Goal: Task Accomplishment & Management: Complete application form

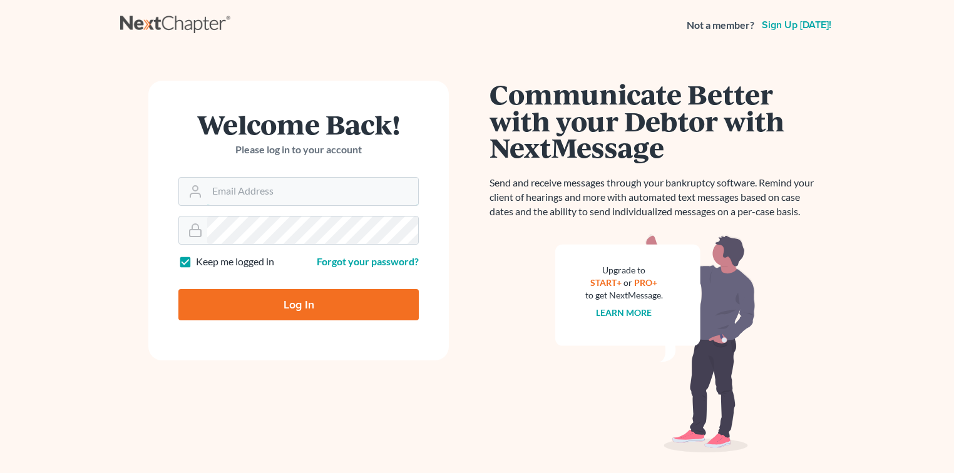
type input "[PERSON_NAME][EMAIL_ADDRESS][DOMAIN_NAME]"
click at [263, 303] on input "Log In" at bounding box center [298, 304] width 240 height 31
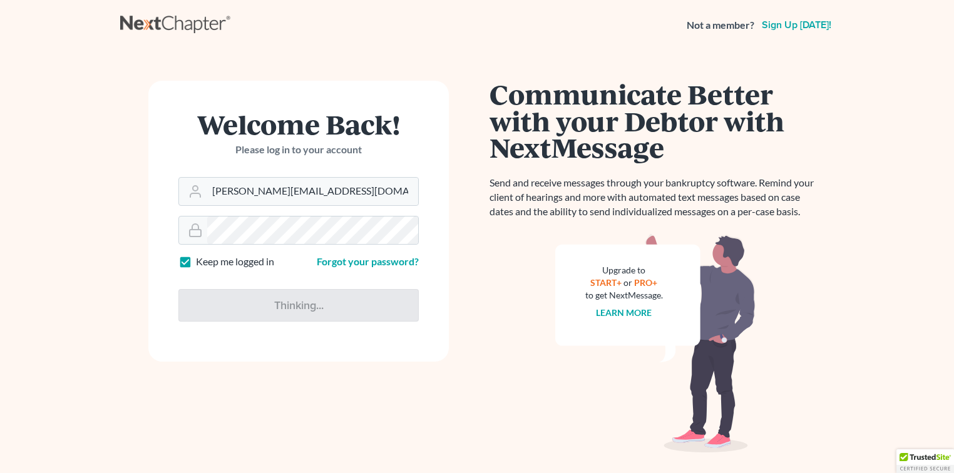
type input "Thinking..."
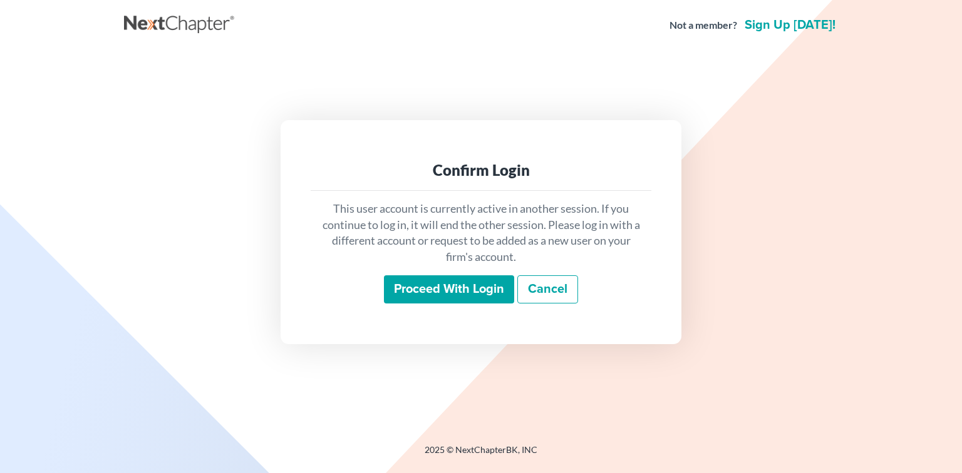
click at [469, 286] on input "Proceed with login" at bounding box center [449, 290] width 130 height 29
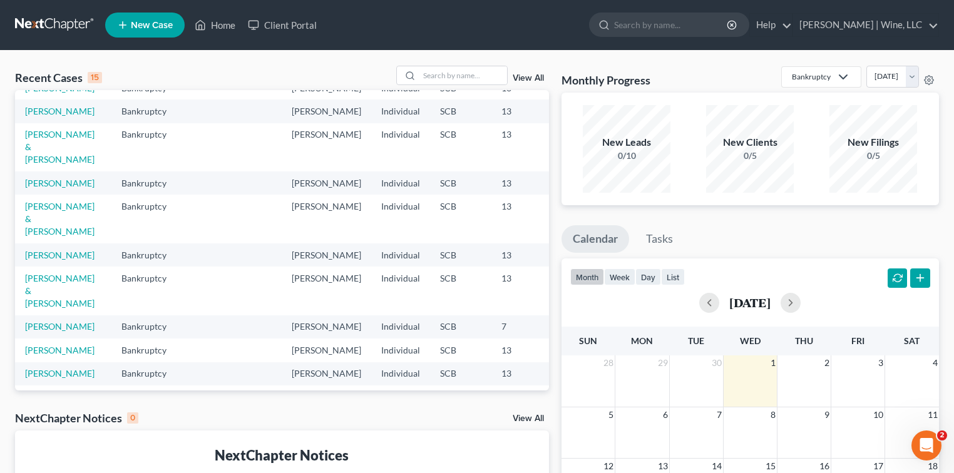
scroll to position [83, 0]
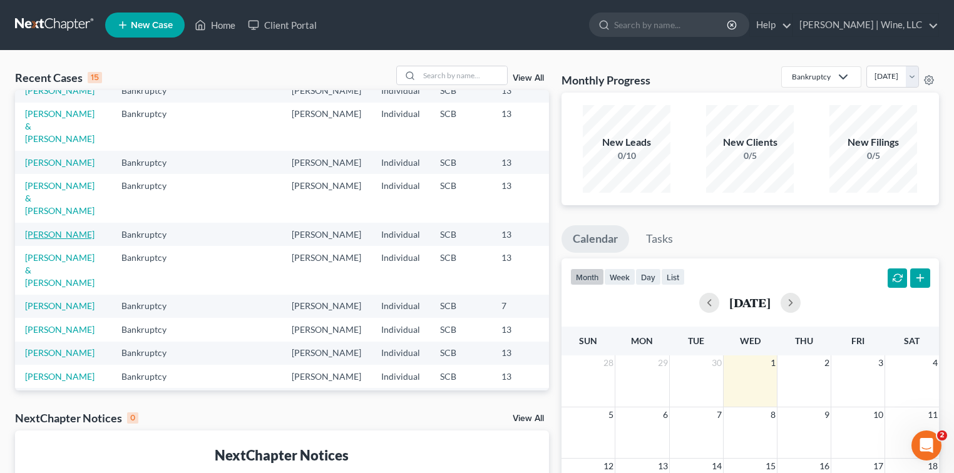
click at [37, 240] on link "[PERSON_NAME]" at bounding box center [60, 234] width 70 height 11
select select "4"
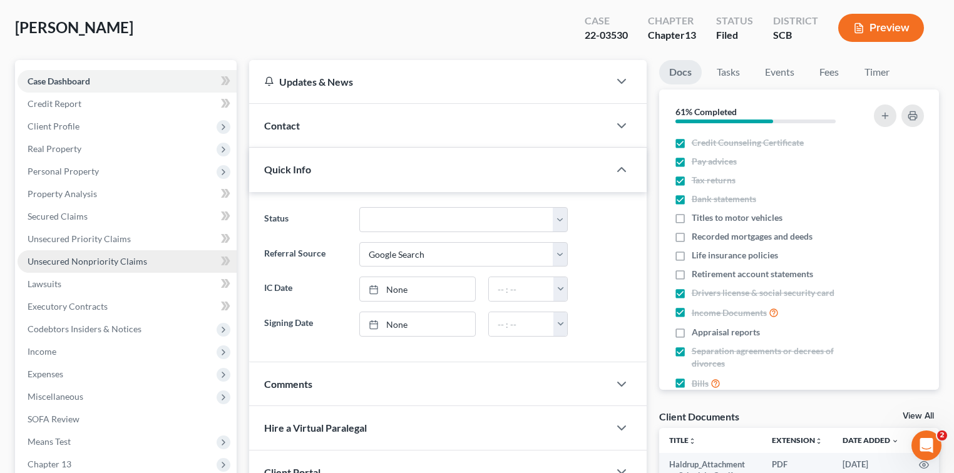
scroll to position [83, 0]
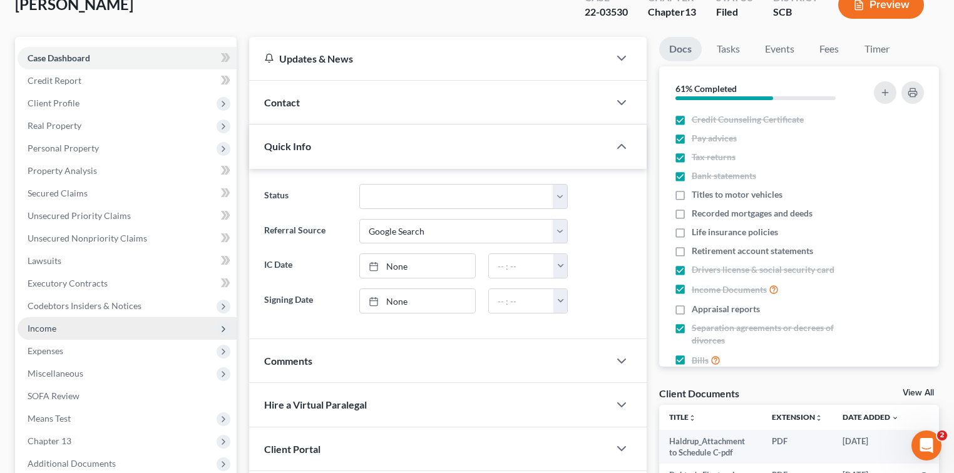
click at [47, 329] on span "Income" at bounding box center [42, 328] width 29 height 11
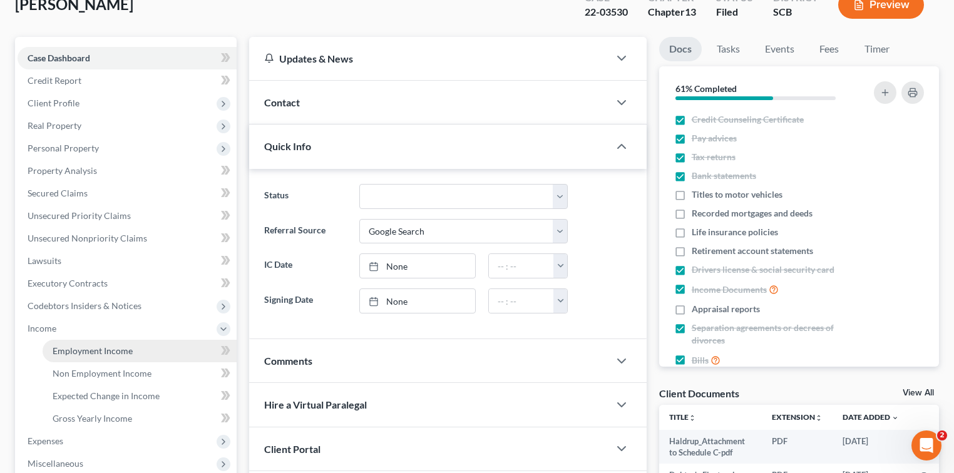
click at [93, 353] on span "Employment Income" at bounding box center [93, 351] width 80 height 11
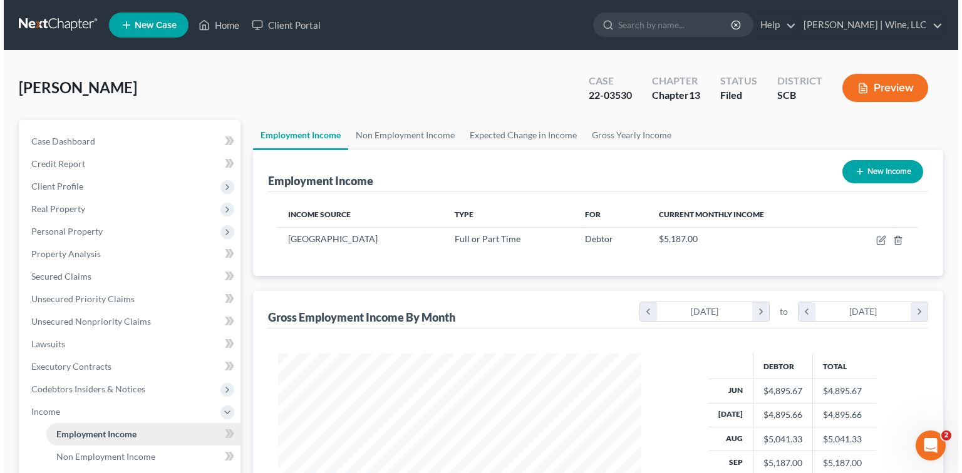
scroll to position [223, 388]
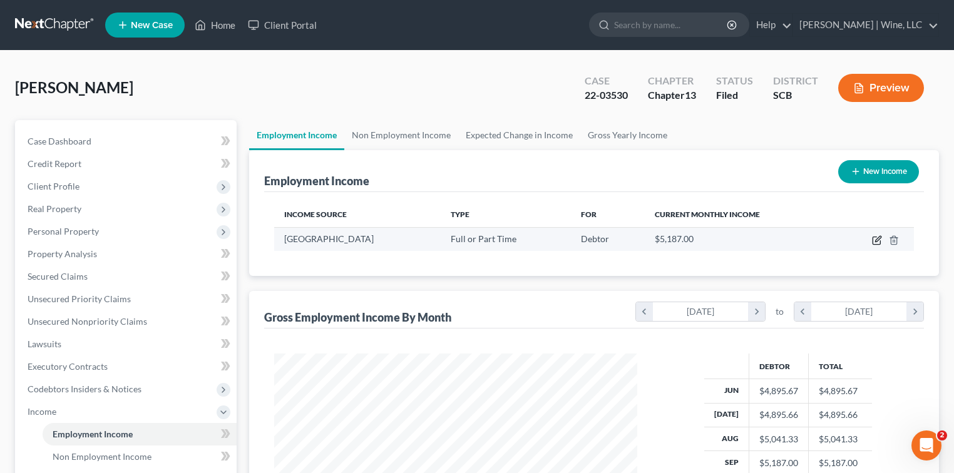
click at [877, 240] on icon "button" at bounding box center [877, 240] width 10 height 10
select select "0"
select select "42"
select select "1"
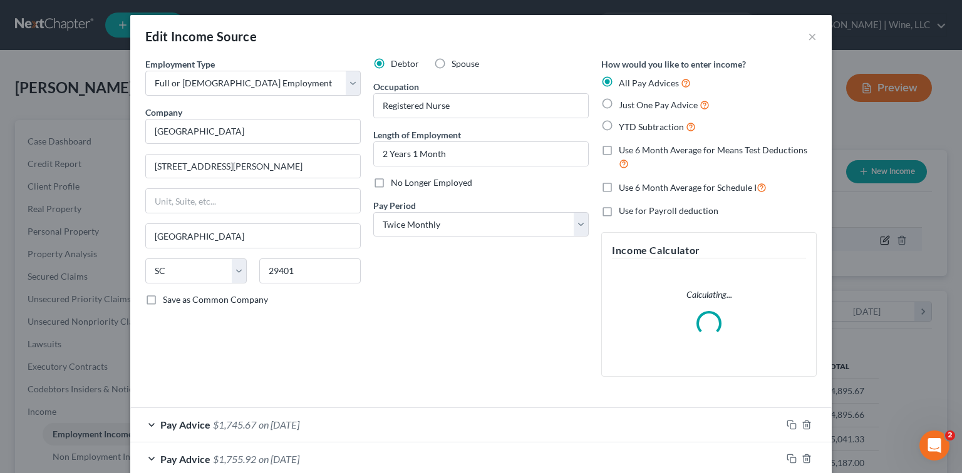
scroll to position [223, 391]
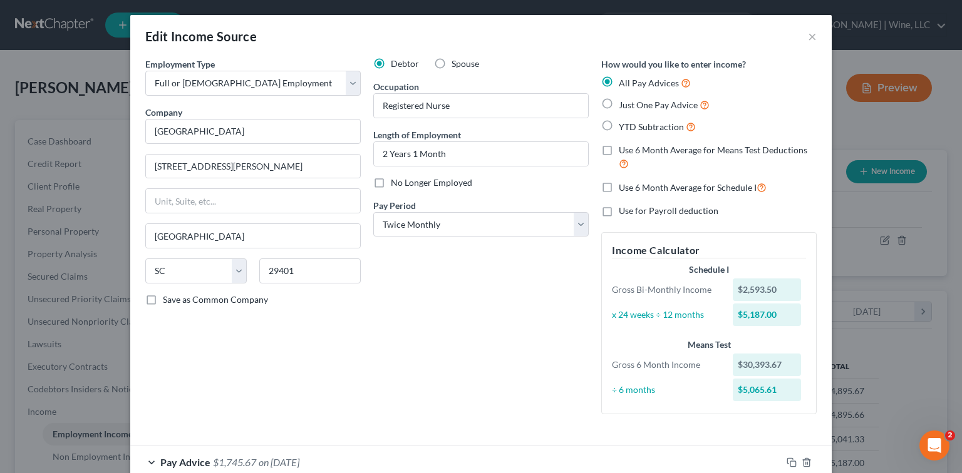
click at [391, 179] on label "No Longer Employed" at bounding box center [431, 183] width 81 height 13
click at [396, 179] on input "No Longer Employed" at bounding box center [400, 181] width 8 height 8
checkbox input "true"
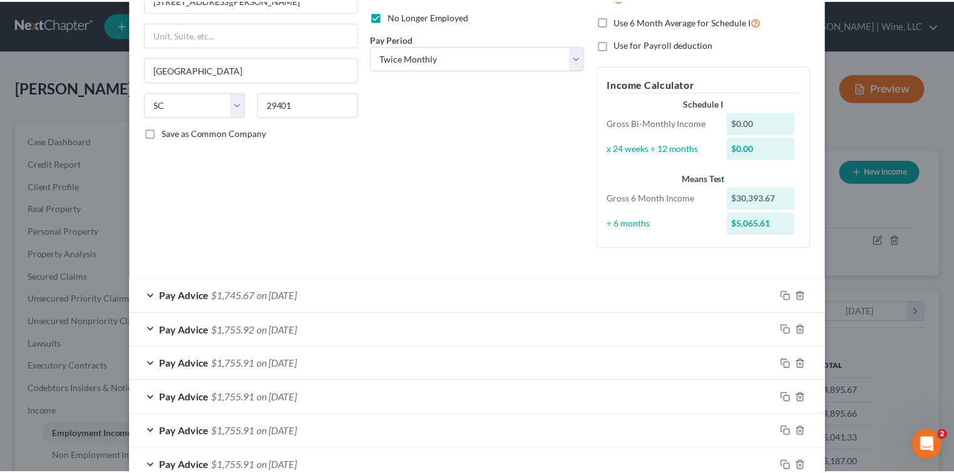
scroll to position [0, 0]
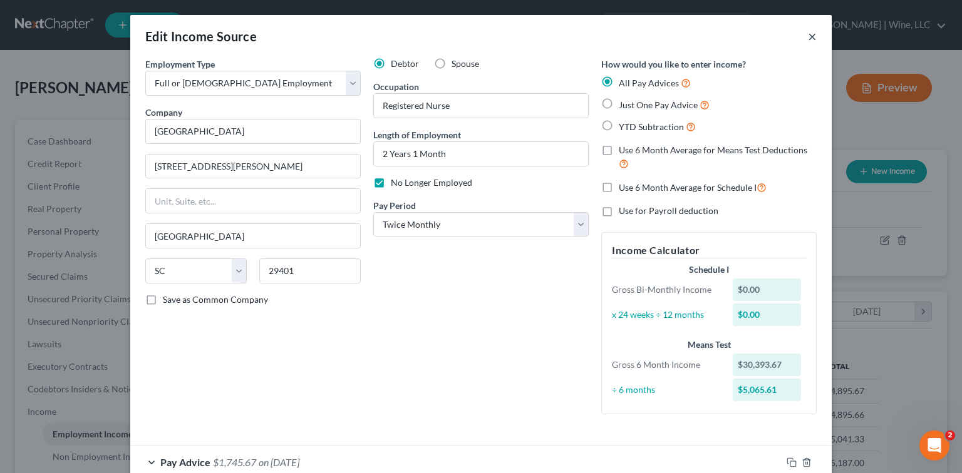
click at [808, 34] on button "×" at bounding box center [812, 36] width 9 height 15
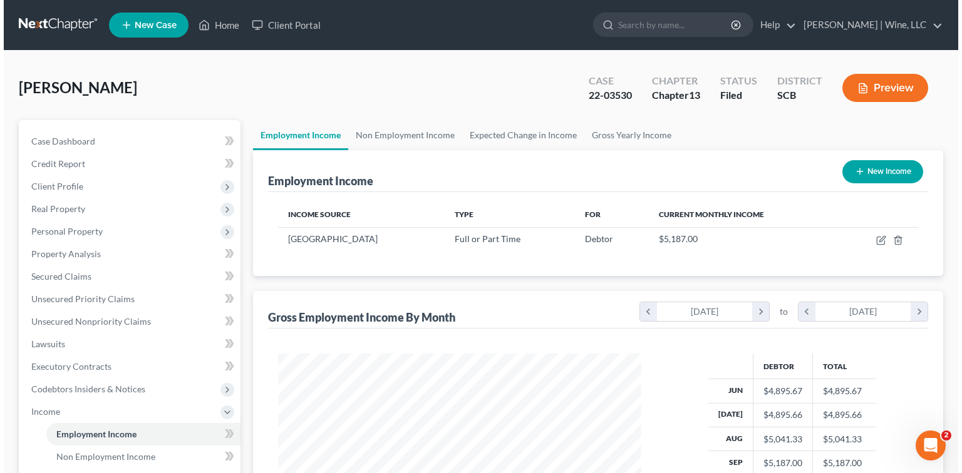
scroll to position [625983, 625818]
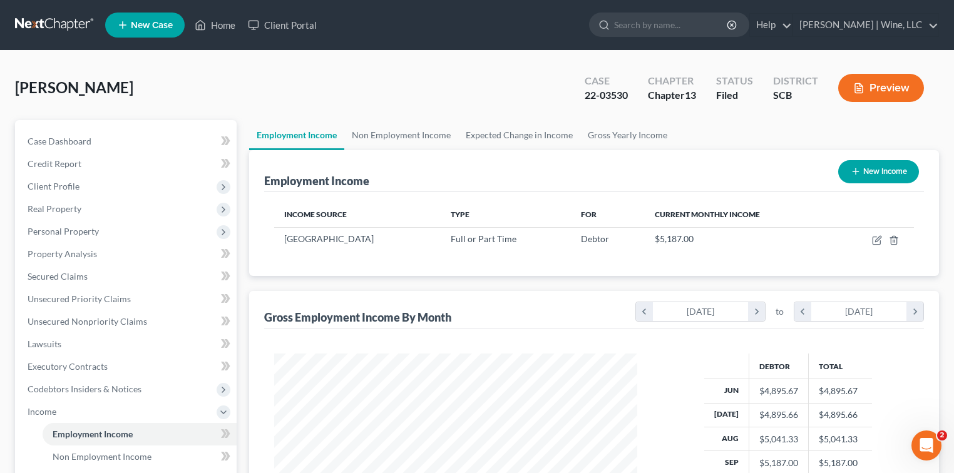
click at [882, 170] on button "New Income" at bounding box center [878, 171] width 81 height 23
select select "0"
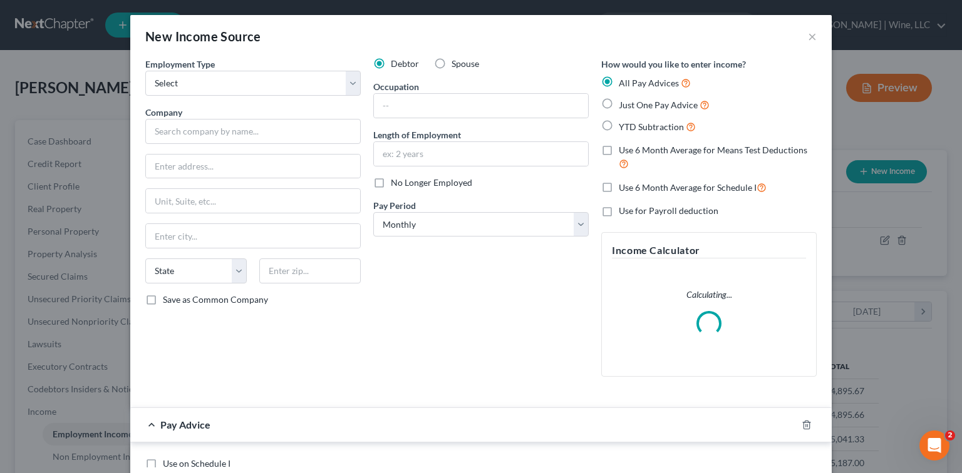
scroll to position [223, 391]
click at [190, 80] on select "Select Full or [DEMOGRAPHIC_DATA] Employment Self Employment" at bounding box center [252, 83] width 215 height 25
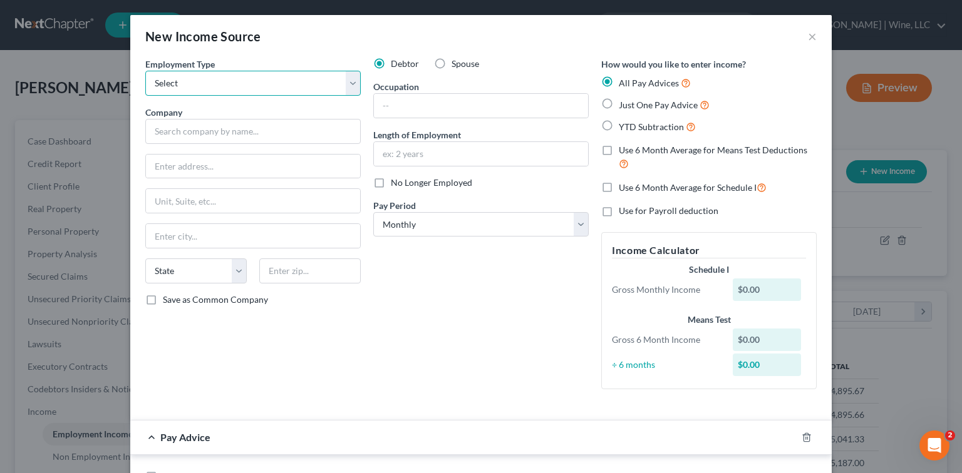
click at [203, 84] on select "Select Full or [DEMOGRAPHIC_DATA] Employment Self Employment" at bounding box center [252, 83] width 215 height 25
select select "0"
click at [145, 71] on select "Select Full or [DEMOGRAPHIC_DATA] Employment Self Employment" at bounding box center [252, 83] width 215 height 25
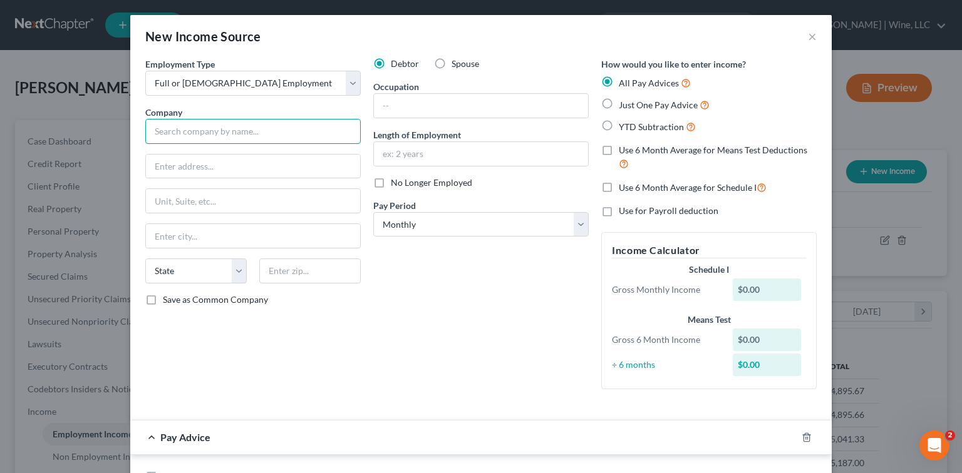
click at [180, 136] on input "text" at bounding box center [252, 131] width 215 height 25
type input "BlueCross/BlueShield of SC"
click at [211, 163] on input "text" at bounding box center [253, 167] width 214 height 24
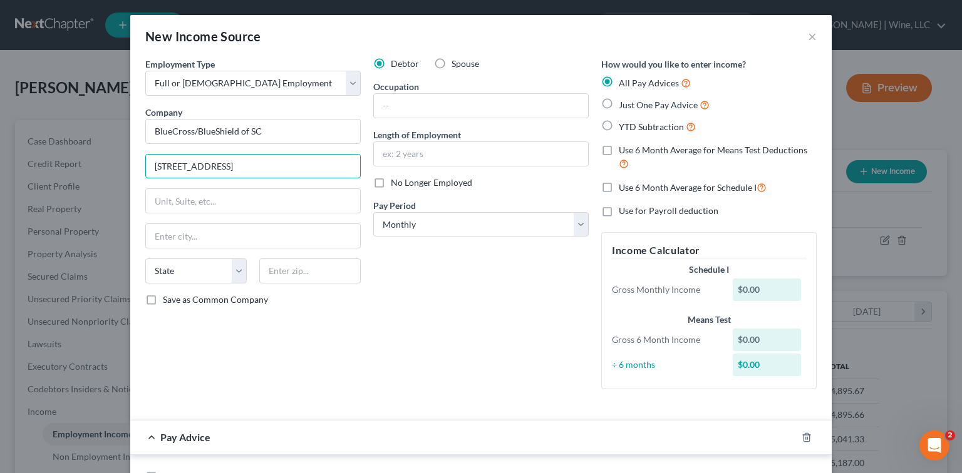
type input "[STREET_ADDRESS]"
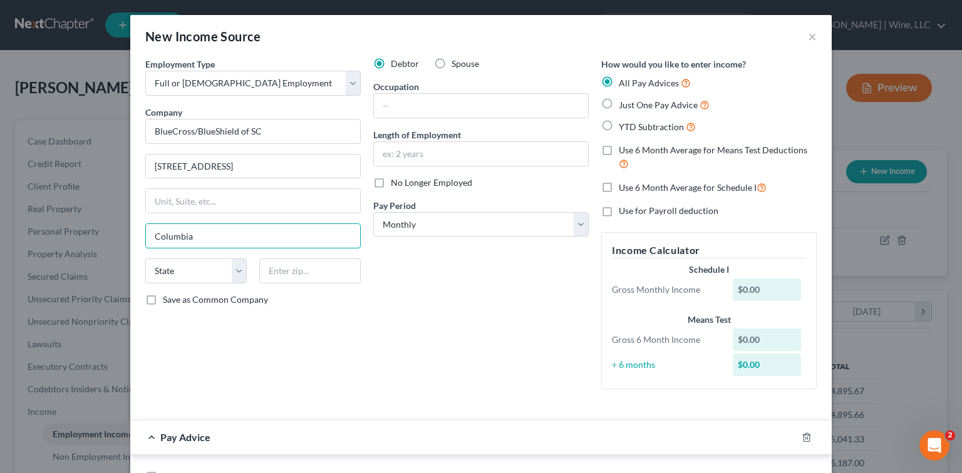
type input "Columbia"
select select "42"
type input "292129"
click at [383, 106] on input "text" at bounding box center [481, 106] width 214 height 24
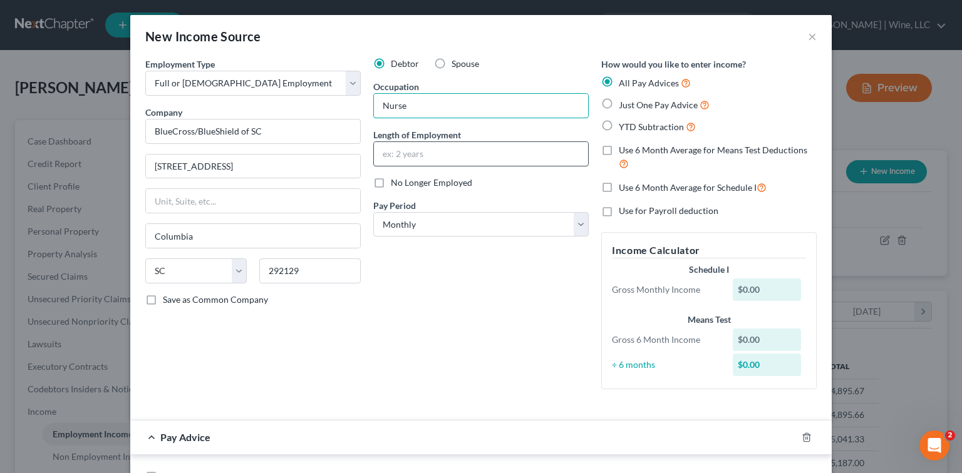
type input "Nurse"
click at [405, 154] on input "text" at bounding box center [481, 154] width 214 height 24
type input "16 days"
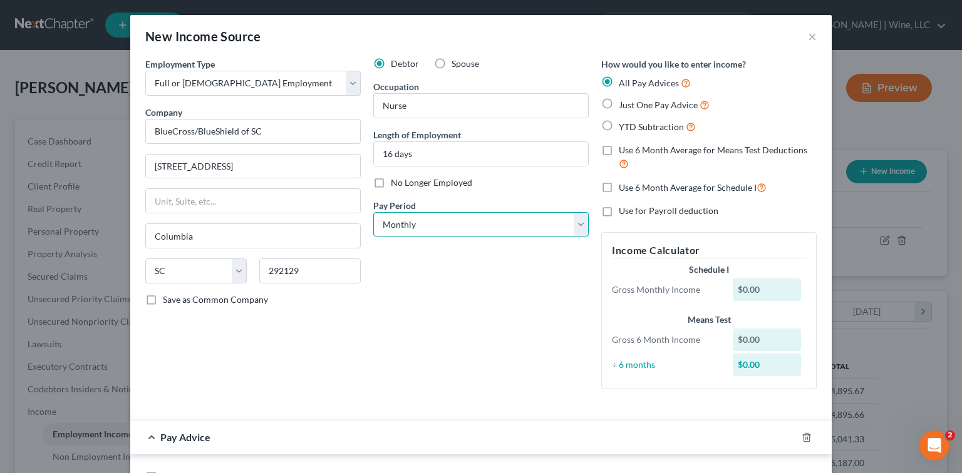
click at [506, 229] on select "Select Monthly Twice Monthly Every Other Week Weekly" at bounding box center [480, 224] width 215 height 25
select select "2"
click at [373, 212] on select "Select Monthly Twice Monthly Every Other Week Weekly" at bounding box center [480, 224] width 215 height 25
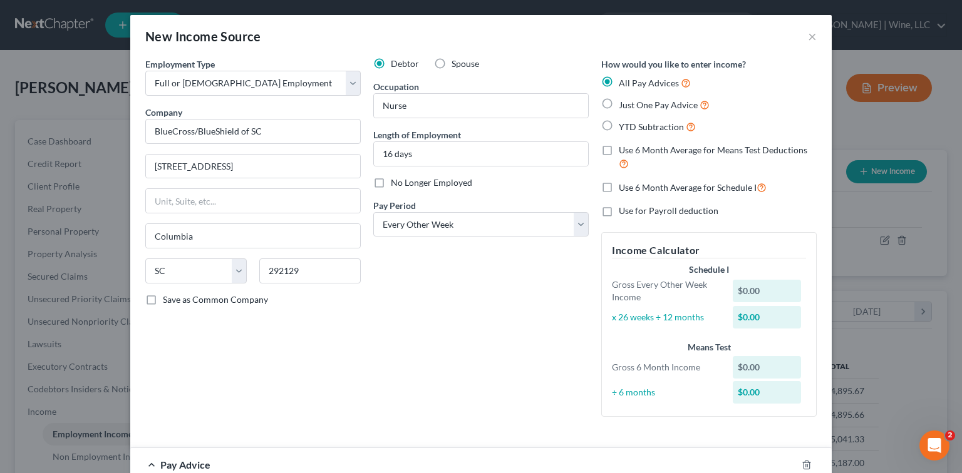
click at [619, 103] on label "Just One Pay Advice" at bounding box center [664, 105] width 91 height 14
click at [624, 103] on input "Just One Pay Advice" at bounding box center [628, 102] width 8 height 8
radio input "true"
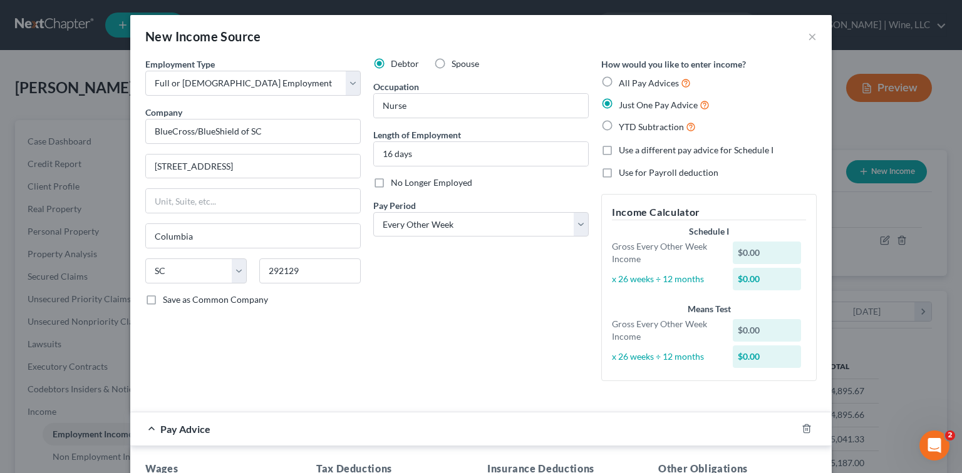
click at [738, 252] on div "$0.00" at bounding box center [767, 253] width 69 height 23
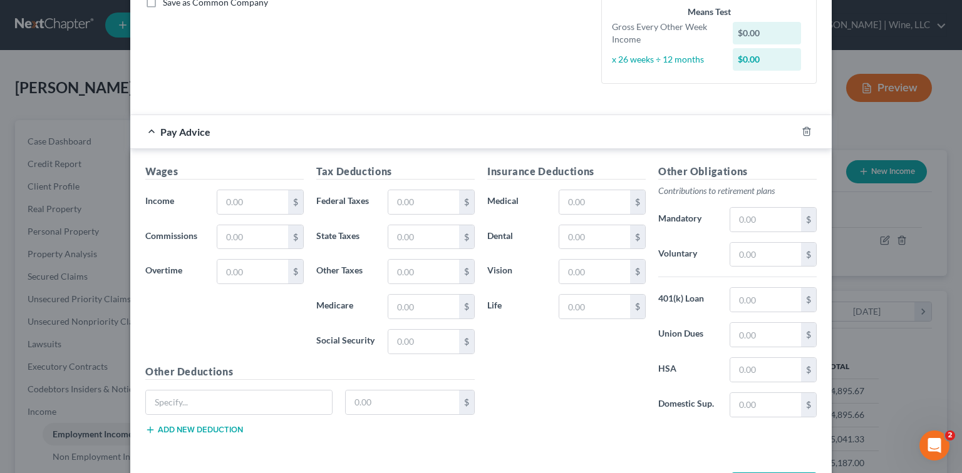
scroll to position [334, 0]
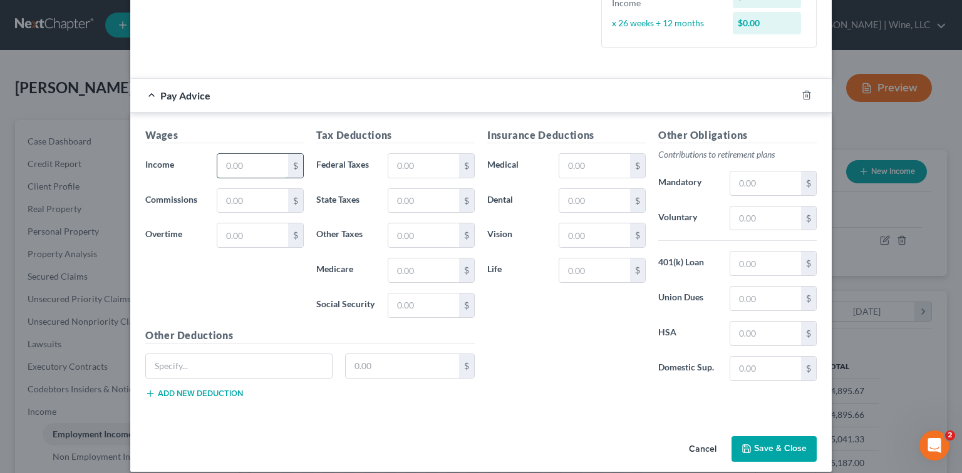
click at [227, 168] on input "text" at bounding box center [252, 166] width 71 height 24
type input "2,923.08"
click at [392, 168] on input "text" at bounding box center [423, 166] width 71 height 24
type input "320.54"
type input "155.18"
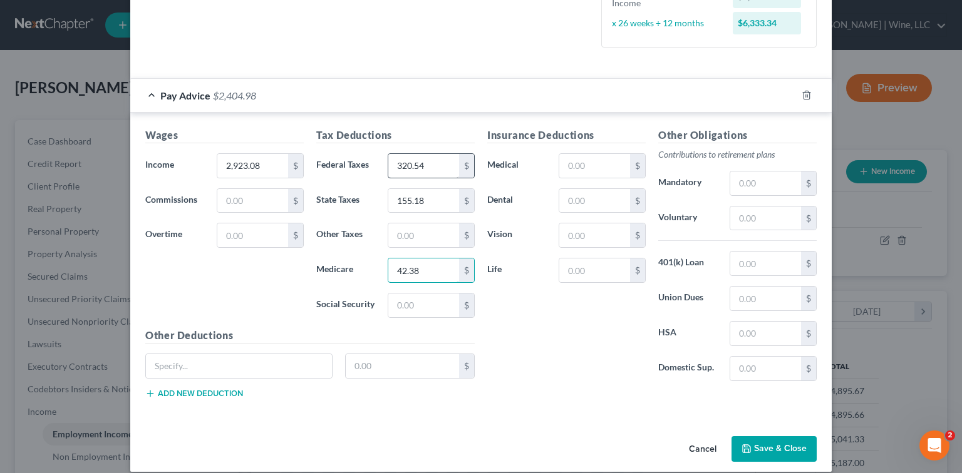
type input "42.38"
click at [396, 302] on input "text" at bounding box center [423, 306] width 71 height 24
type input "181.23"
click at [572, 167] on input "text" at bounding box center [594, 166] width 71 height 24
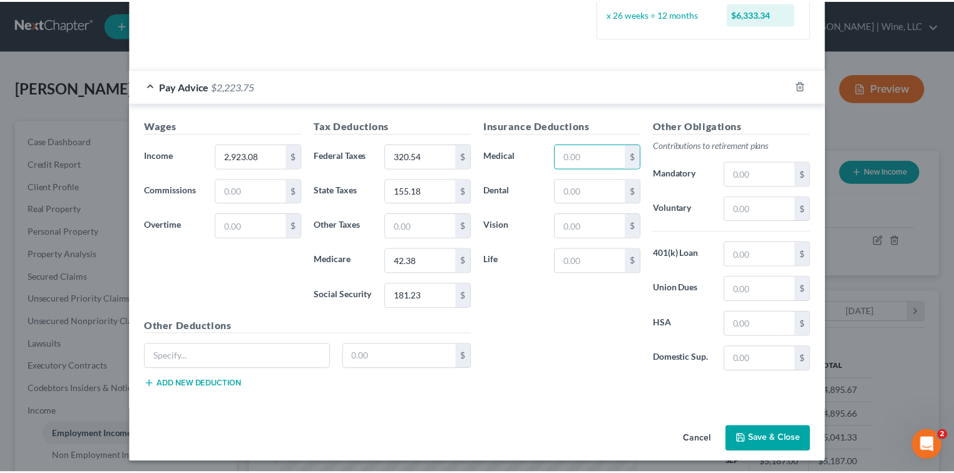
scroll to position [345, 0]
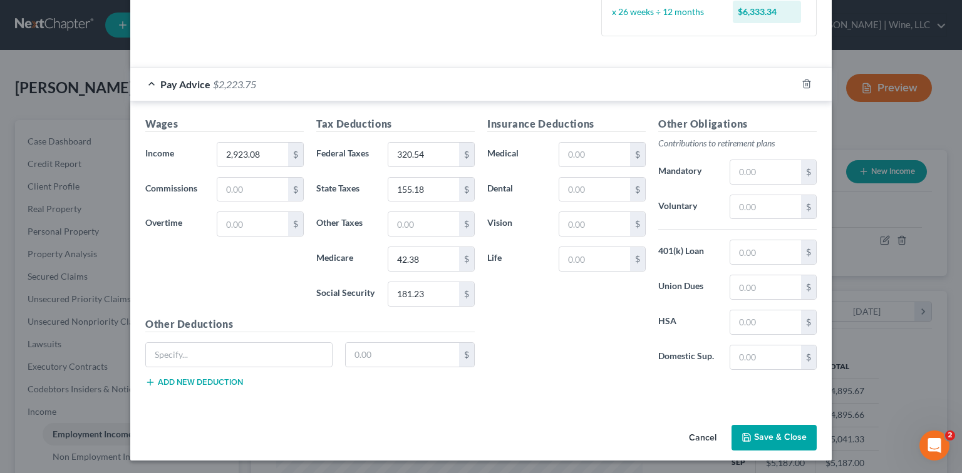
click at [780, 436] on button "Save & Close" at bounding box center [773, 438] width 85 height 26
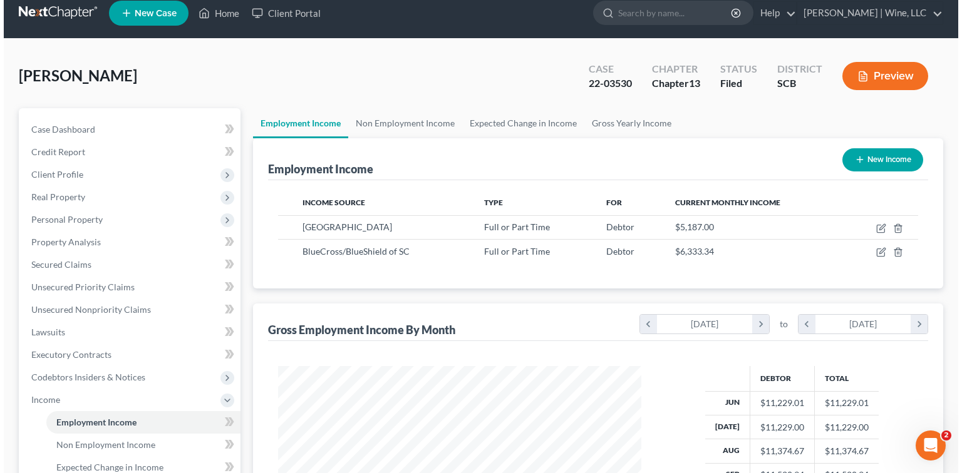
scroll to position [0, 0]
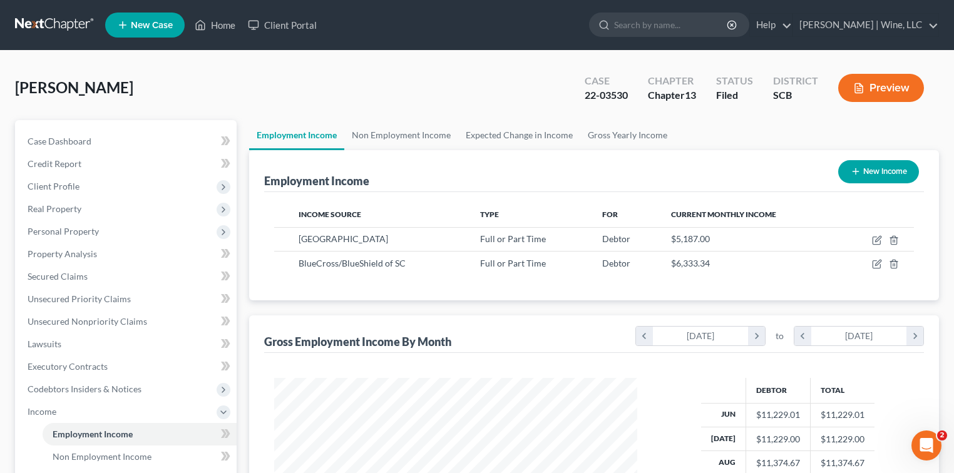
click at [874, 87] on button "Preview" at bounding box center [881, 88] width 86 height 28
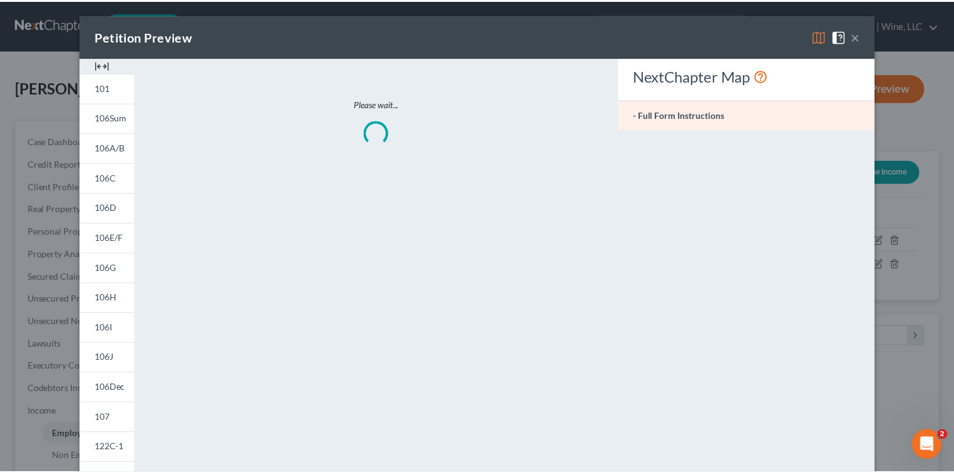
scroll to position [223, 391]
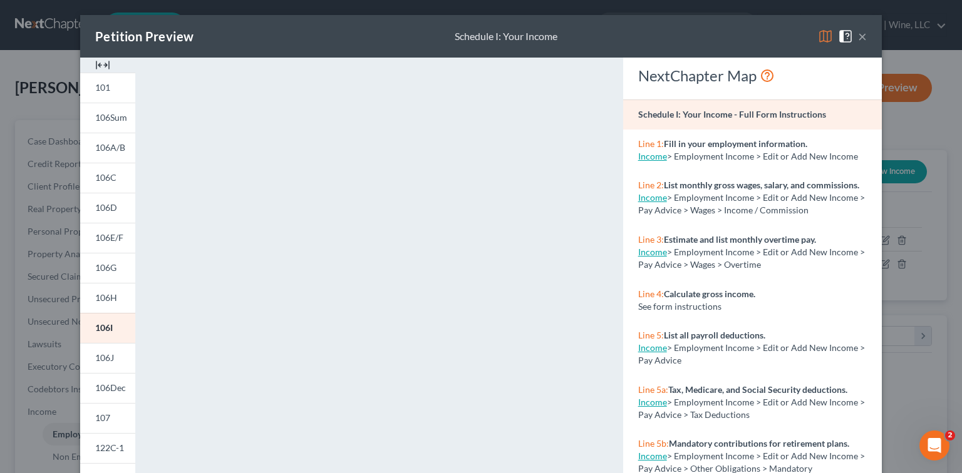
click at [861, 36] on button "×" at bounding box center [862, 36] width 9 height 15
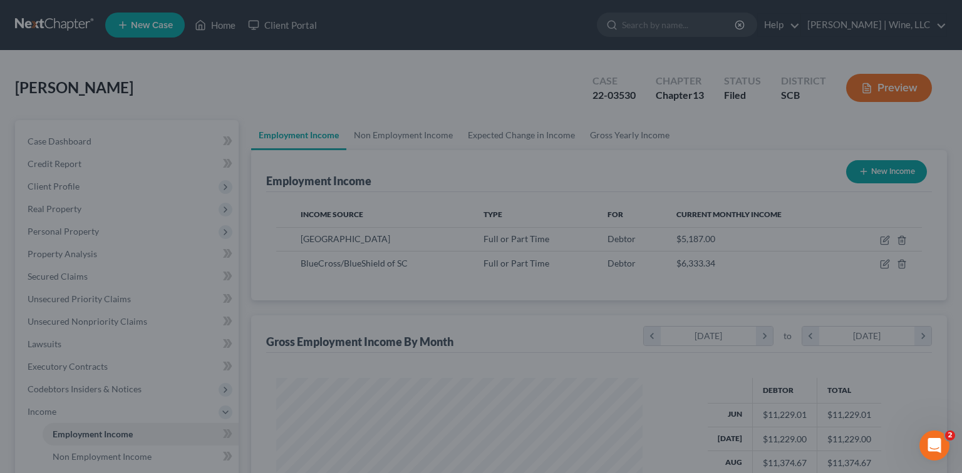
scroll to position [625983, 625818]
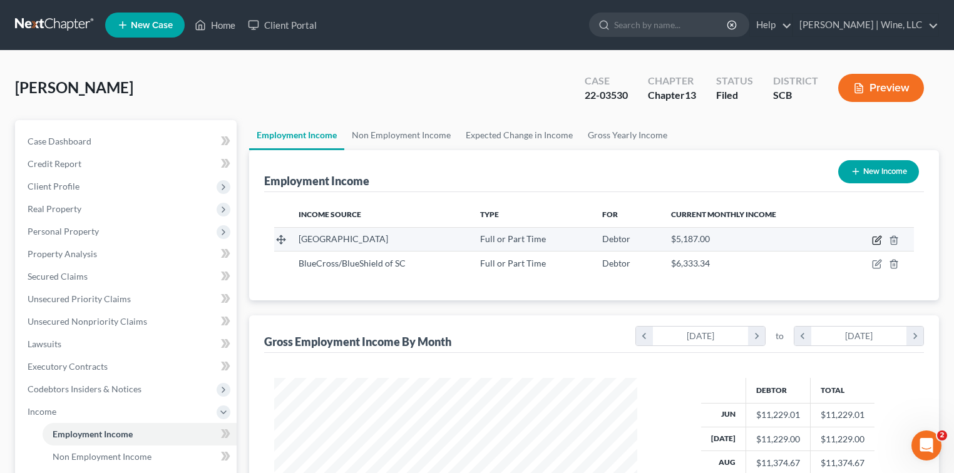
click at [877, 240] on icon "button" at bounding box center [877, 240] width 10 height 10
select select "0"
select select "42"
select select "1"
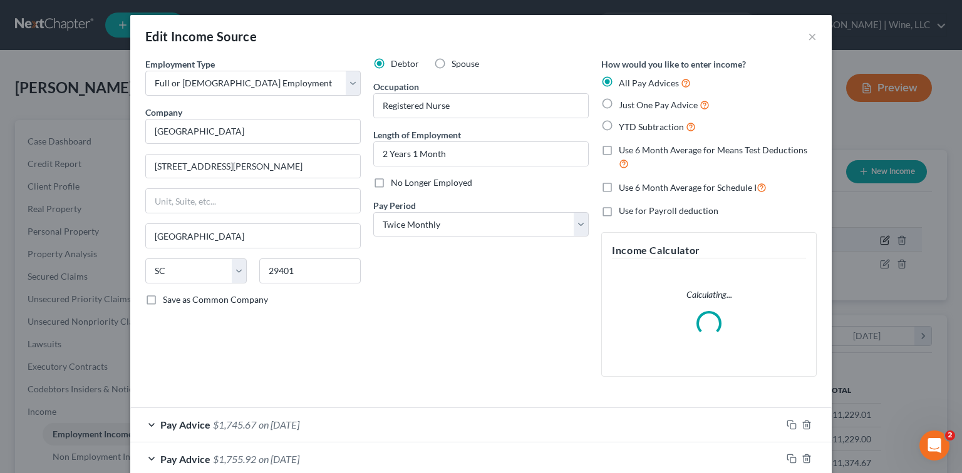
scroll to position [223, 391]
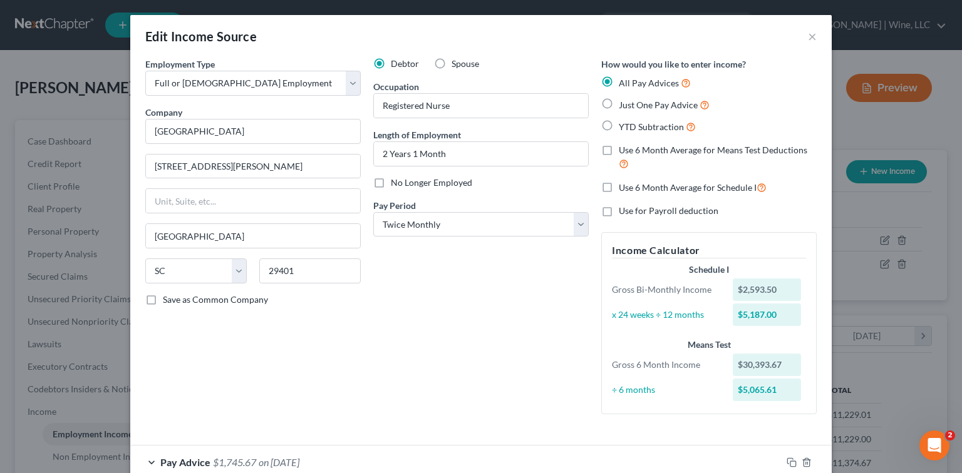
click at [391, 180] on label "No Longer Employed" at bounding box center [431, 183] width 81 height 13
click at [396, 180] on input "No Longer Employed" at bounding box center [400, 181] width 8 height 8
checkbox input "true"
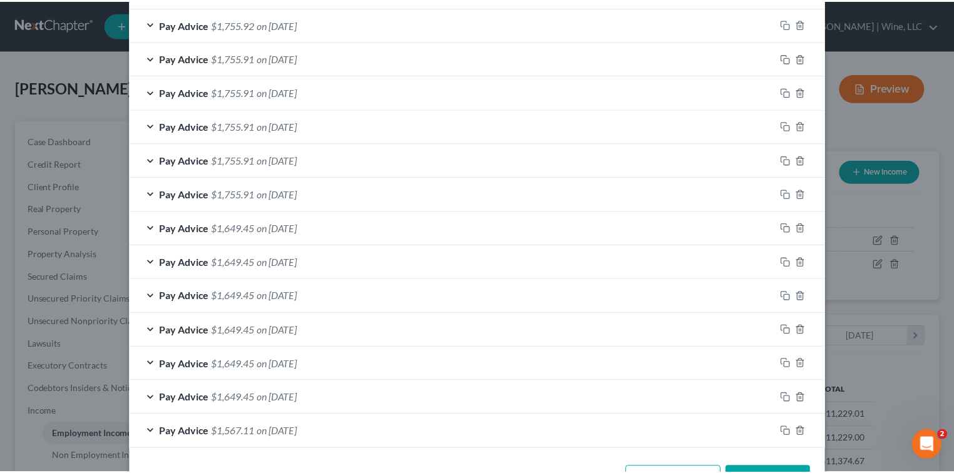
scroll to position [515, 0]
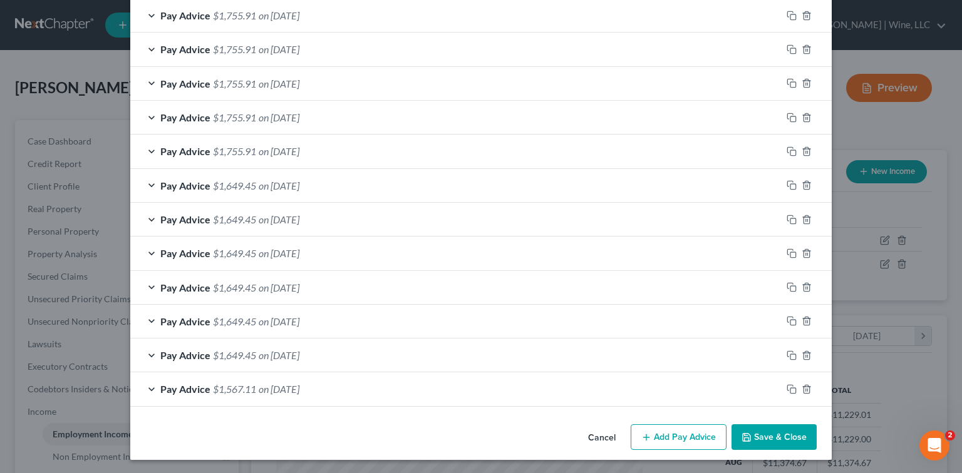
click at [768, 438] on button "Save & Close" at bounding box center [773, 438] width 85 height 26
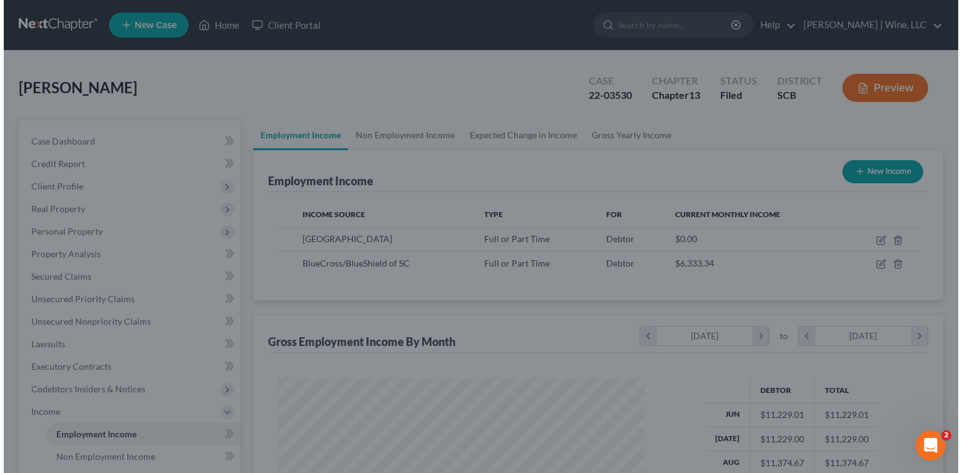
scroll to position [625983, 625818]
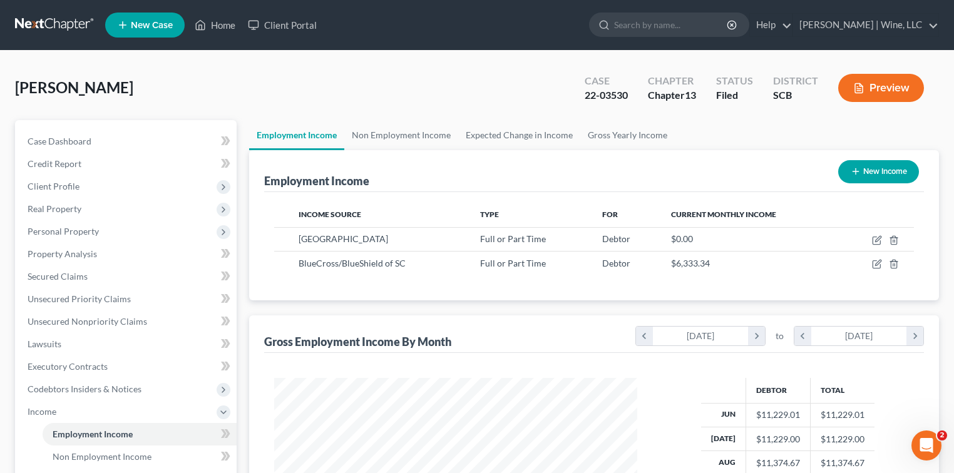
click at [887, 85] on button "Preview" at bounding box center [881, 88] width 86 height 28
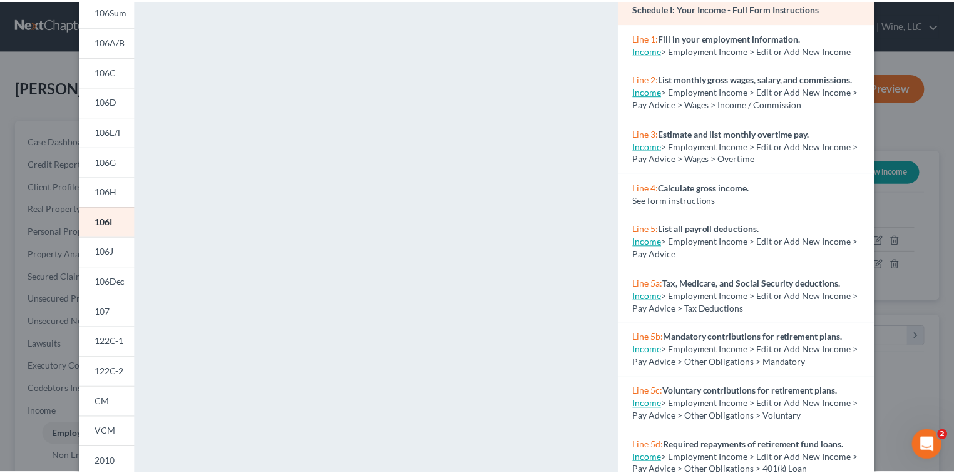
scroll to position [0, 0]
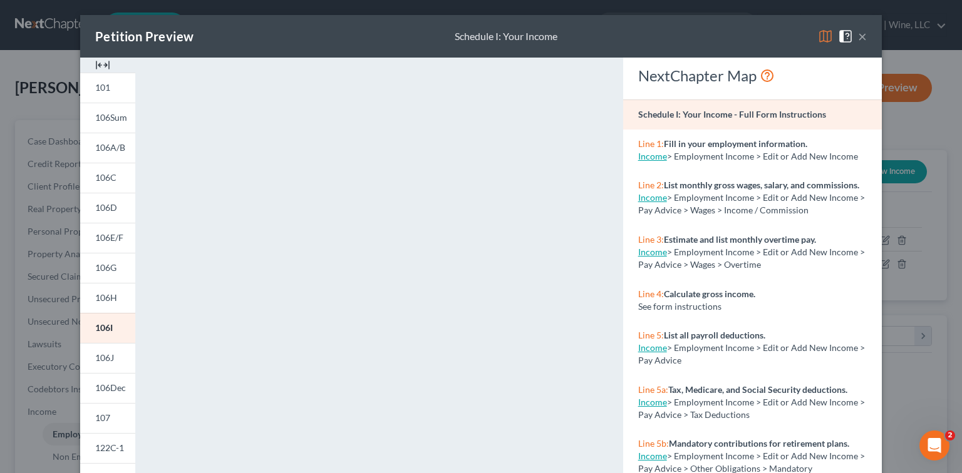
click at [858, 36] on button "×" at bounding box center [862, 36] width 9 height 15
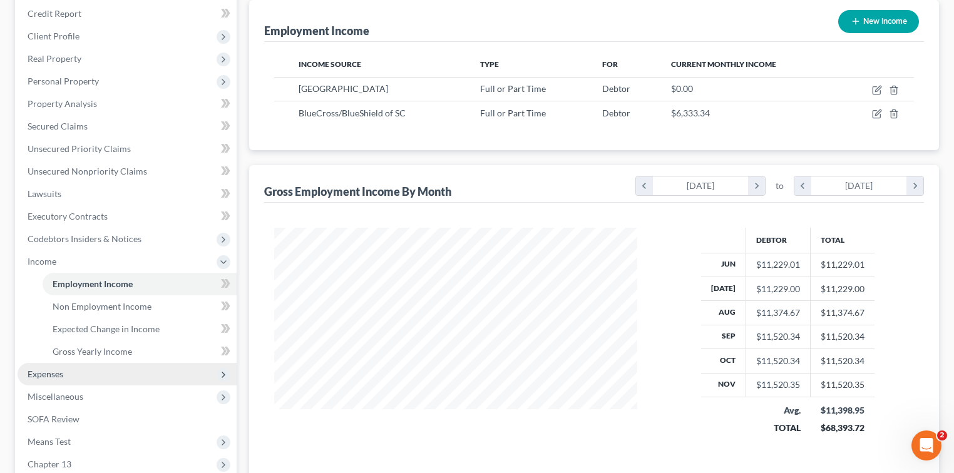
scroll to position [167, 0]
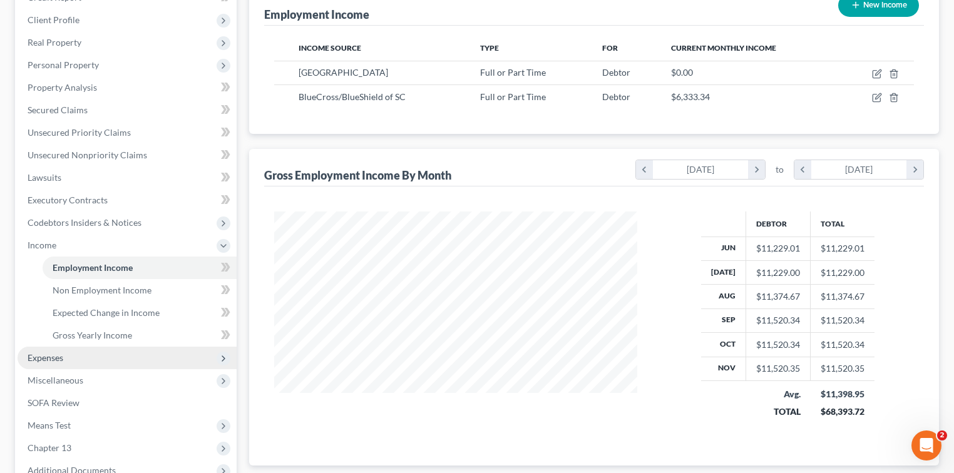
click at [65, 363] on span "Expenses" at bounding box center [127, 358] width 219 height 23
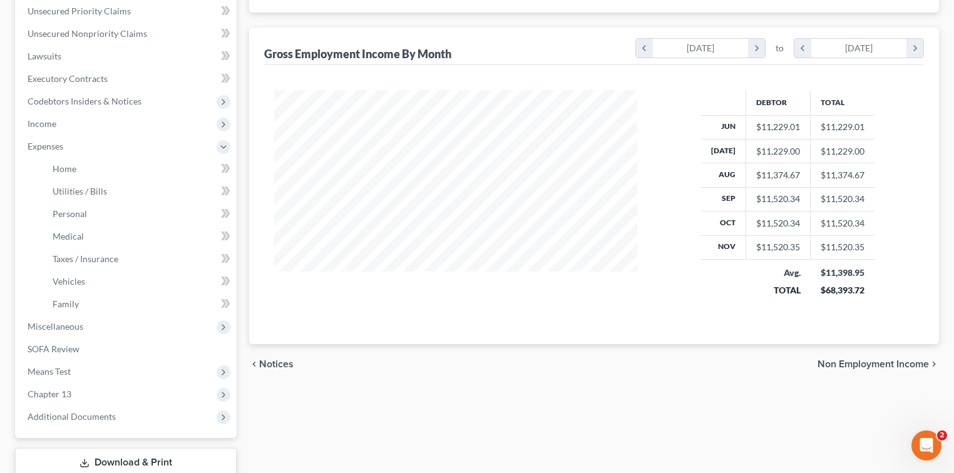
scroll to position [121, 0]
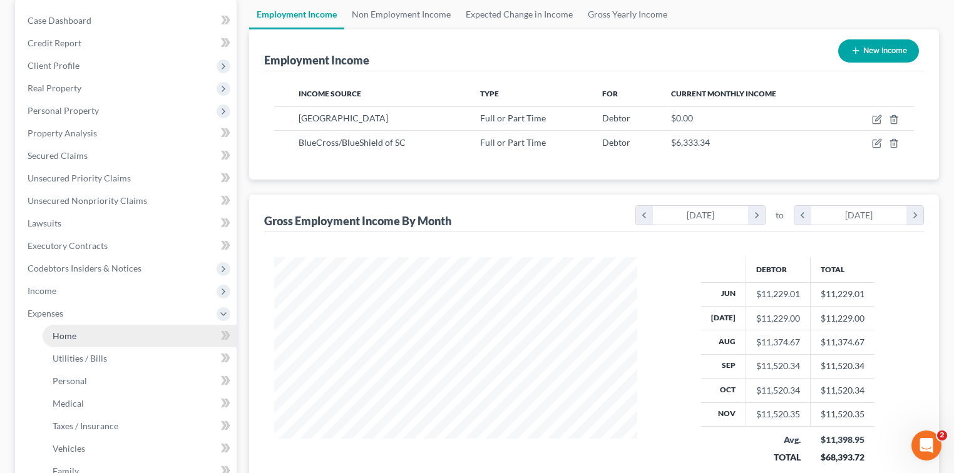
click at [74, 335] on span "Home" at bounding box center [65, 336] width 24 height 11
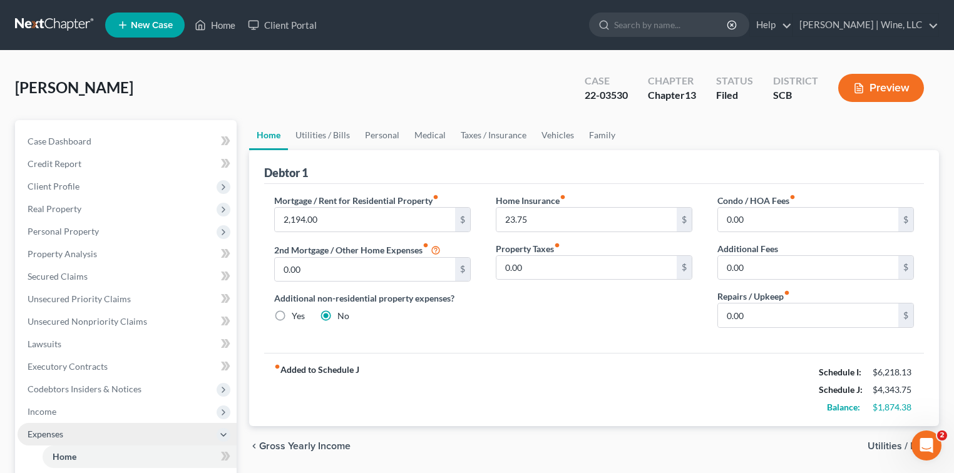
click at [53, 438] on span "Expenses" at bounding box center [46, 434] width 36 height 11
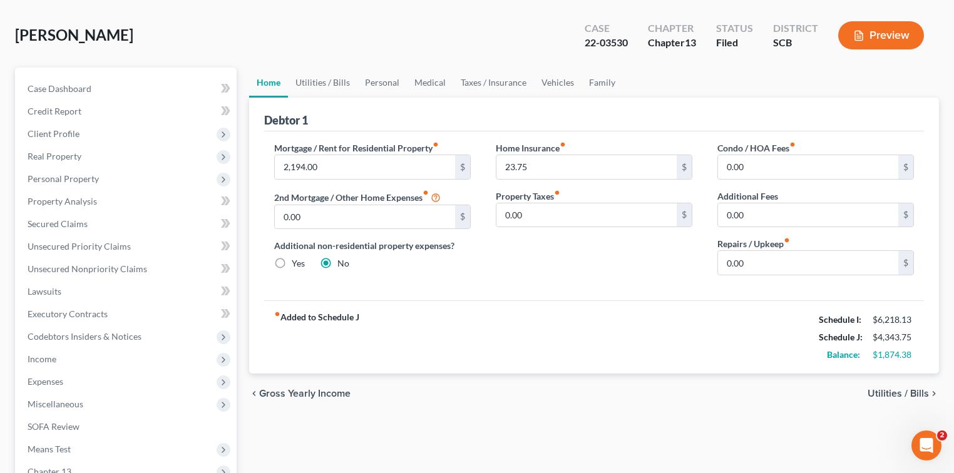
scroll to position [83, 0]
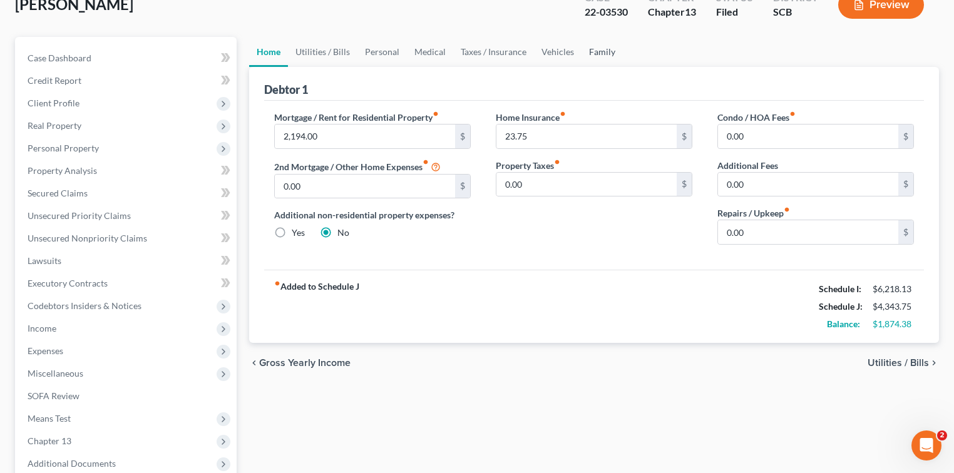
click at [599, 53] on link "Family" at bounding box center [602, 52] width 41 height 30
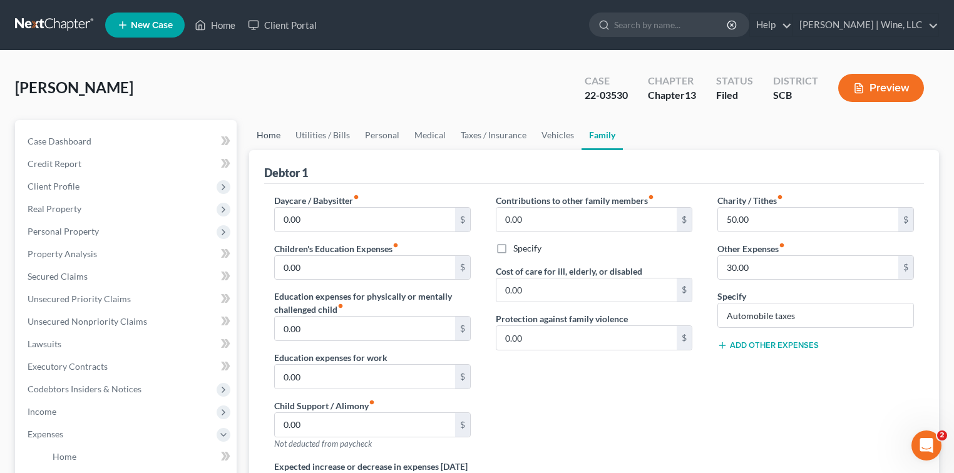
click at [276, 132] on link "Home" at bounding box center [268, 135] width 39 height 30
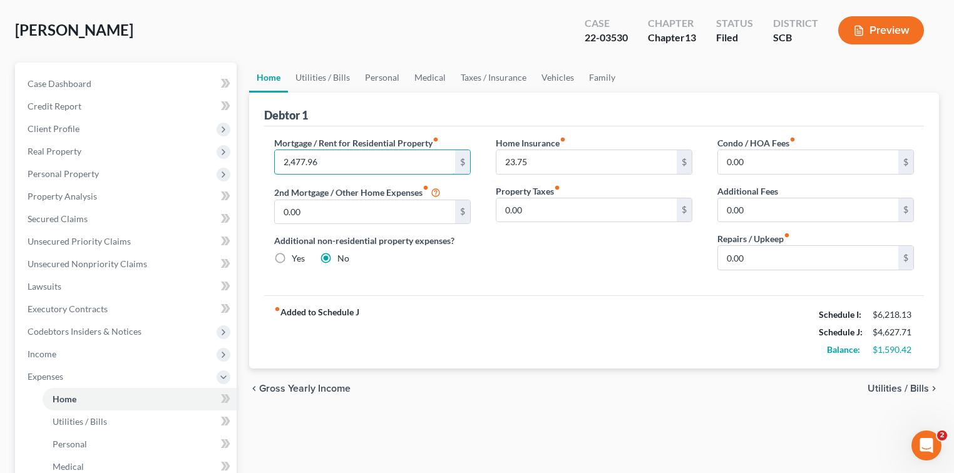
scroll to position [83, 0]
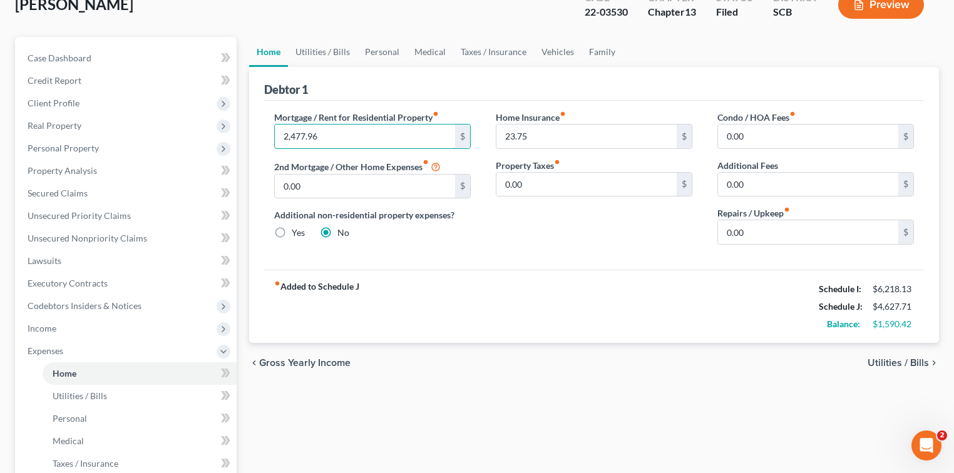
type input "2,477.96"
click at [926, 361] on span "Utilities / Bills" at bounding box center [898, 363] width 61 height 10
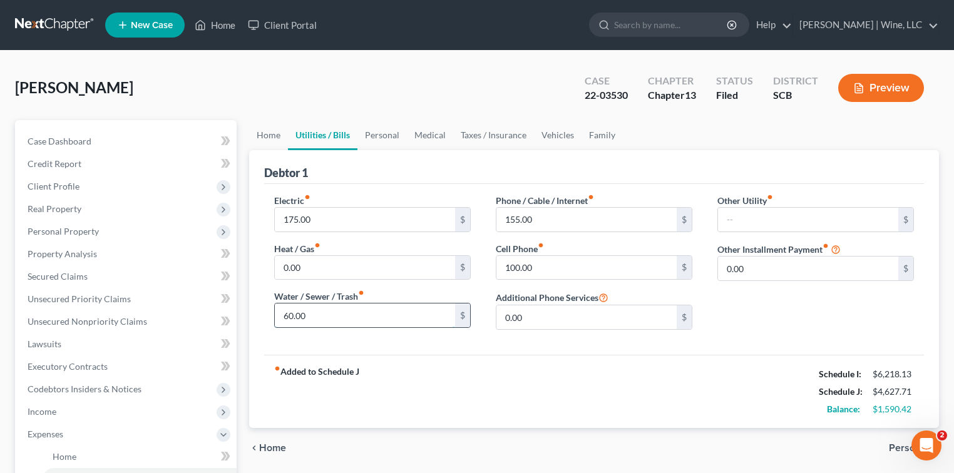
click at [283, 313] on input "60.00" at bounding box center [365, 316] width 180 height 24
type input "75"
type input "300"
click at [523, 215] on input "300" at bounding box center [587, 220] width 180 height 24
type input "300.00"
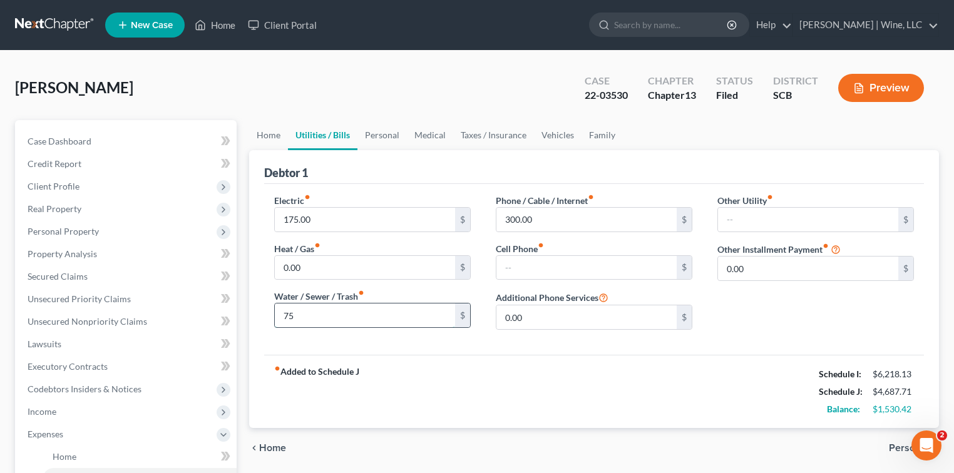
click at [296, 314] on input "75" at bounding box center [365, 316] width 180 height 24
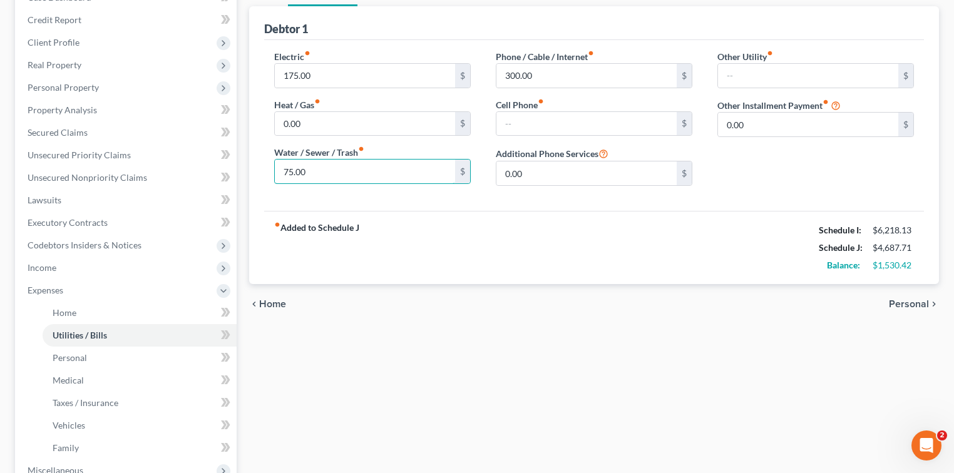
scroll to position [167, 0]
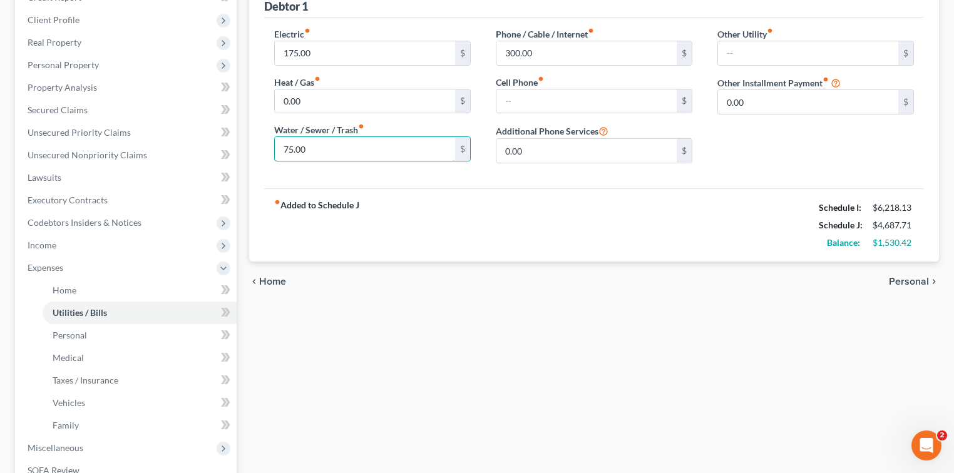
type input "75.00"
click at [907, 282] on span "Personal" at bounding box center [909, 282] width 40 height 10
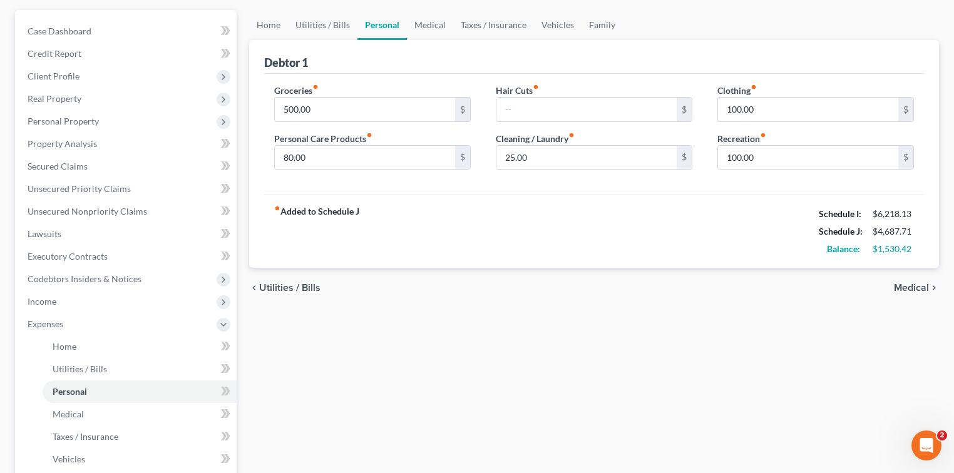
scroll to position [83, 0]
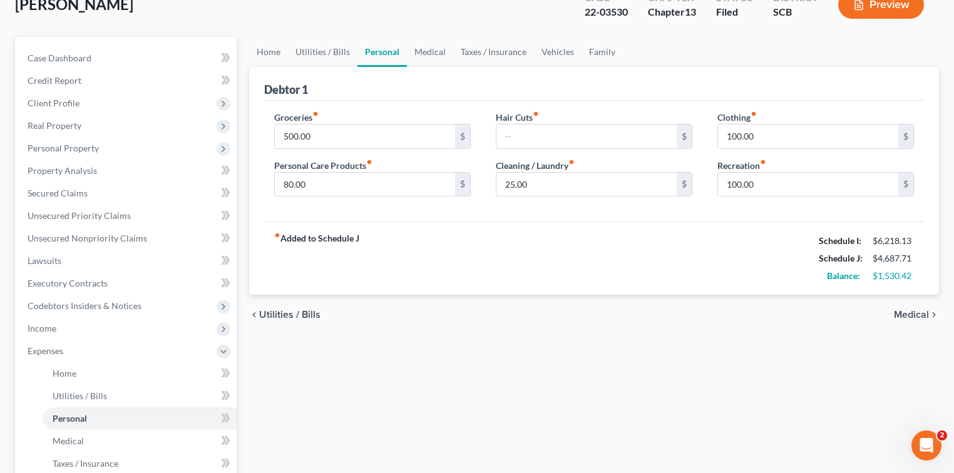
click at [911, 314] on span "Medical" at bounding box center [911, 315] width 35 height 10
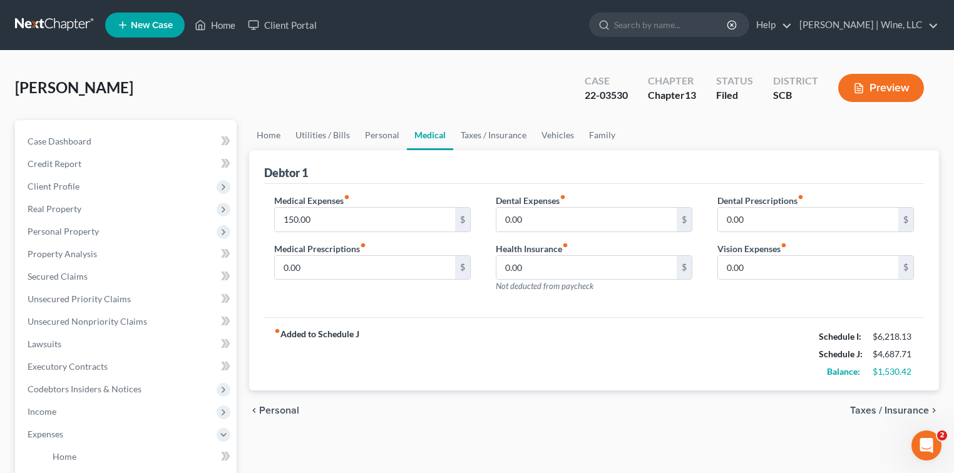
click at [906, 409] on span "Taxes / Insurance" at bounding box center [889, 411] width 79 height 10
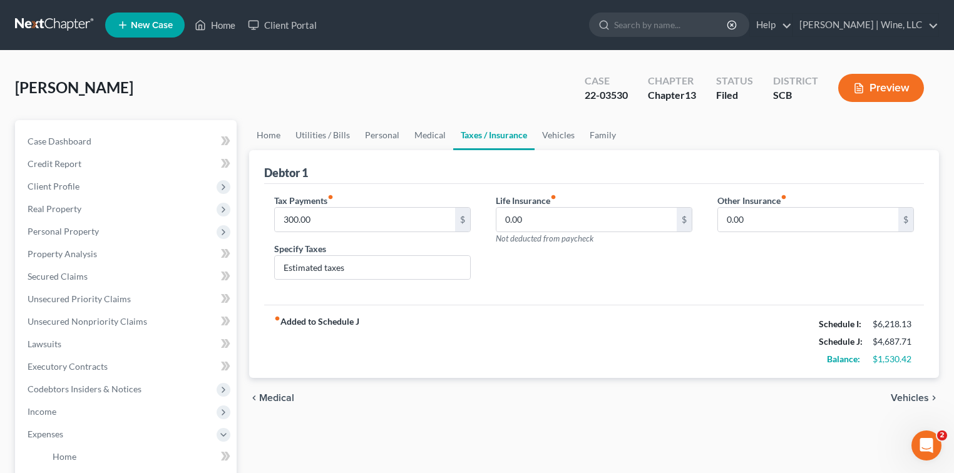
click at [917, 396] on span "Vehicles" at bounding box center [910, 398] width 38 height 10
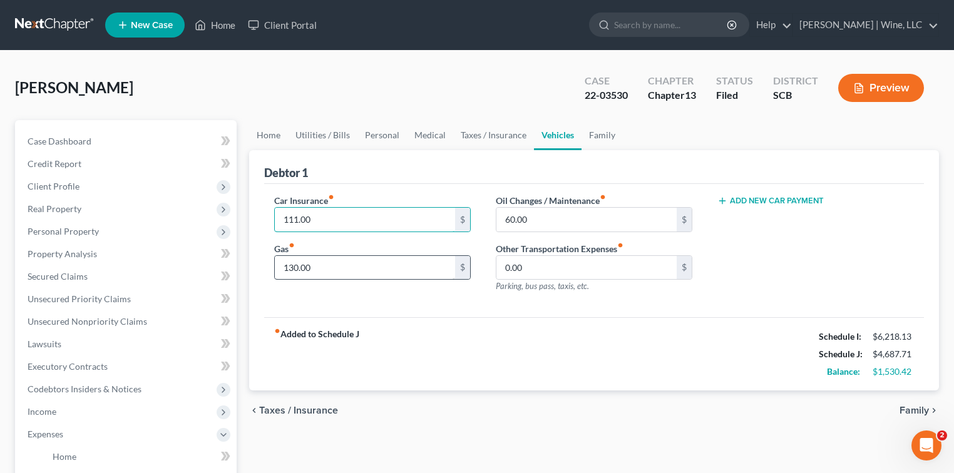
scroll to position [83, 0]
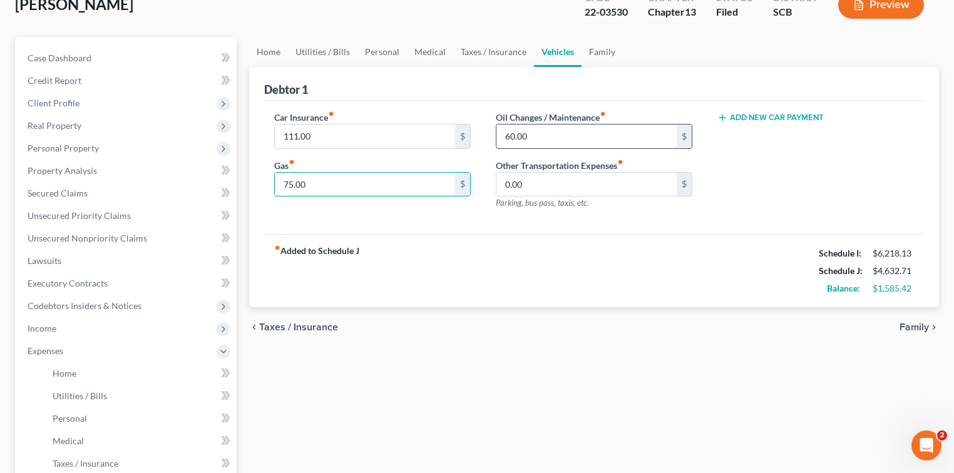
type input "75.00"
type input "0"
click at [912, 326] on span "Family" at bounding box center [914, 327] width 29 height 10
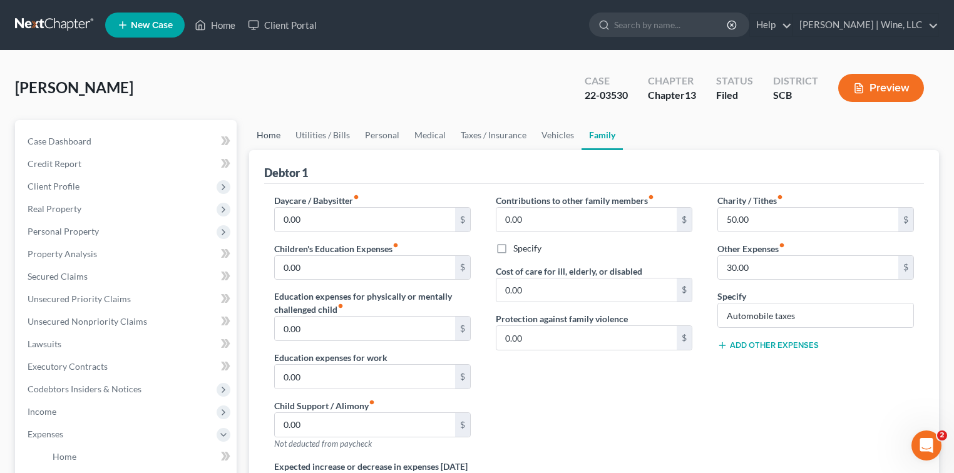
click at [273, 135] on link "Home" at bounding box center [268, 135] width 39 height 30
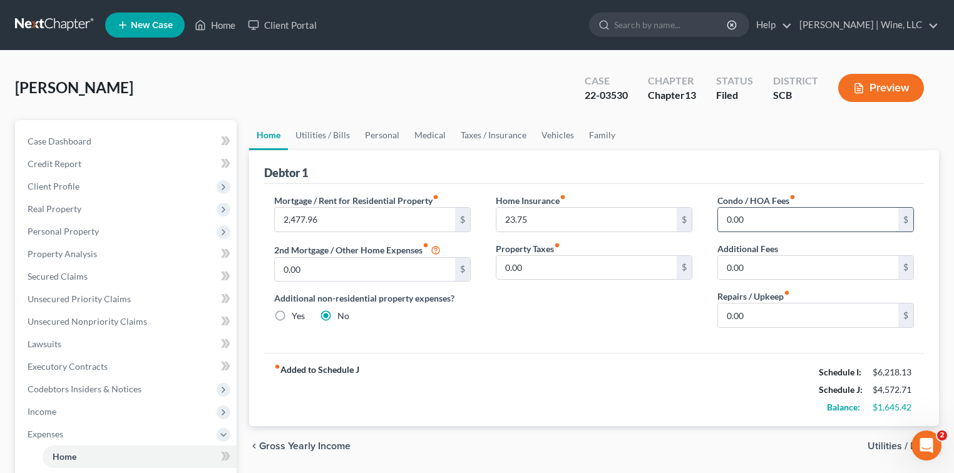
click at [721, 215] on input "0.00" at bounding box center [808, 220] width 180 height 24
type input "8"
type input "70.00"
click at [552, 330] on div "Home Insurance fiber_manual_record $ Property Taxes fiber_manual_record 0.00 $" at bounding box center [594, 266] width 222 height 144
click at [727, 316] on input "0.00" at bounding box center [808, 316] width 180 height 24
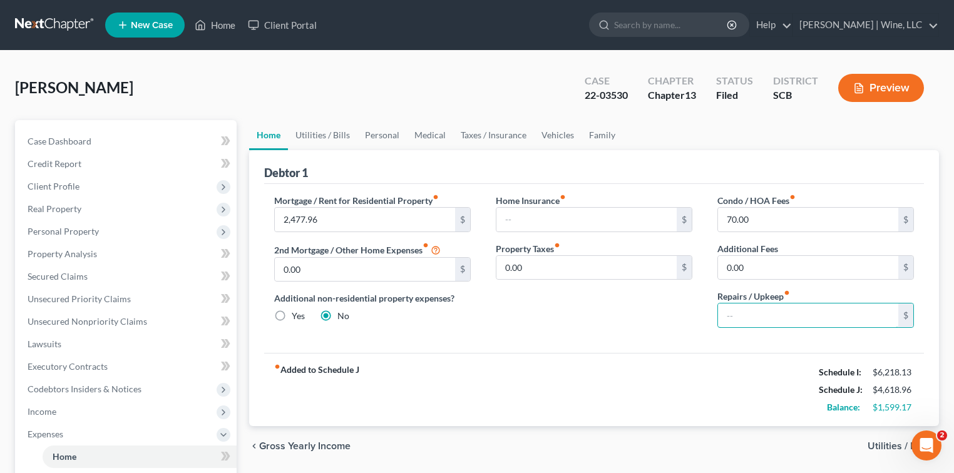
type input "5"
type input "1"
type input "100.00"
click at [884, 446] on span "Utilities / Bills" at bounding box center [898, 446] width 61 height 10
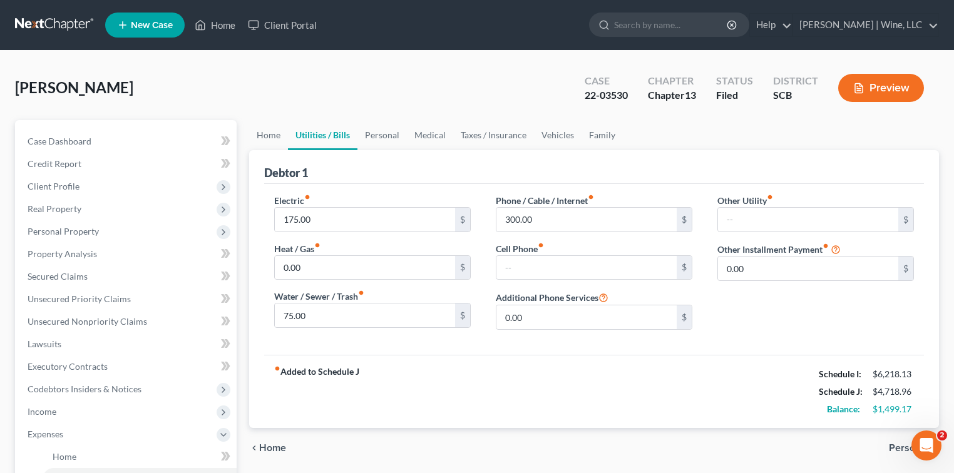
click at [884, 446] on div "chevron_left Home Personal chevron_right" at bounding box center [594, 448] width 690 height 40
click at [904, 446] on span "Personal" at bounding box center [909, 448] width 40 height 10
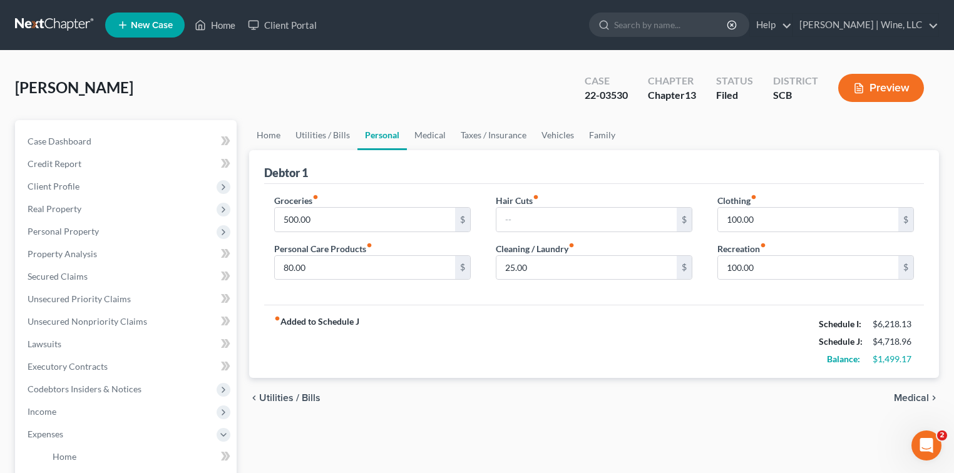
click at [915, 396] on span "Medical" at bounding box center [911, 398] width 35 height 10
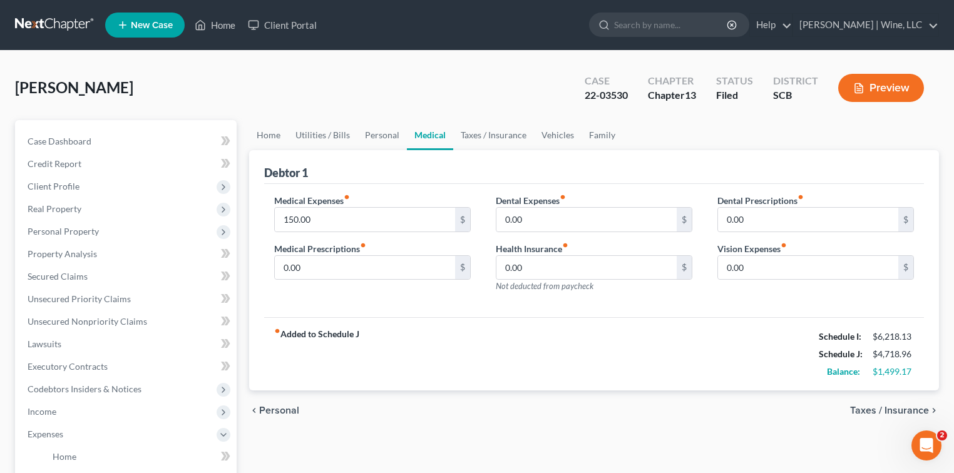
click at [874, 408] on span "Taxes / Insurance" at bounding box center [889, 411] width 79 height 10
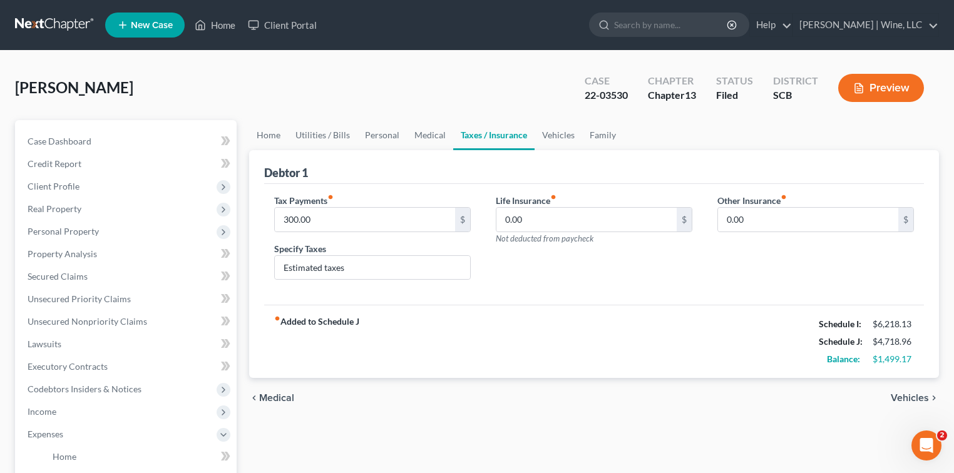
click at [916, 398] on span "Vehicles" at bounding box center [910, 398] width 38 height 10
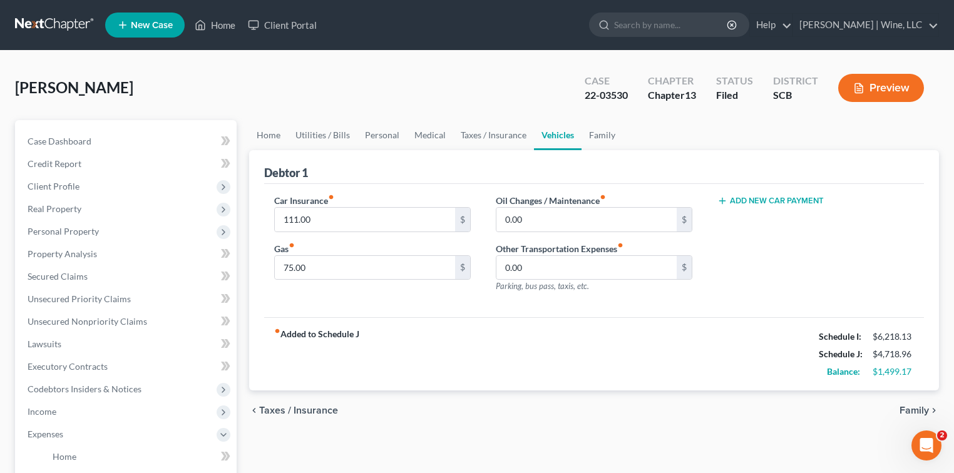
click at [916, 398] on div "chevron_left Taxes / Insurance Family chevron_right" at bounding box center [594, 411] width 690 height 40
click at [914, 408] on span "Family" at bounding box center [914, 411] width 29 height 10
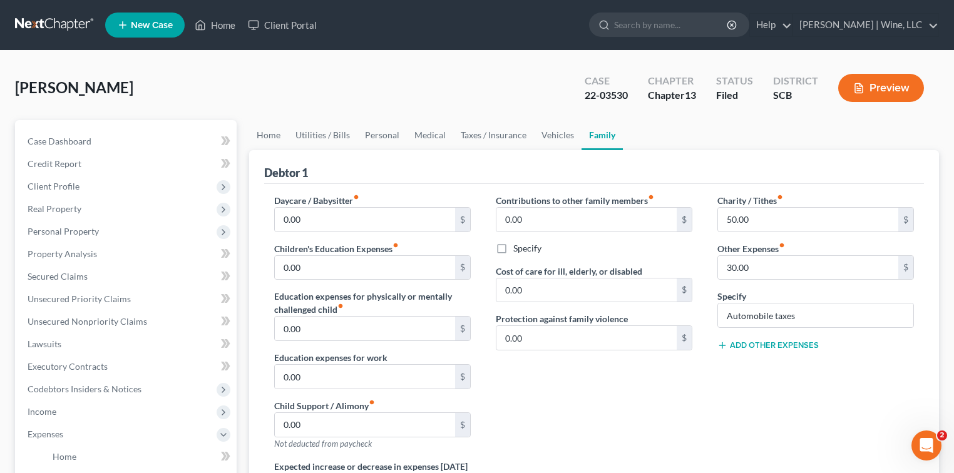
click at [914, 408] on div "Charity / Tithes fiber_manual_record 50.00 $ Other Expenses fiber_manual_record…" at bounding box center [816, 327] width 222 height 266
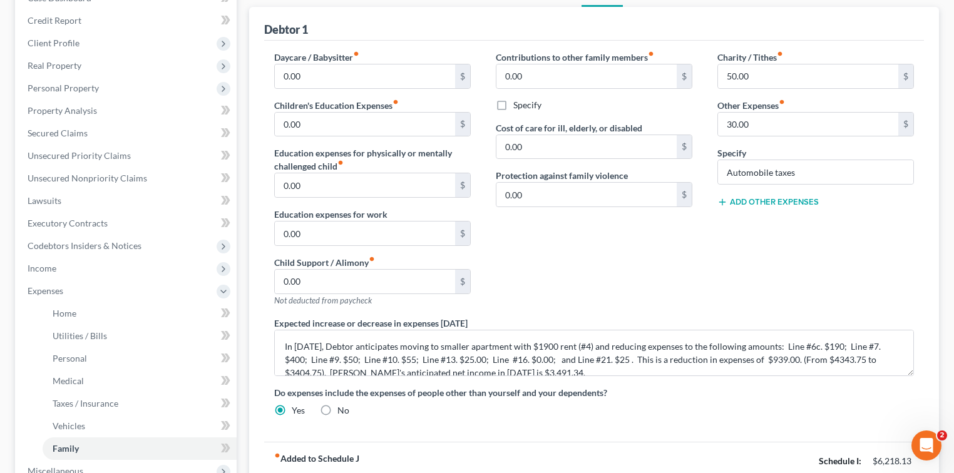
scroll to position [167, 0]
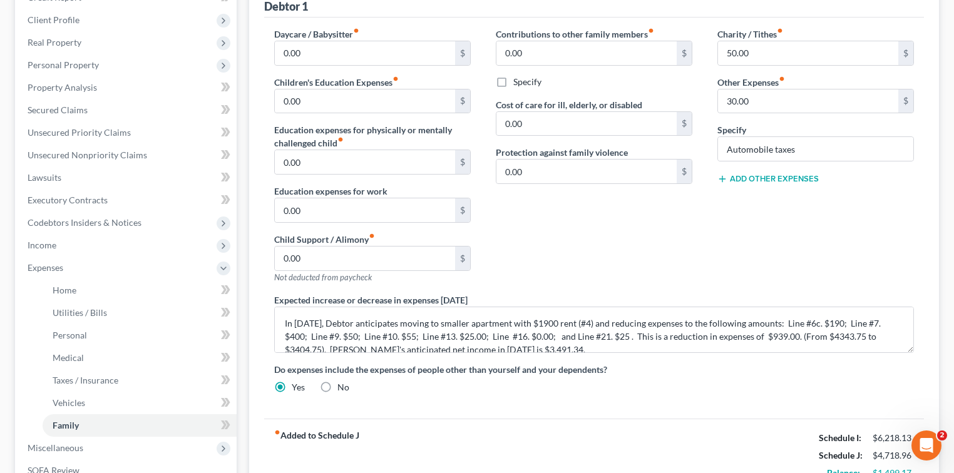
click at [338, 387] on label "No" at bounding box center [344, 387] width 12 height 13
click at [343, 387] on input "No" at bounding box center [347, 385] width 8 height 8
radio input "true"
radio input "false"
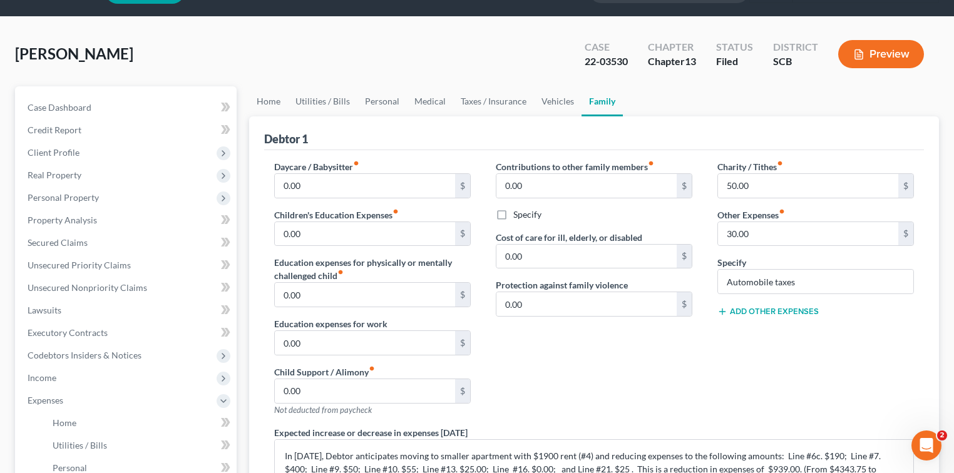
scroll to position [0, 0]
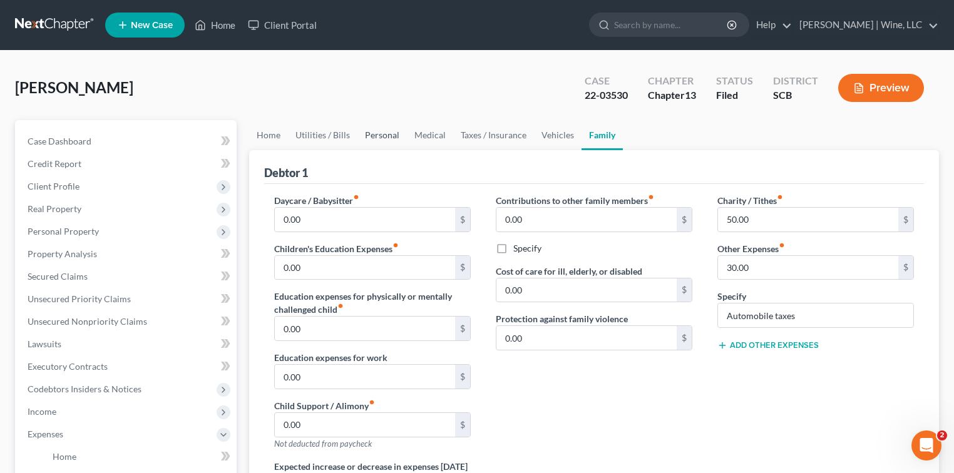
click at [383, 133] on link "Personal" at bounding box center [382, 135] width 49 height 30
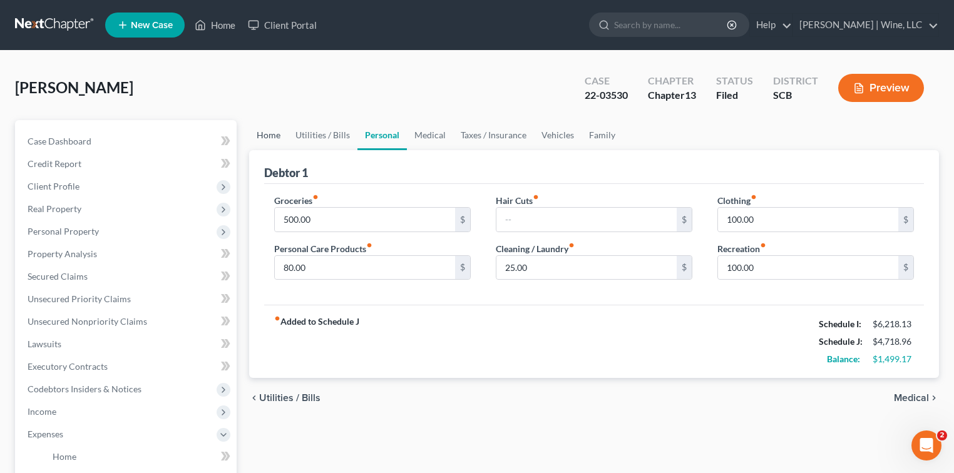
click at [274, 137] on link "Home" at bounding box center [268, 135] width 39 height 30
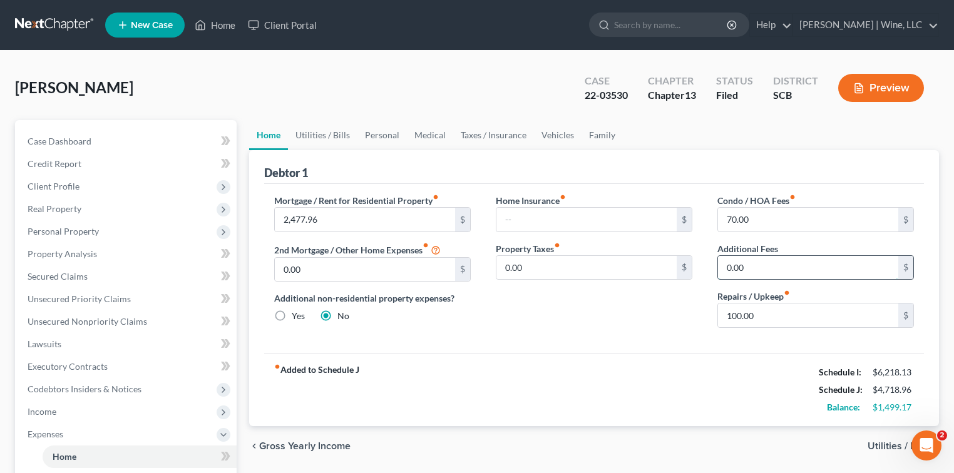
click at [726, 264] on input "0.00" at bounding box center [808, 268] width 180 height 24
type input "0"
type input "1"
click at [326, 135] on link "Utilities / Bills" at bounding box center [323, 135] width 70 height 30
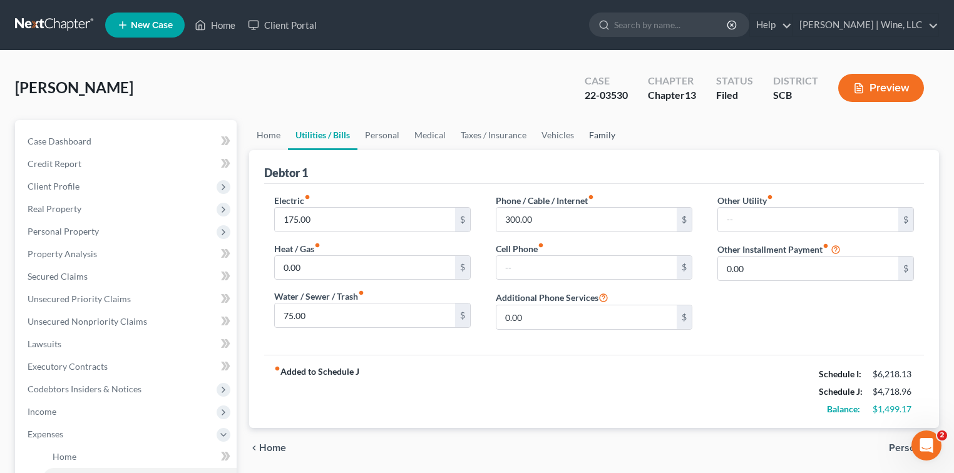
click at [608, 135] on link "Family" at bounding box center [602, 135] width 41 height 30
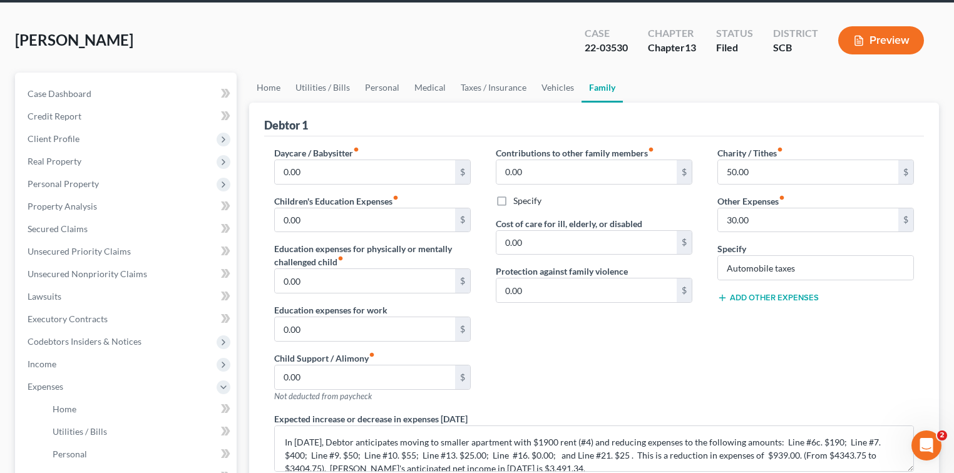
scroll to position [167, 0]
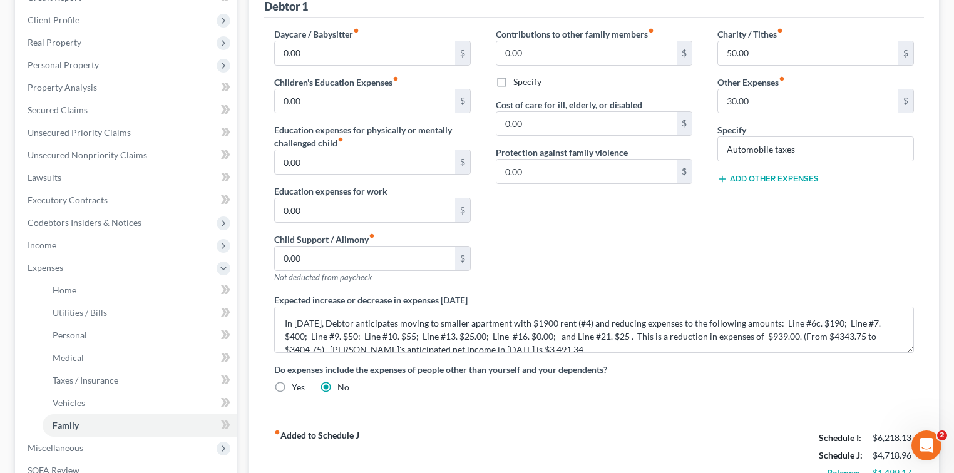
click at [748, 180] on button "Add Other Expenses" at bounding box center [768, 179] width 101 height 10
click at [726, 194] on input "0.00" at bounding box center [808, 197] width 180 height 24
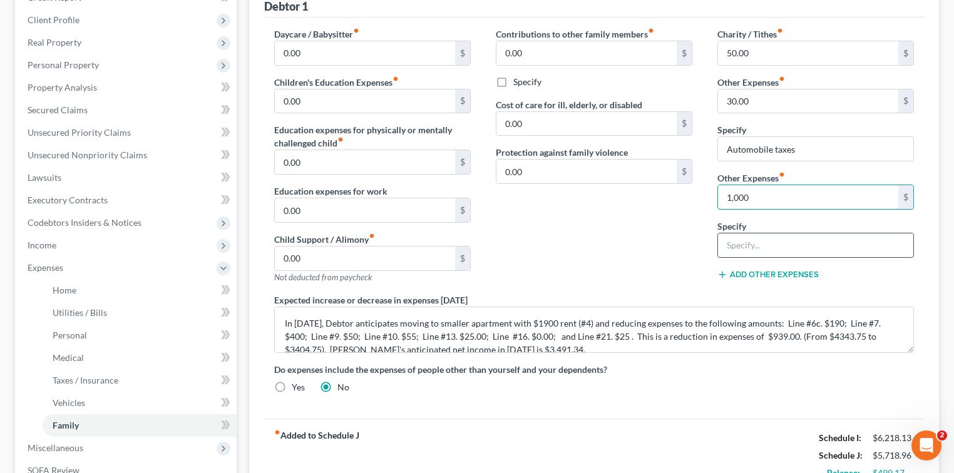
type input "1,000"
click at [735, 243] on input "text" at bounding box center [815, 246] width 195 height 24
type input "E"
type input "$3000 est. moving expense divided by 3"
click at [717, 387] on div "Do expenses include the expenses of people other than yourself and your depende…" at bounding box center [594, 378] width 665 height 31
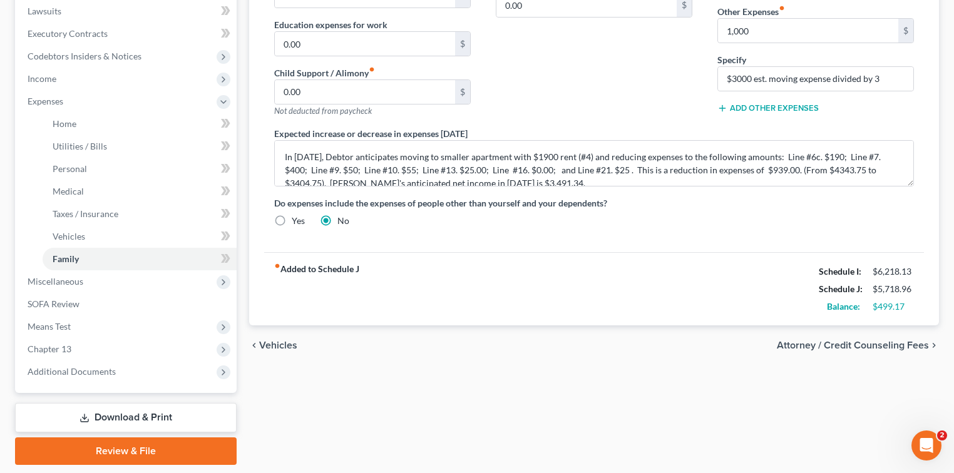
scroll to position [334, 0]
click at [892, 73] on input "$3000 est. moving expense divided by 3" at bounding box center [815, 78] width 195 height 24
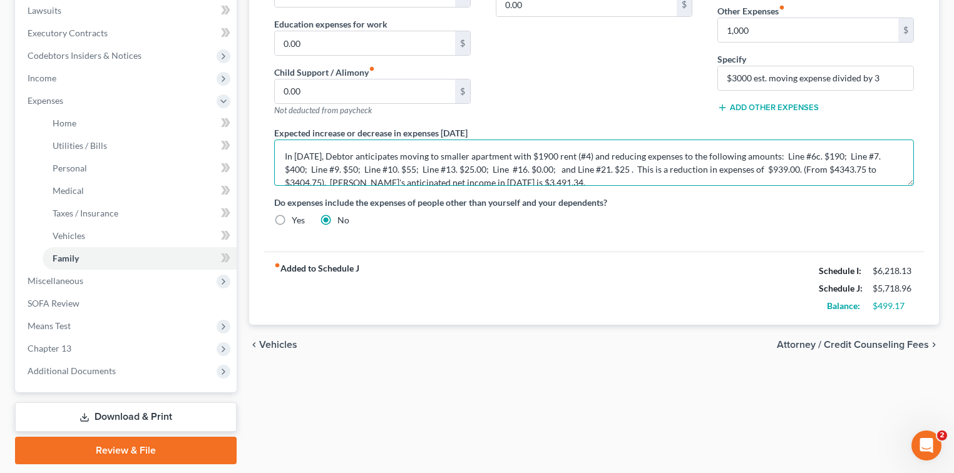
click at [351, 153] on textarea "In [DATE], Debtor anticipates moving to smaller apartment with $1900 rent (#4) …" at bounding box center [594, 163] width 640 height 46
drag, startPoint x: 381, startPoint y: 155, endPoint x: 386, endPoint y: 150, distance: 7.1
click at [381, 155] on textarea "In [DATE], Debtor anticipates moving to smaller apartment with $1900 rent (#4) …" at bounding box center [594, 163] width 640 height 46
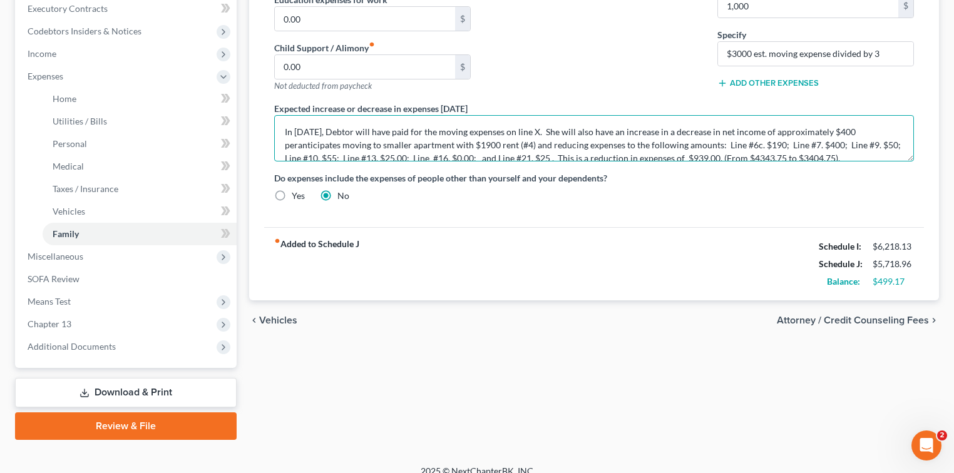
scroll to position [371, 0]
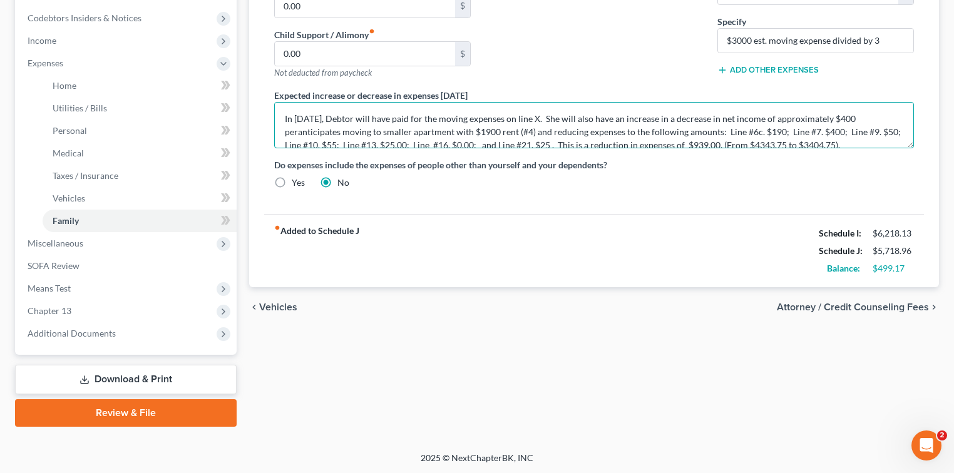
type textarea "In [DATE], Debtor will have paid for the moving expenses on line X. She will al…"
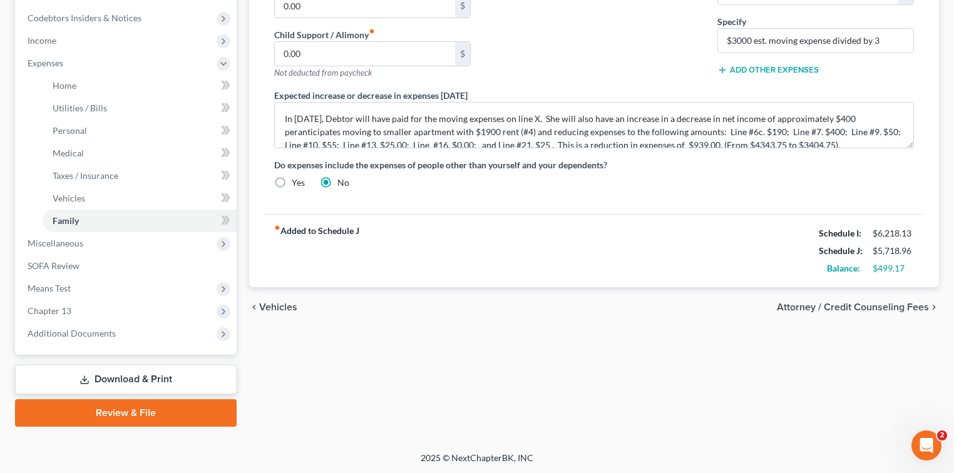
click at [812, 302] on span "Attorney / Credit Counseling Fees" at bounding box center [853, 307] width 152 height 10
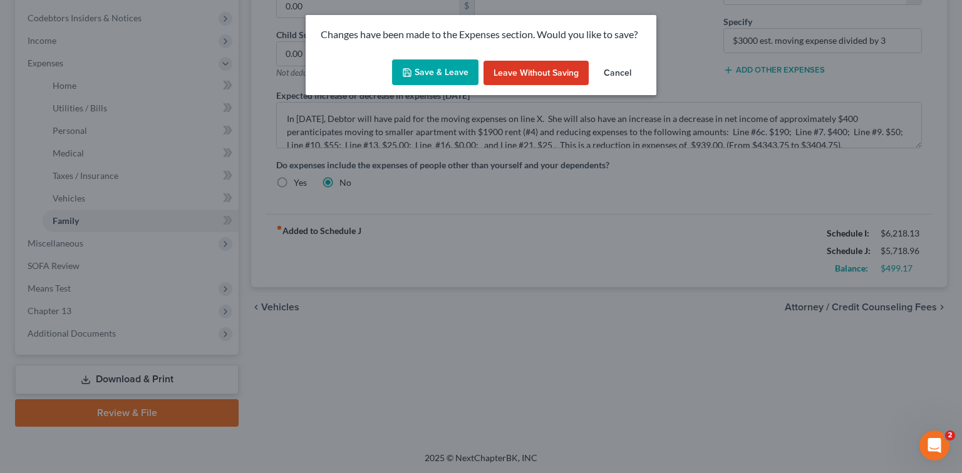
click at [437, 71] on button "Save & Leave" at bounding box center [435, 72] width 86 height 26
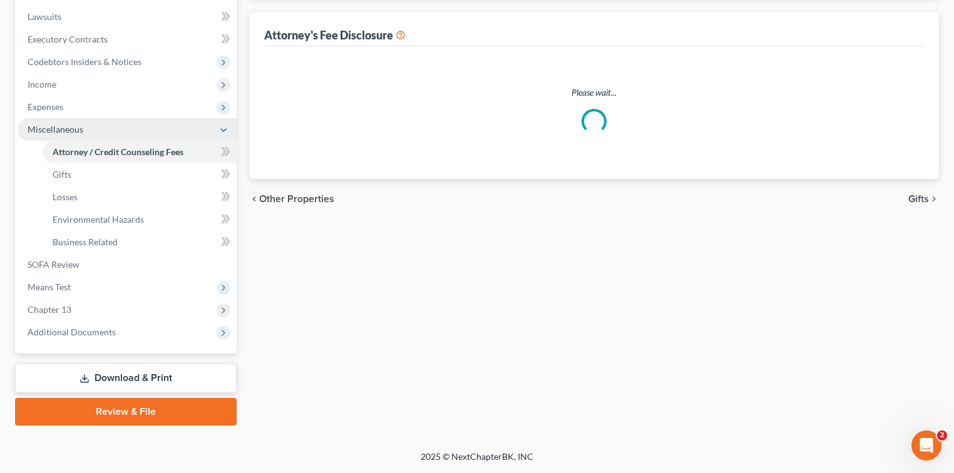
select select "1"
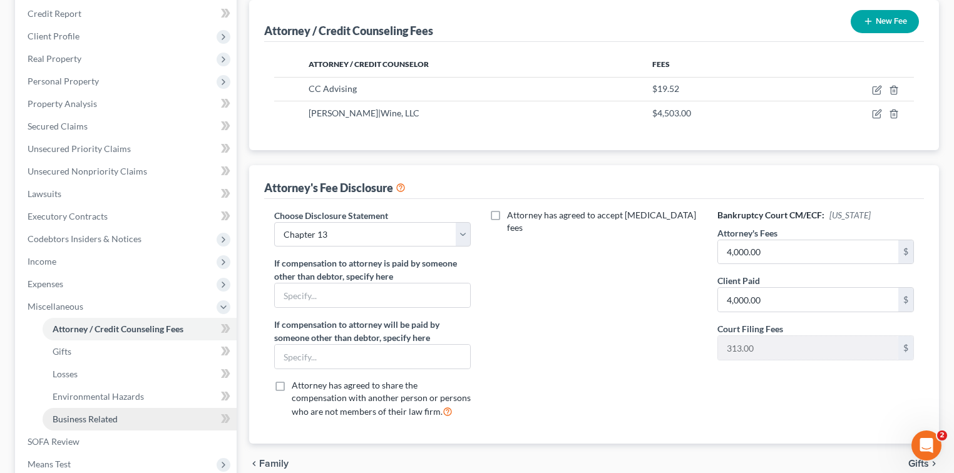
scroll to position [167, 0]
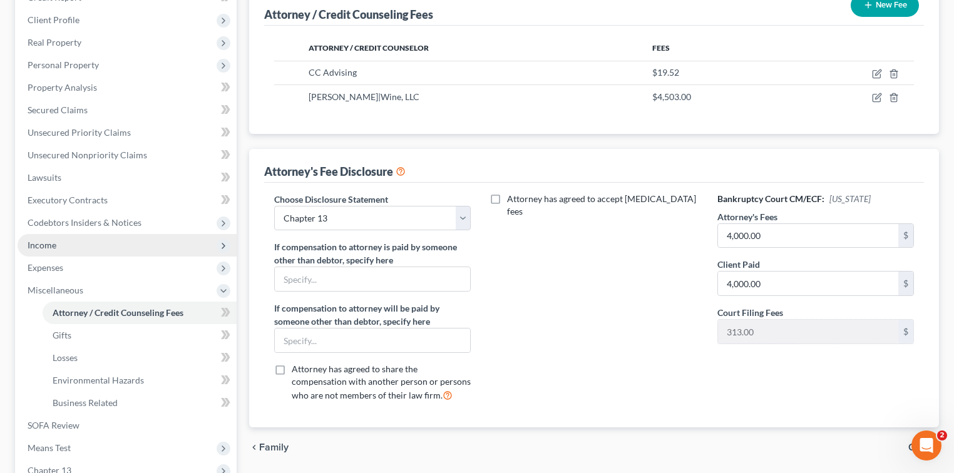
click at [50, 243] on span "Income" at bounding box center [42, 245] width 29 height 11
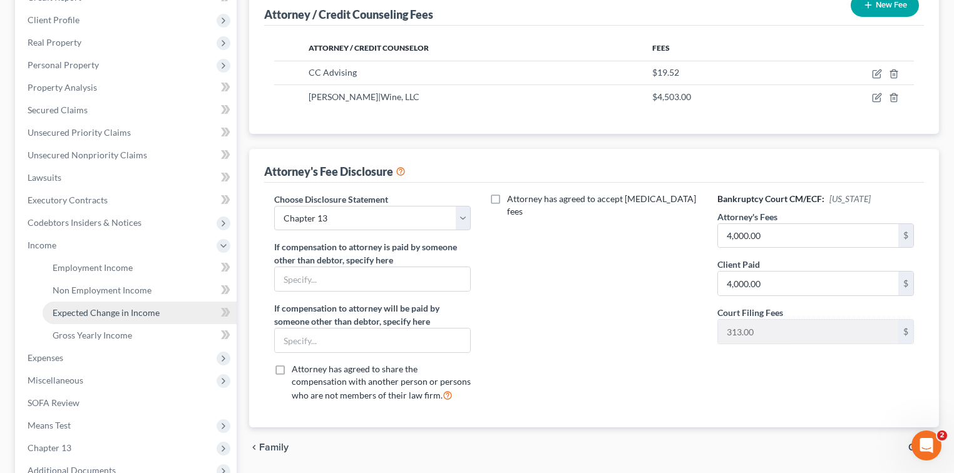
click at [116, 309] on span "Expected Change in Income" at bounding box center [106, 312] width 107 height 11
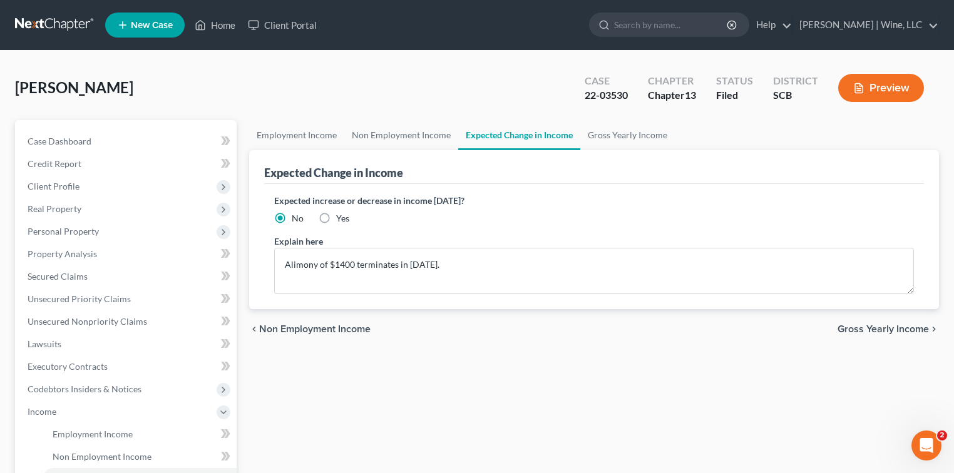
click at [336, 215] on label "Yes" at bounding box center [342, 218] width 13 height 13
click at [341, 215] on input "Yes" at bounding box center [345, 216] width 8 height 8
radio input "true"
click at [488, 263] on textarea "Alimony of $1400 terminates in [DATE]." at bounding box center [594, 271] width 640 height 46
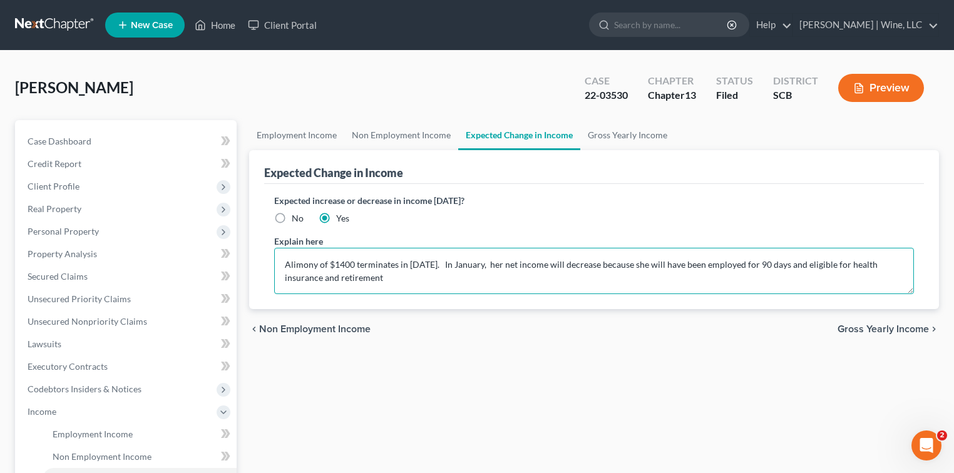
click at [631, 262] on textarea "Alimony of $1400 terminates in [DATE]. In January, her net income will decrease…" at bounding box center [594, 271] width 640 height 46
click at [515, 264] on textarea "Alimony of $1400 terminates in [DATE]. In January, her net income will decrease…" at bounding box center [594, 271] width 640 height 46
type textarea "Alimony of $1400 terminates in [DATE]. In [DATE], her net income will decrease …"
click at [879, 91] on button "Preview" at bounding box center [881, 88] width 86 height 28
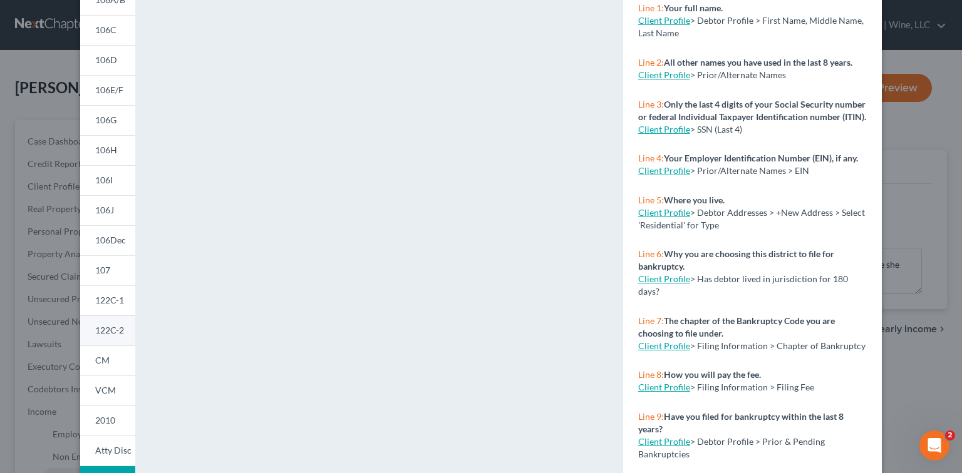
scroll to position [66, 0]
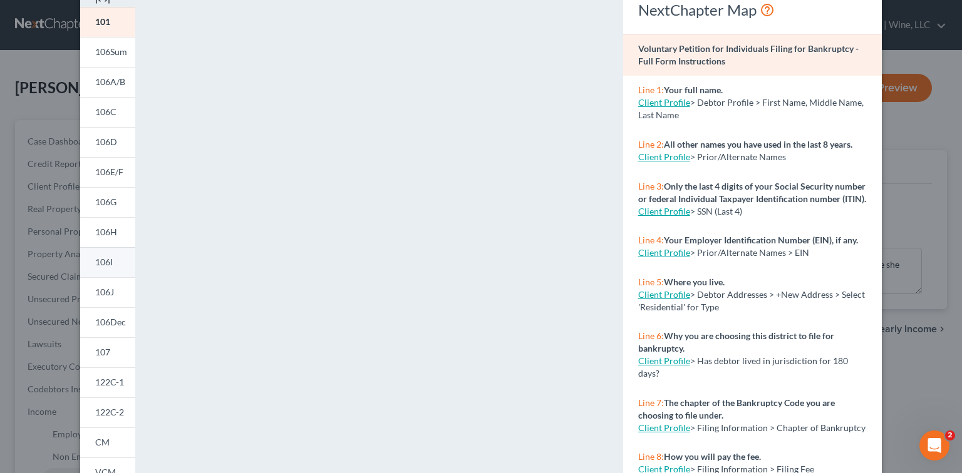
click at [101, 261] on span "106I" at bounding box center [104, 262] width 18 height 11
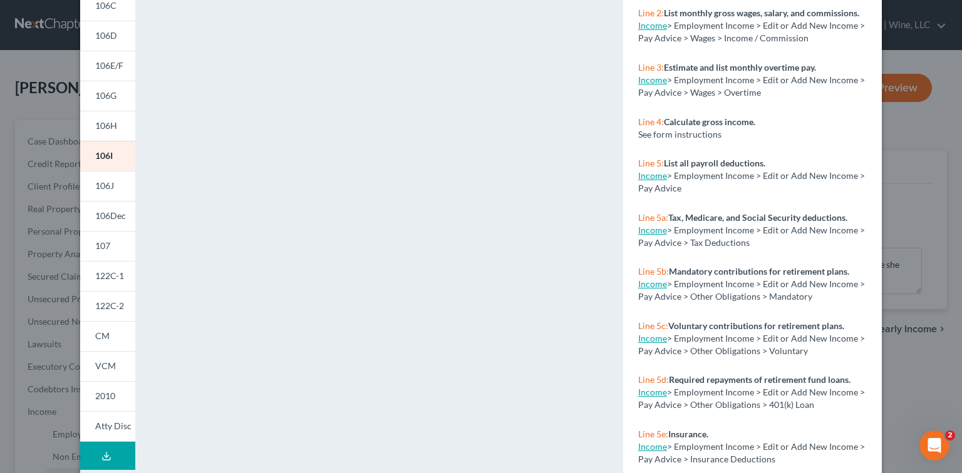
scroll to position [233, 0]
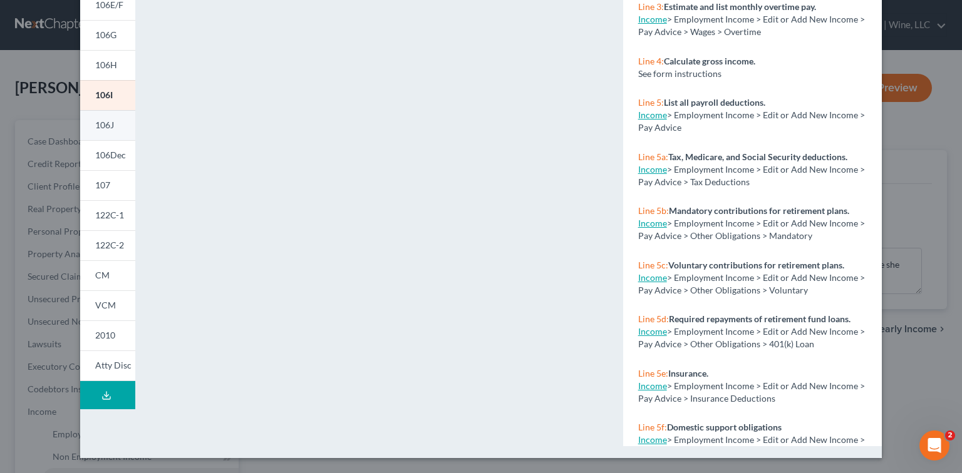
click at [101, 127] on span "106J" at bounding box center [104, 125] width 19 height 11
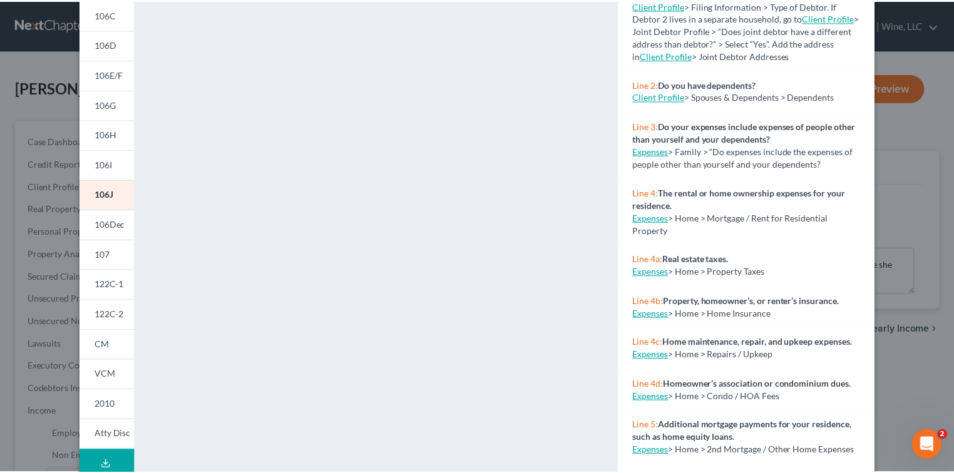
scroll to position [0, 0]
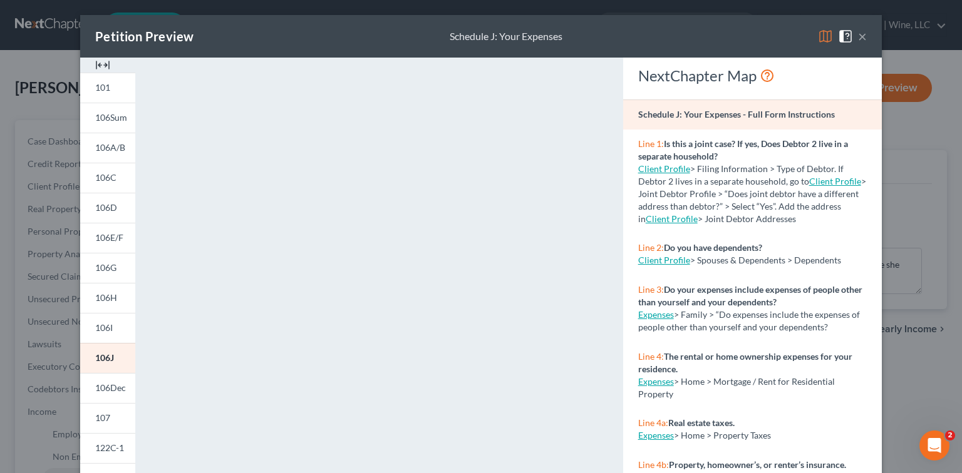
click at [862, 35] on button "×" at bounding box center [862, 36] width 9 height 15
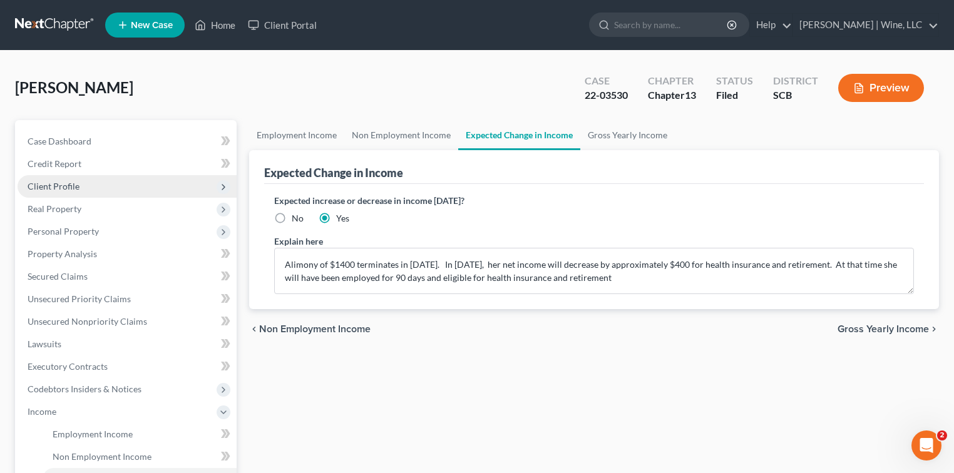
click at [61, 186] on span "Client Profile" at bounding box center [54, 186] width 52 height 11
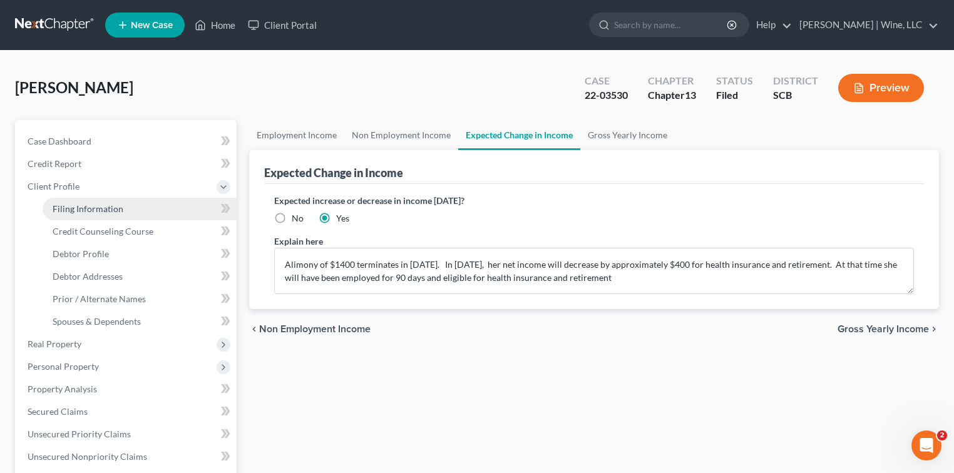
click at [97, 210] on span "Filing Information" at bounding box center [88, 209] width 71 height 11
select select "1"
select select "0"
select select "3"
select select "42"
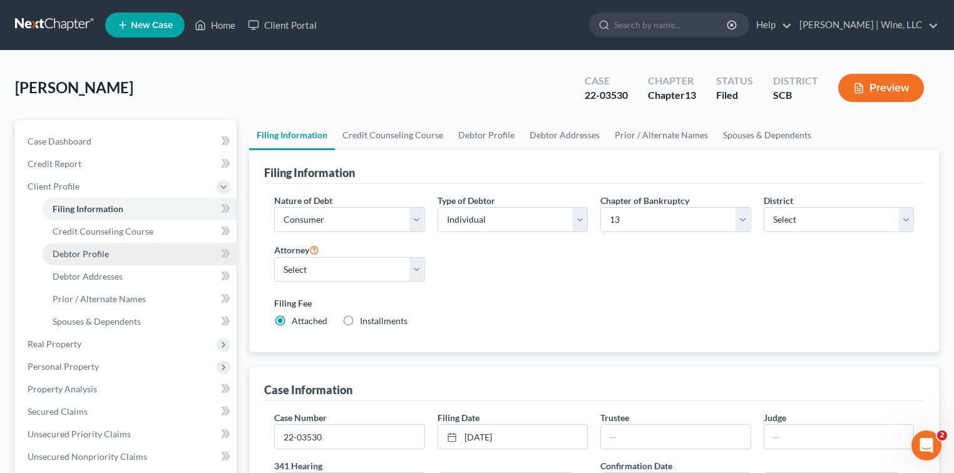
click at [90, 255] on span "Debtor Profile" at bounding box center [81, 254] width 56 height 11
select select "3"
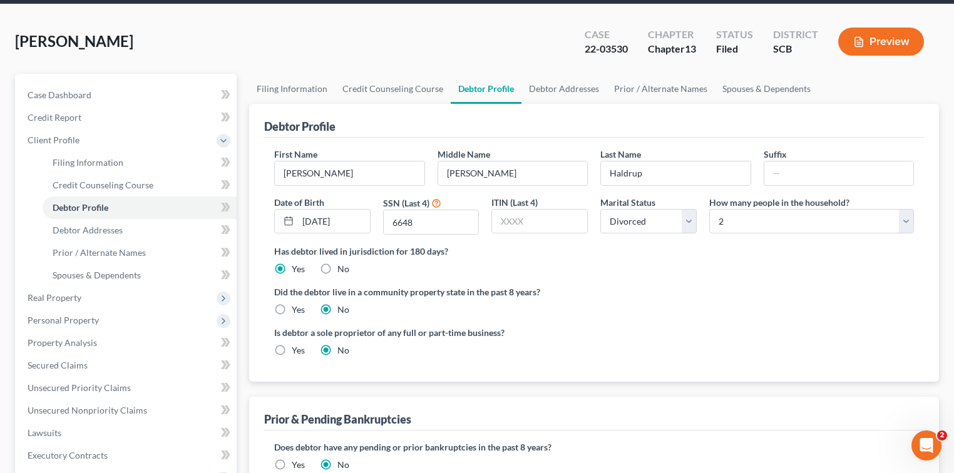
scroll to position [83, 0]
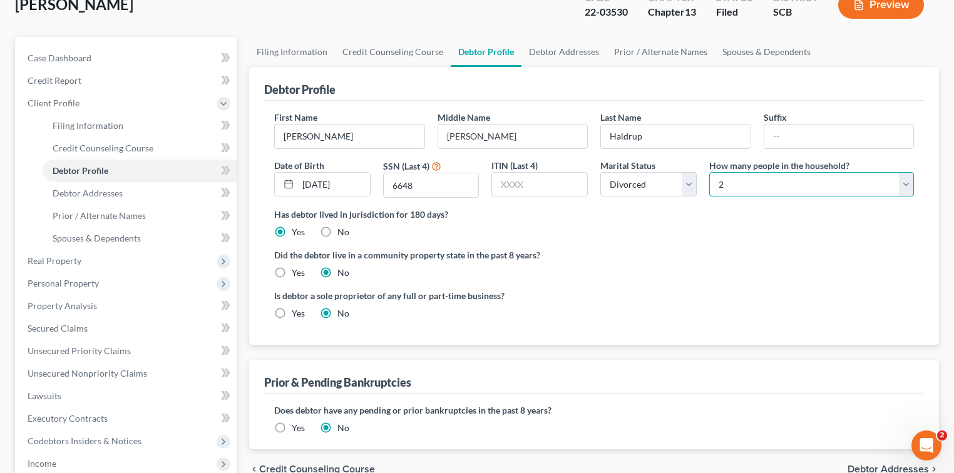
click at [787, 190] on select "Select 1 2 3 4 5 6 7 8 9 10 11 12 13 14 15 16 17 18 19 20" at bounding box center [811, 184] width 205 height 25
select select "0"
click at [709, 172] on select "Select 1 2 3 4 5 6 7 8 9 10 11 12 13 14 15 16 17 18 19 20" at bounding box center [811, 184] width 205 height 25
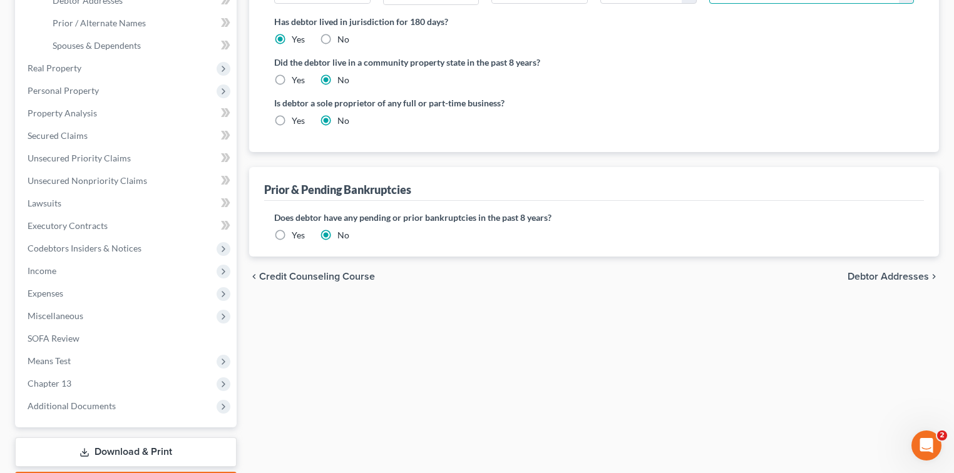
scroll to position [250, 0]
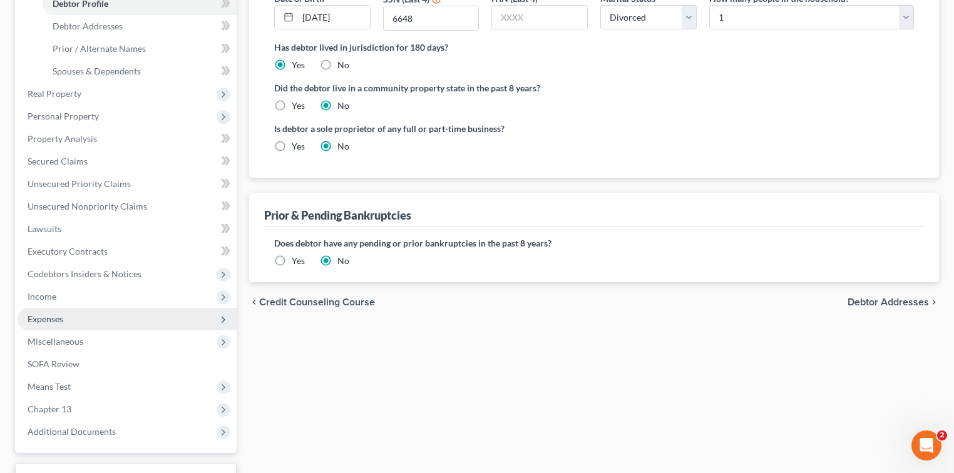
click at [59, 319] on span "Expenses" at bounding box center [46, 319] width 36 height 11
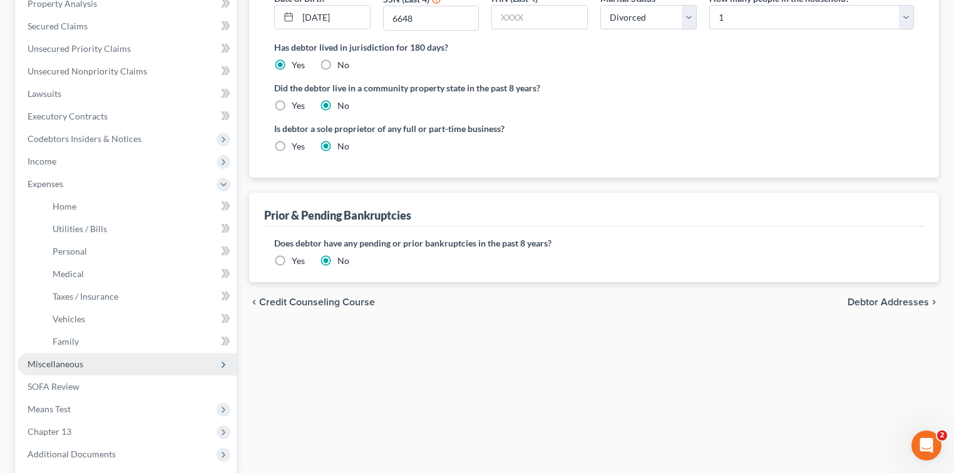
click at [63, 362] on span "Miscellaneous" at bounding box center [56, 364] width 56 height 11
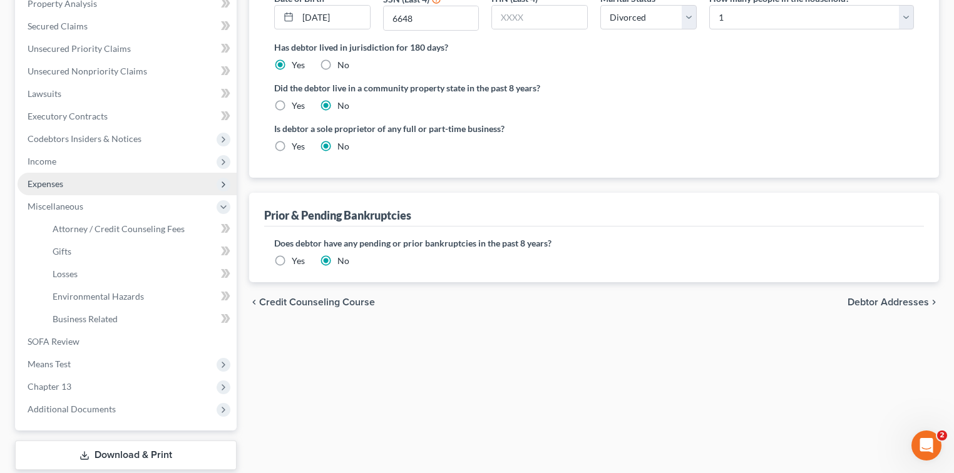
click at [51, 180] on span "Expenses" at bounding box center [46, 183] width 36 height 11
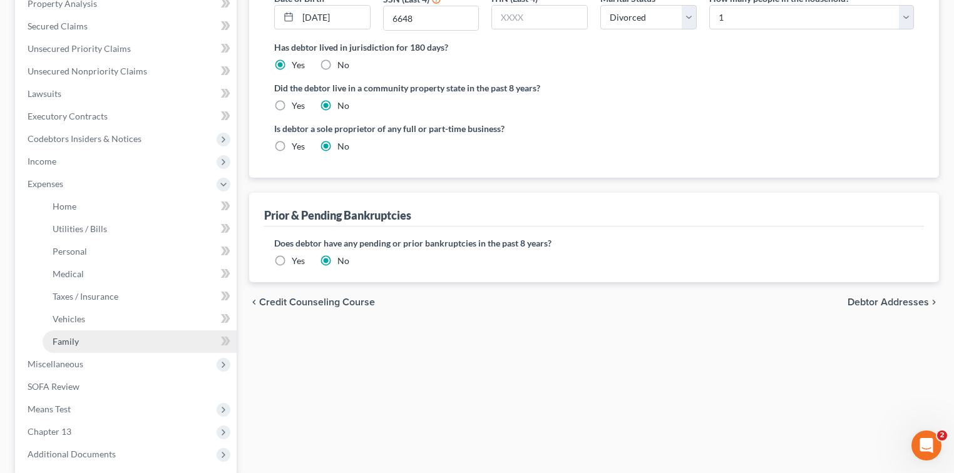
click at [70, 341] on span "Family" at bounding box center [66, 341] width 26 height 11
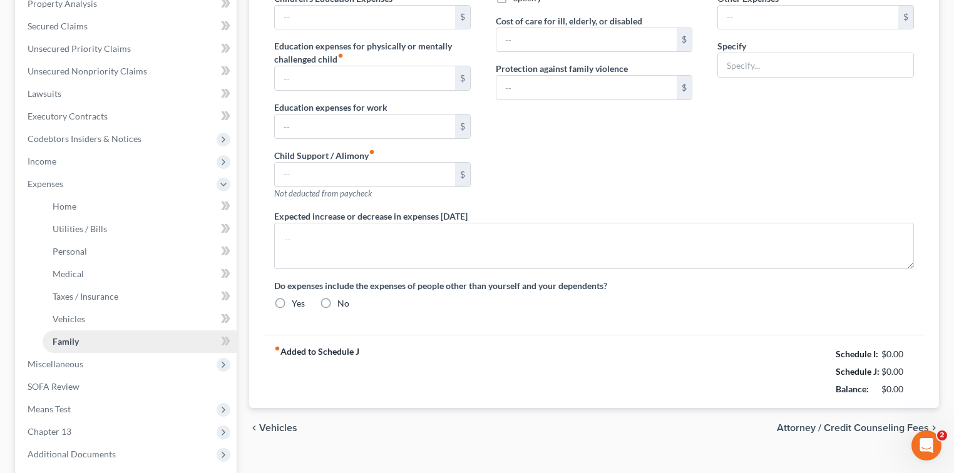
scroll to position [111, 0]
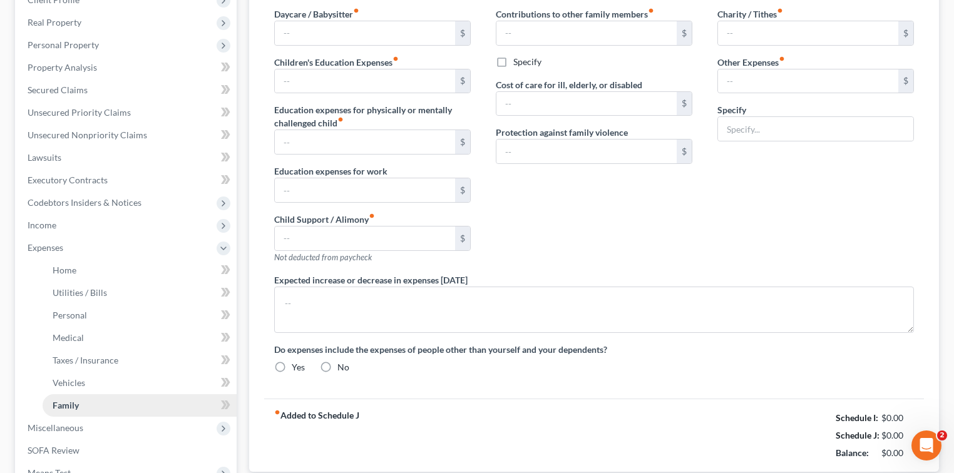
type input "0.00"
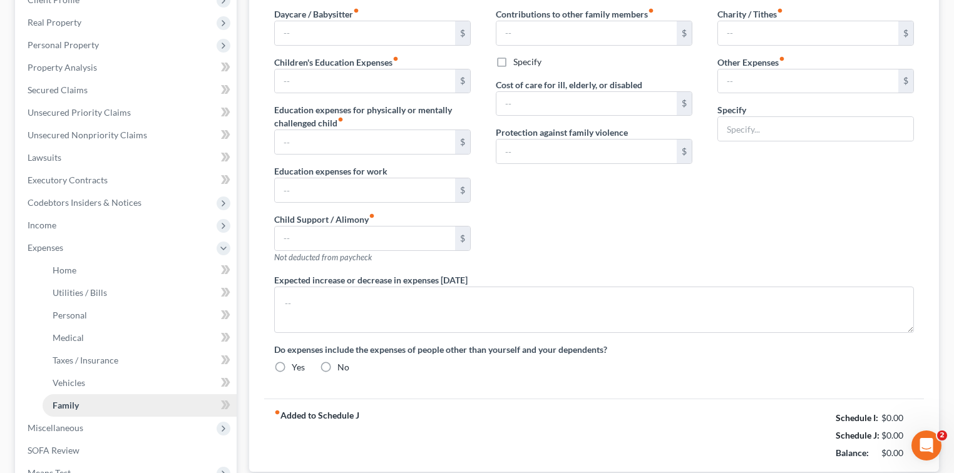
type input "0.00"
type input "50.00"
type input "30.00"
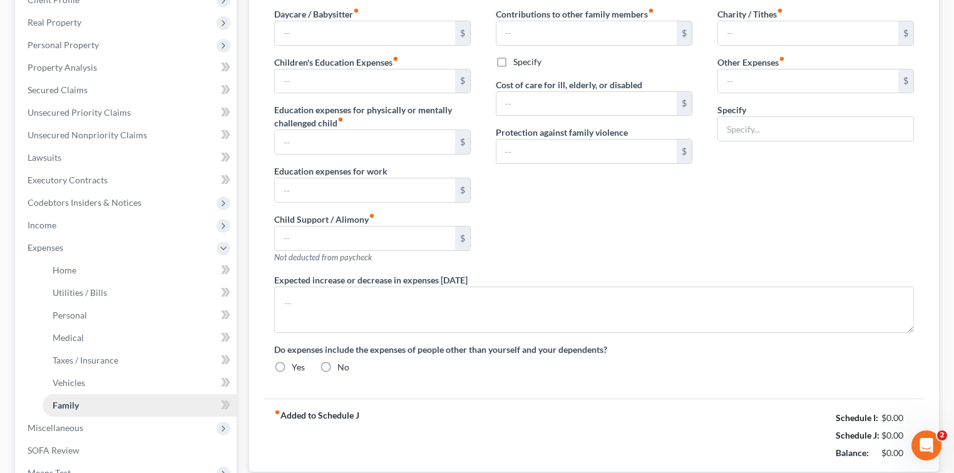
type input "Automobile taxes"
type textarea "In [DATE], Debtor will have paid for the moving expenses on line X. She will al…"
radio input "true"
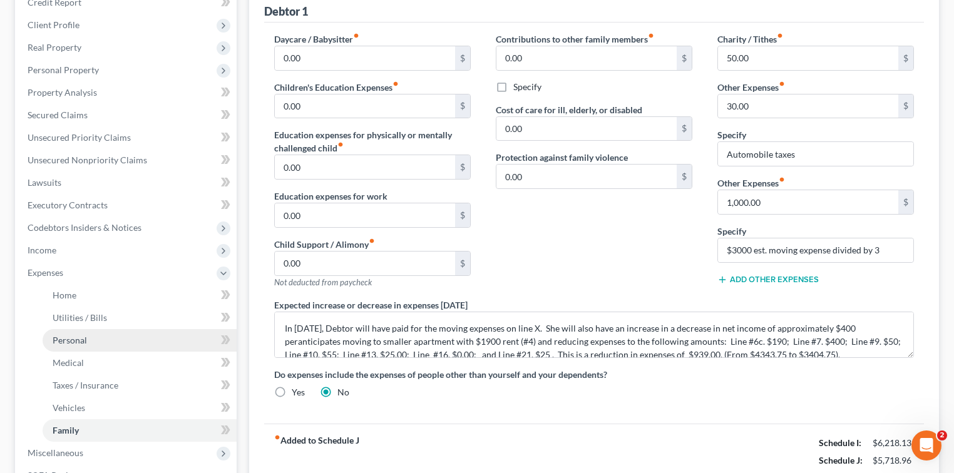
scroll to position [167, 0]
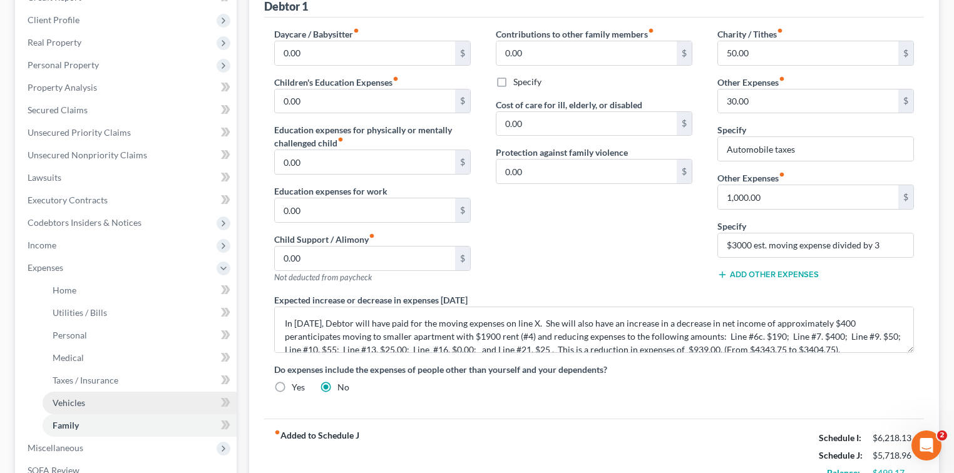
click at [73, 400] on span "Vehicles" at bounding box center [69, 403] width 33 height 11
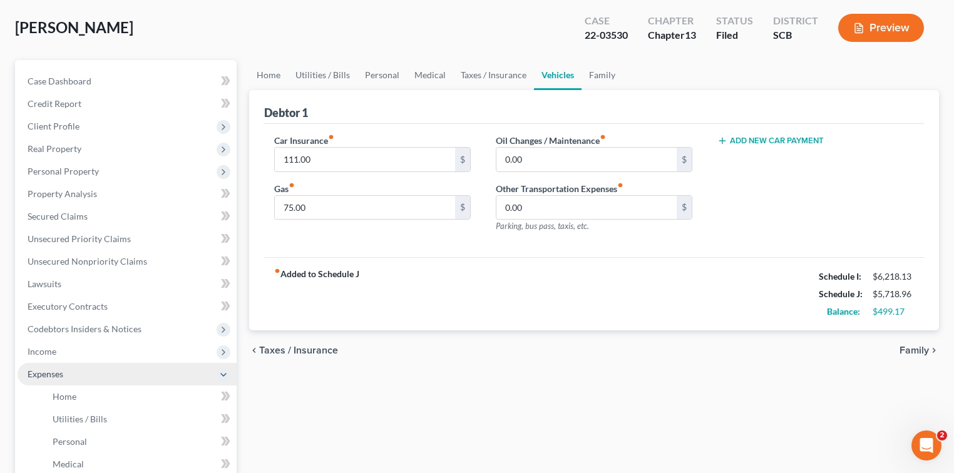
scroll to position [83, 0]
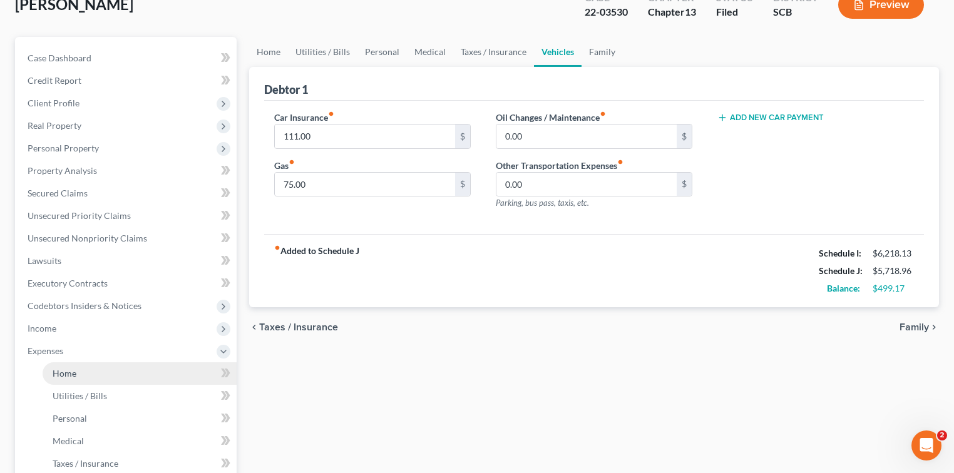
click at [61, 375] on span "Home" at bounding box center [65, 373] width 24 height 11
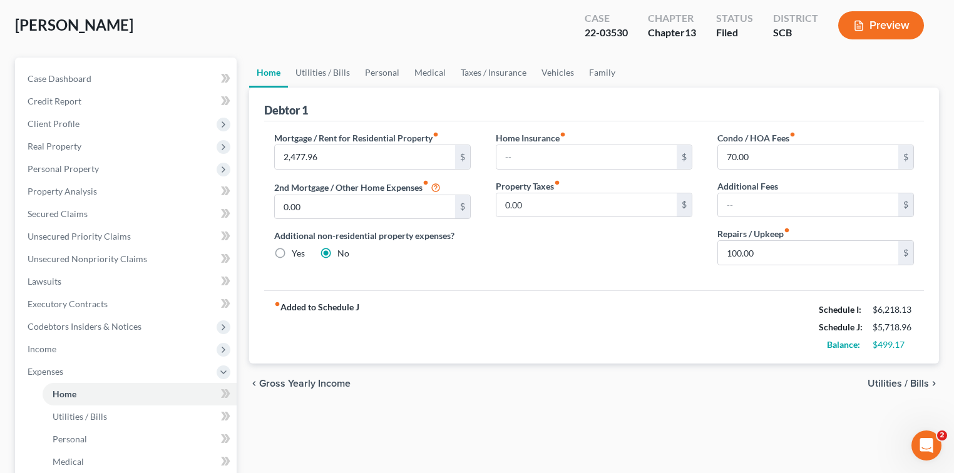
scroll to position [83, 0]
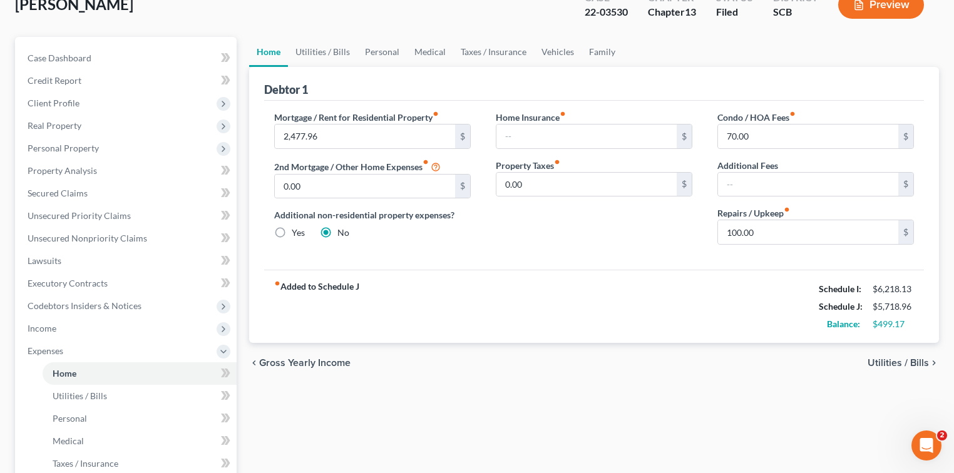
click at [899, 358] on span "Utilities / Bills" at bounding box center [898, 363] width 61 height 10
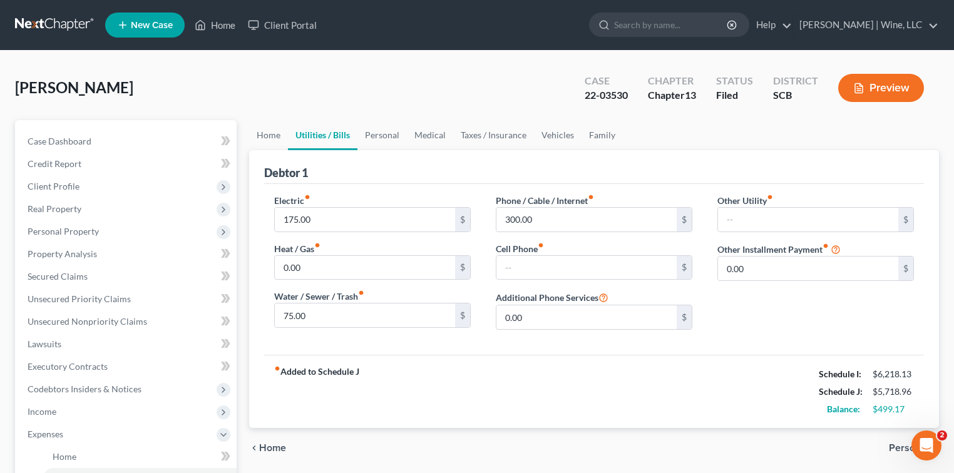
click at [904, 448] on span "Personal" at bounding box center [909, 448] width 40 height 10
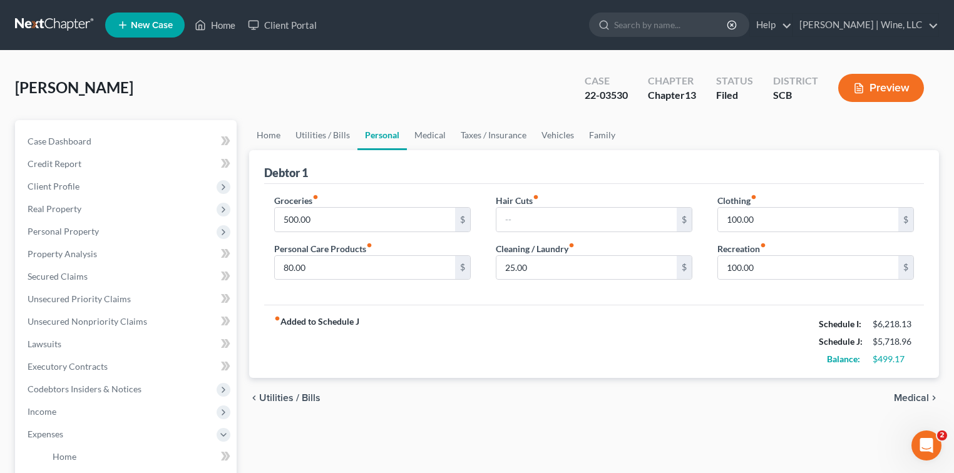
click at [912, 396] on span "Medical" at bounding box center [911, 398] width 35 height 10
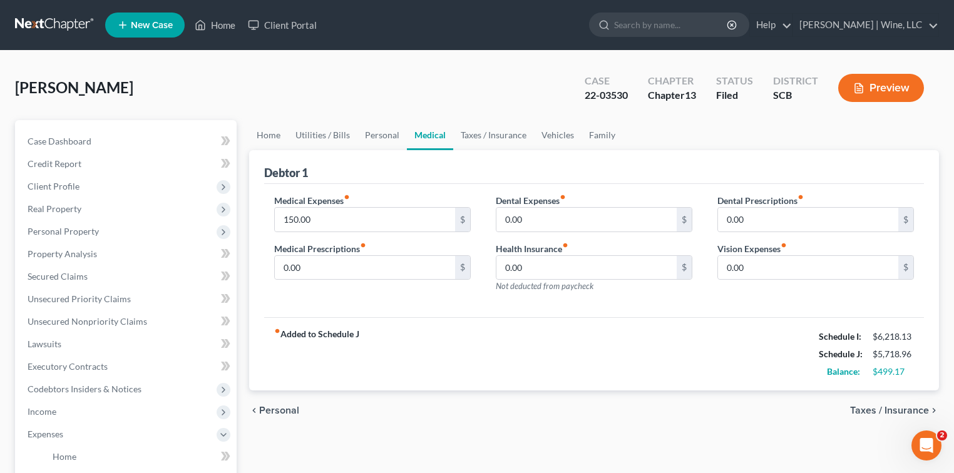
click at [912, 396] on div "chevron_left Personal Taxes / Insurance chevron_right" at bounding box center [594, 411] width 690 height 40
click at [902, 410] on span "Taxes / Insurance" at bounding box center [889, 411] width 79 height 10
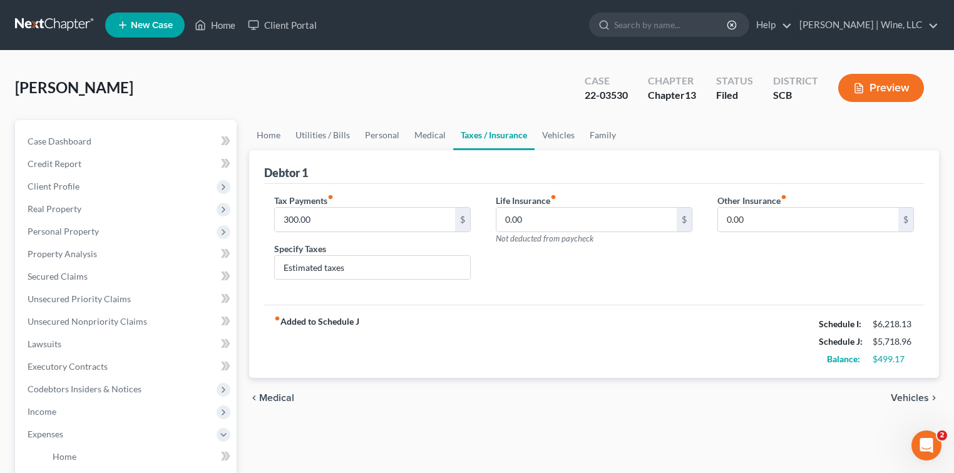
click at [907, 396] on span "Vehicles" at bounding box center [910, 398] width 38 height 10
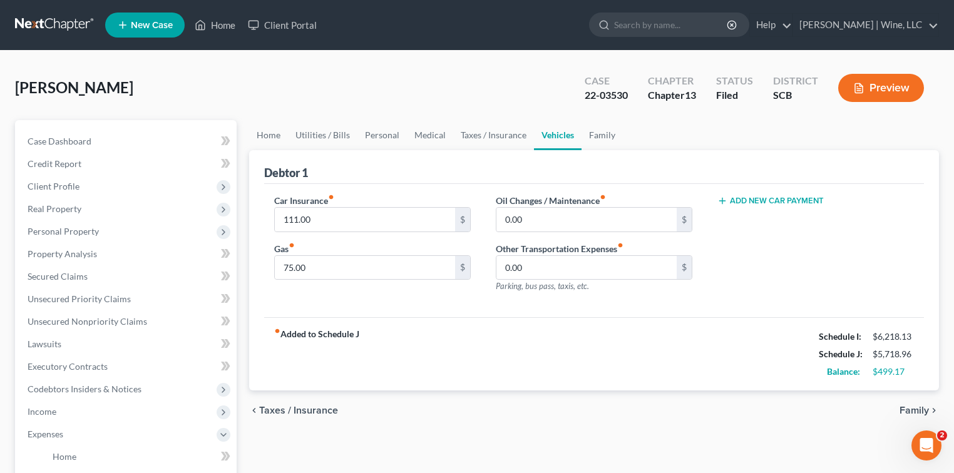
click at [907, 396] on div "chevron_left Taxes / Insurance Family chevron_right" at bounding box center [594, 411] width 690 height 40
click at [914, 413] on span "Family" at bounding box center [914, 411] width 29 height 10
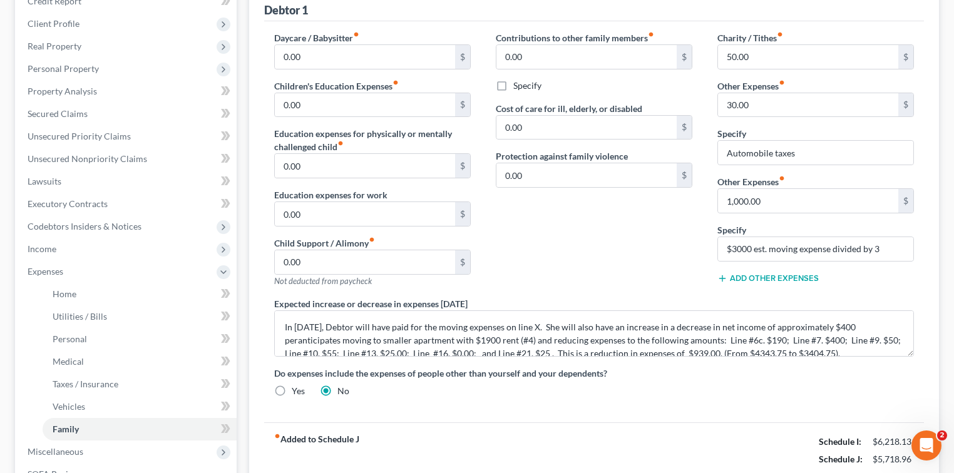
scroll to position [167, 0]
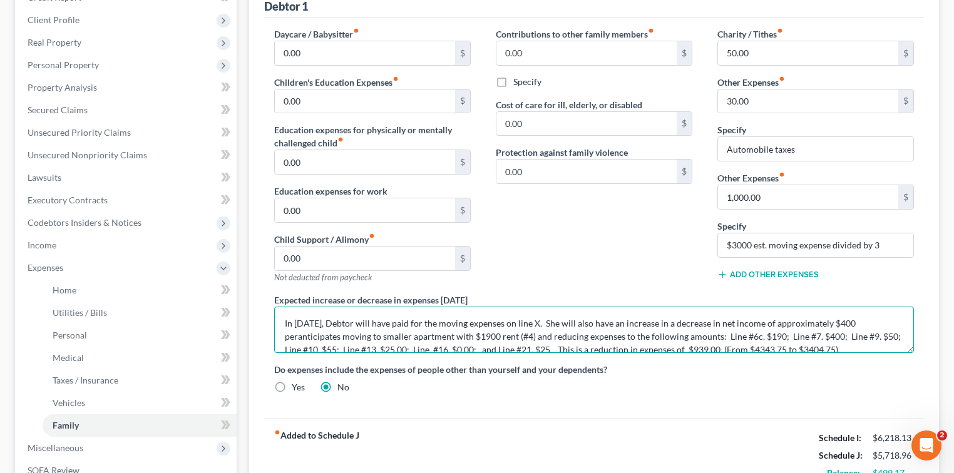
click at [286, 336] on textarea "In [DATE], Debtor will have paid for the moving expenses on line X. She will al…" at bounding box center [594, 330] width 640 height 46
click at [566, 321] on textarea "In [DATE], Debtor will have paid for the moving expenses on line X. She will al…" at bounding box center [594, 330] width 640 height 46
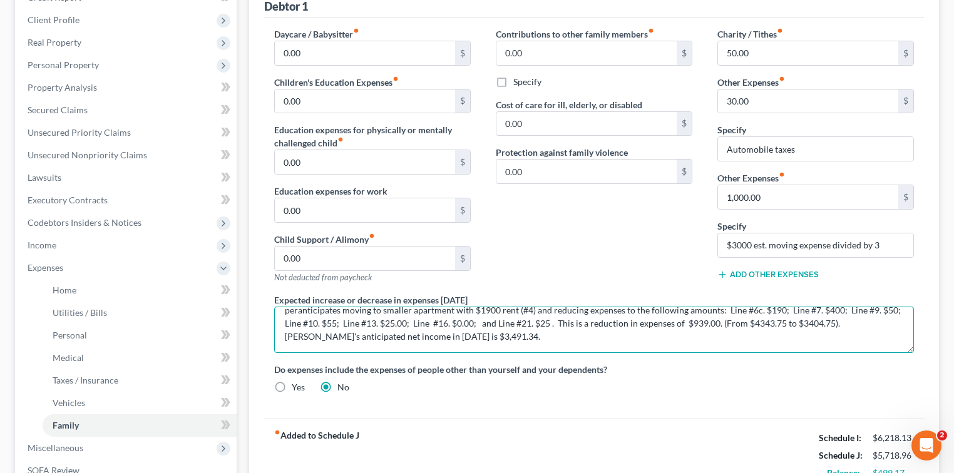
scroll to position [0, 0]
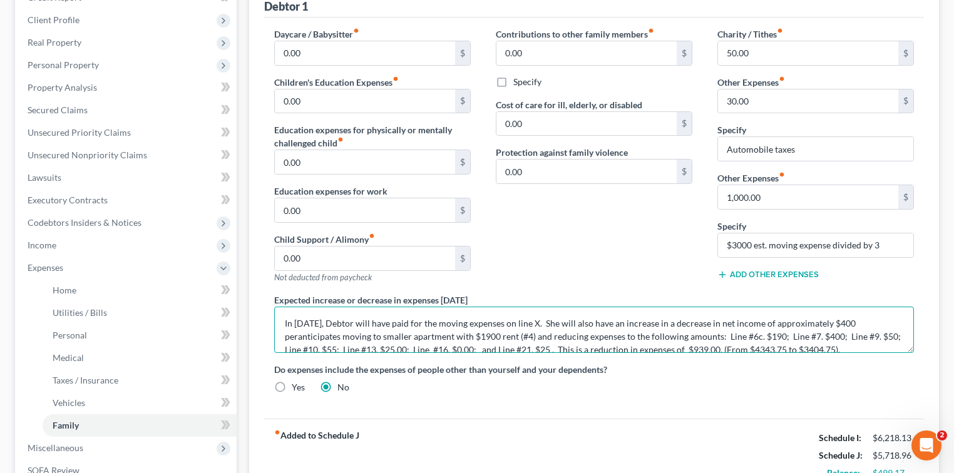
drag, startPoint x: 565, startPoint y: 321, endPoint x: 870, endPoint y: 319, distance: 305.0
click at [870, 319] on textarea "In [DATE], Debtor will have paid for the moving expenses on line X. She will al…" at bounding box center [594, 330] width 640 height 46
click at [463, 320] on textarea "In [DATE], Debtor will have paid for the moving expenses on line X. peranticipa…" at bounding box center [594, 330] width 640 height 46
click at [629, 321] on textarea "In [DATE], Debtor will have paid for the estimated moving expenses on line #21 …" at bounding box center [594, 330] width 640 height 46
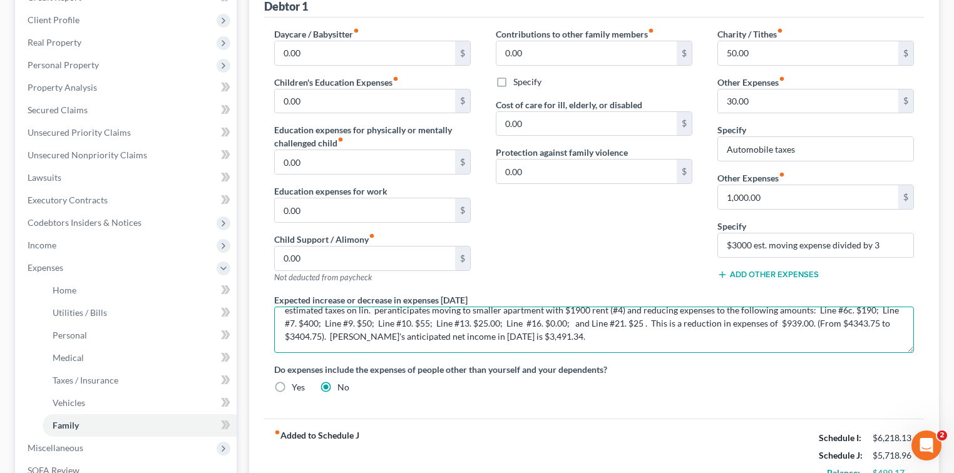
drag, startPoint x: 815, startPoint y: 321, endPoint x: 463, endPoint y: 332, distance: 351.5
click at [463, 332] on textarea "In [DATE], Debtor will have paid for the estimated moving expenses on line #21 …" at bounding box center [594, 330] width 640 height 46
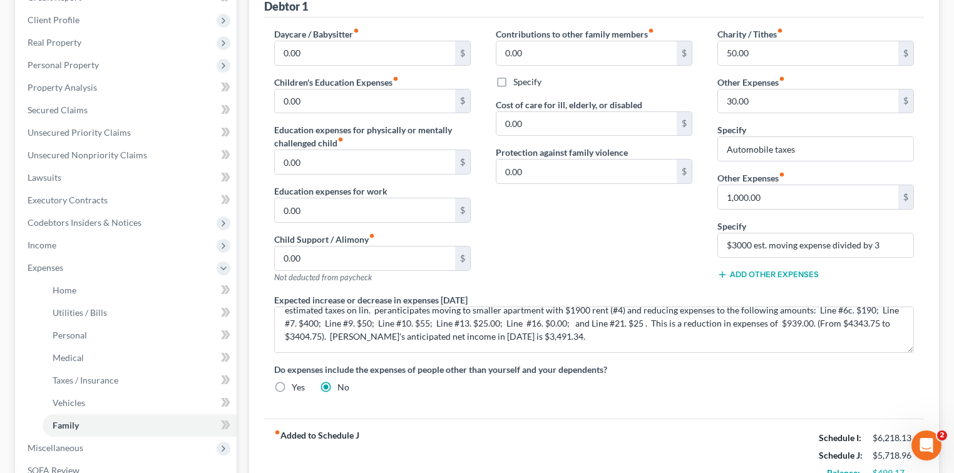
click at [587, 364] on label "Do expenses include the expenses of people other than yourself and your depende…" at bounding box center [594, 369] width 640 height 13
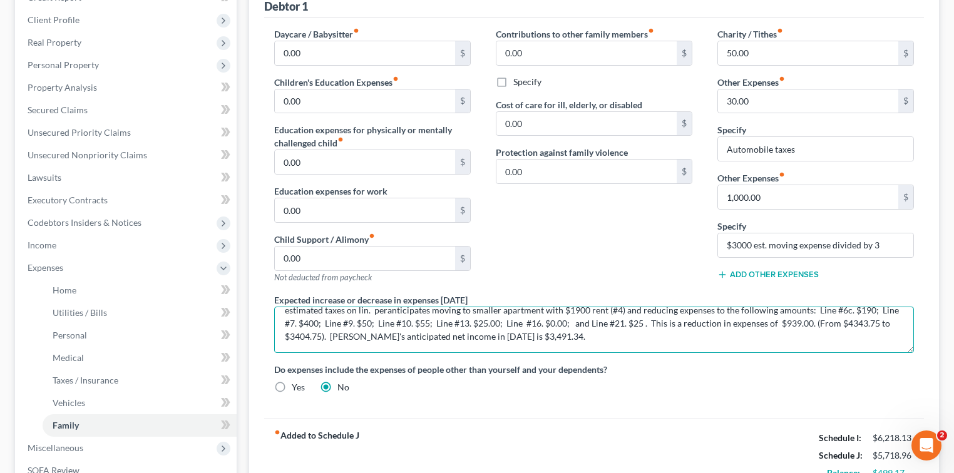
drag, startPoint x: 817, startPoint y: 320, endPoint x: 684, endPoint y: 321, distance: 132.8
click at [684, 321] on textarea "In [DATE], Debtor will have paid for the estimated moving expenses on line #21 …" at bounding box center [594, 330] width 640 height 46
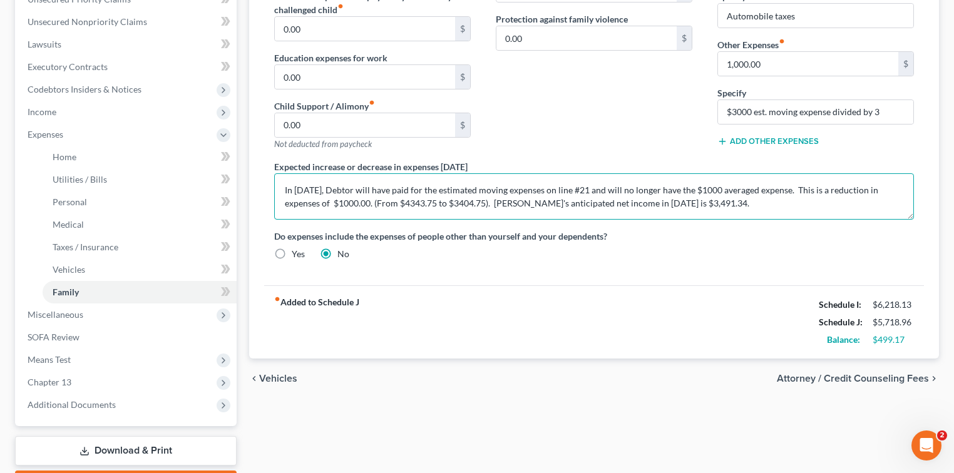
scroll to position [371, 0]
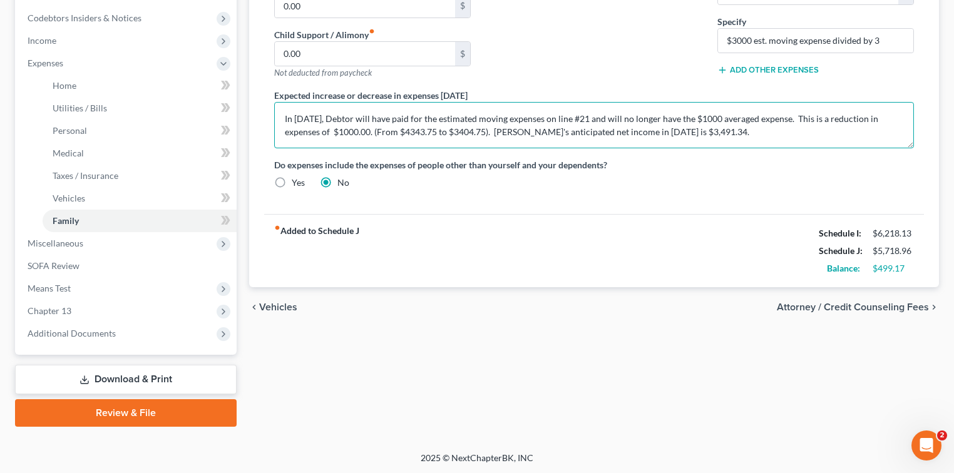
drag, startPoint x: 405, startPoint y: 128, endPoint x: 432, endPoint y: 121, distance: 28.3
click at [405, 128] on textarea "In [DATE], Debtor will have paid for the estimated moving expenses on line #21 …" at bounding box center [594, 125] width 640 height 46
click at [377, 128] on textarea "In [DATE], Debtor will have paid for the estimated moving expenses on line #21 …" at bounding box center [594, 125] width 640 height 46
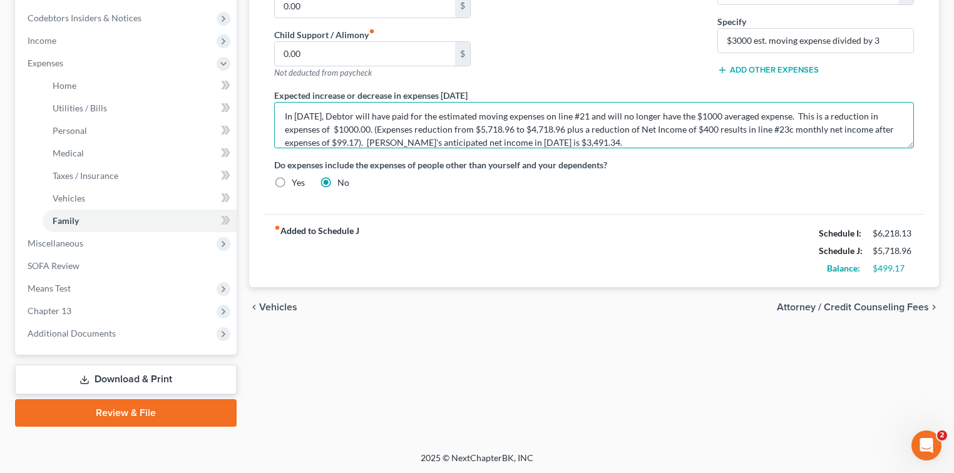
click at [637, 126] on textarea "In [DATE], Debtor will have paid for the estimated moving expenses on line #21 …" at bounding box center [594, 125] width 640 height 46
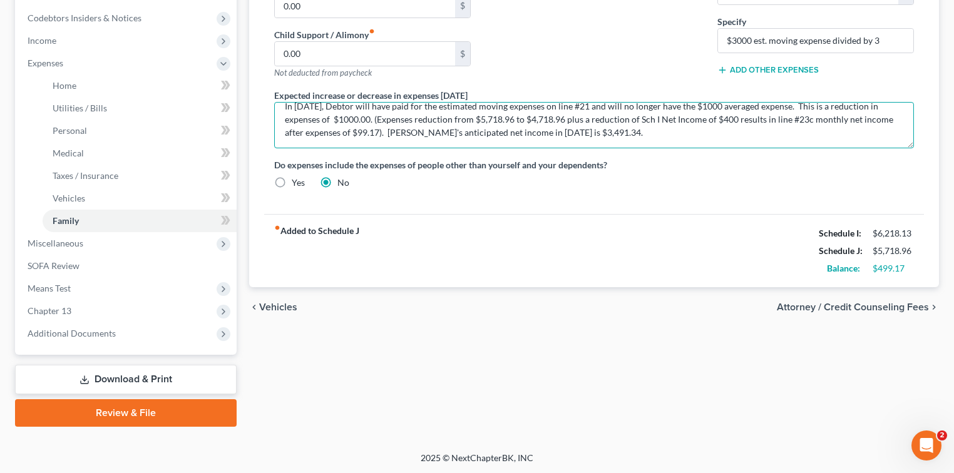
drag, startPoint x: 624, startPoint y: 142, endPoint x: 388, endPoint y: 130, distance: 237.0
click at [388, 130] on textarea "In [DATE], Debtor will have paid for the estimated moving expenses on line #21 …" at bounding box center [594, 125] width 640 height 46
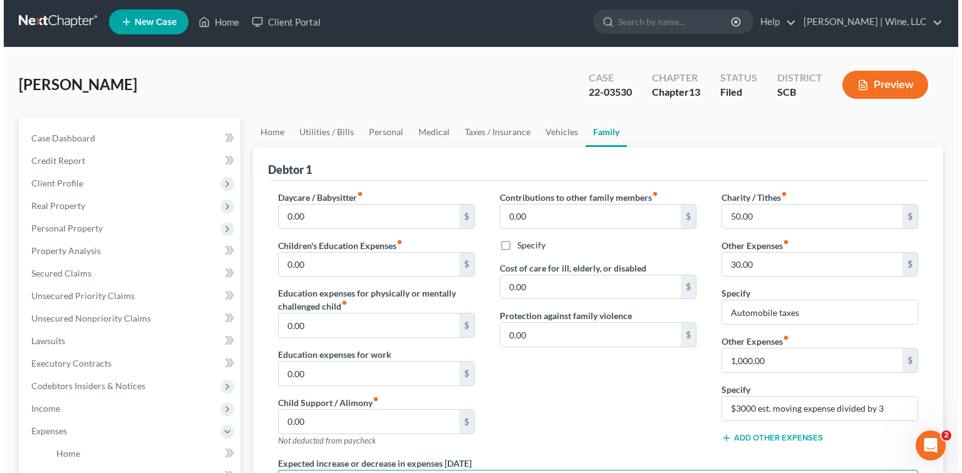
scroll to position [2, 0]
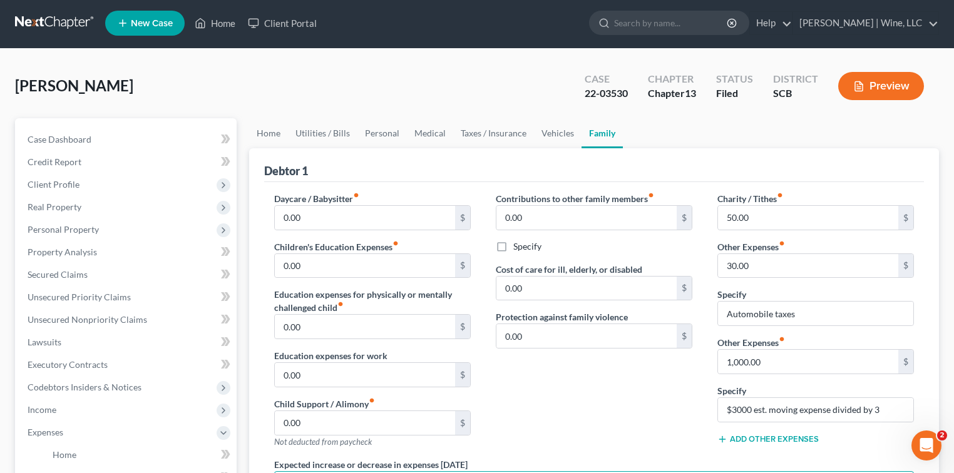
type textarea "In [DATE], Debtor will have paid for the estimated moving expenses on line #21 …"
click at [882, 83] on button "Preview" at bounding box center [881, 86] width 86 height 28
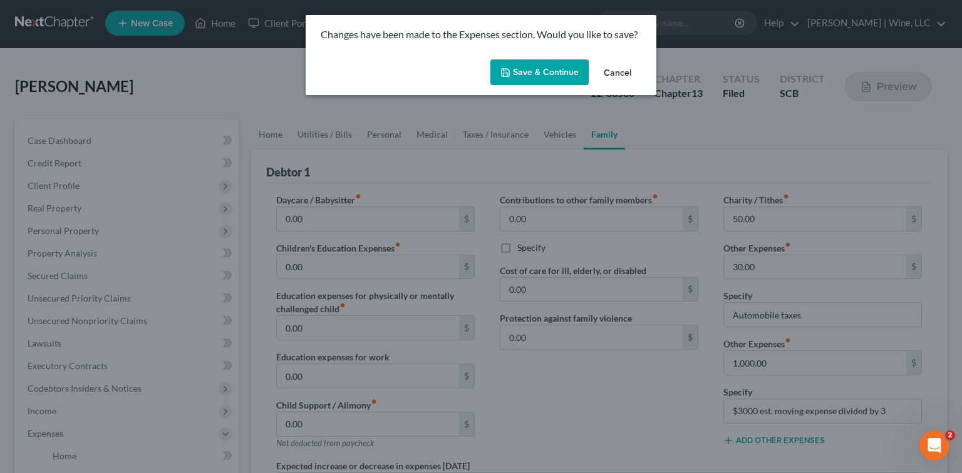
click at [537, 70] on button "Save & Continue" at bounding box center [539, 72] width 98 height 26
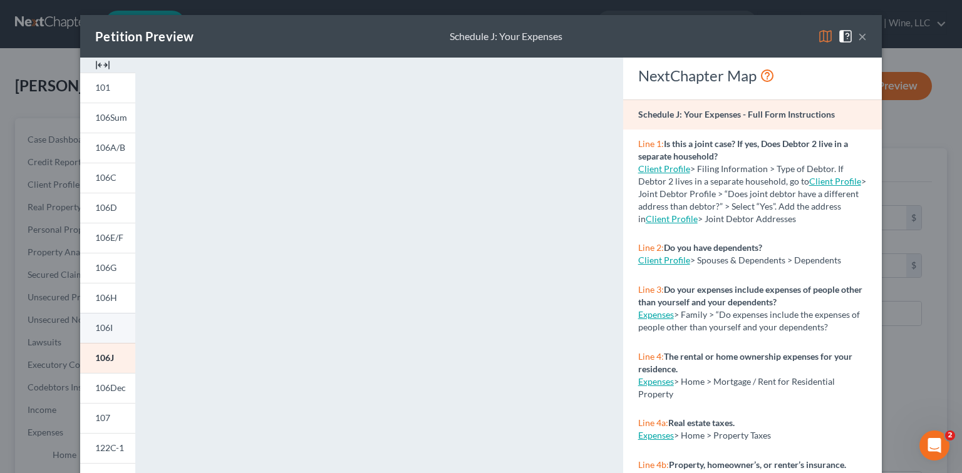
click at [110, 328] on link "106I" at bounding box center [107, 328] width 55 height 30
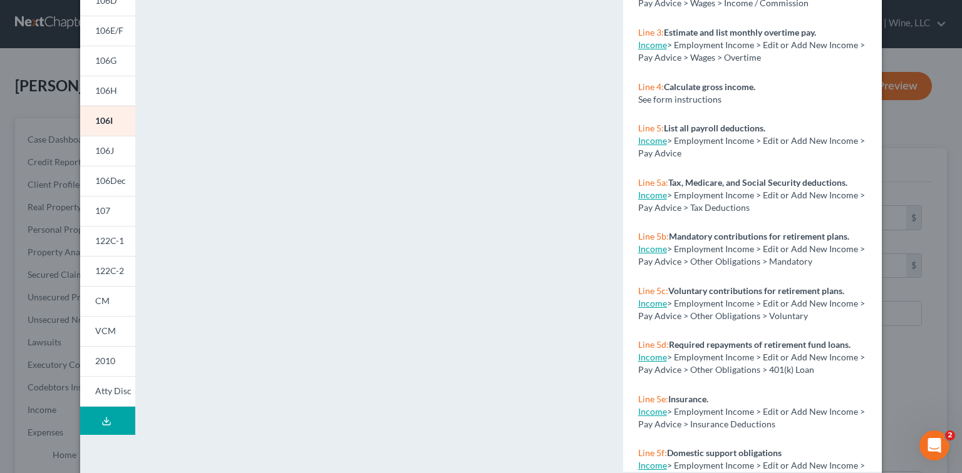
scroll to position [233, 0]
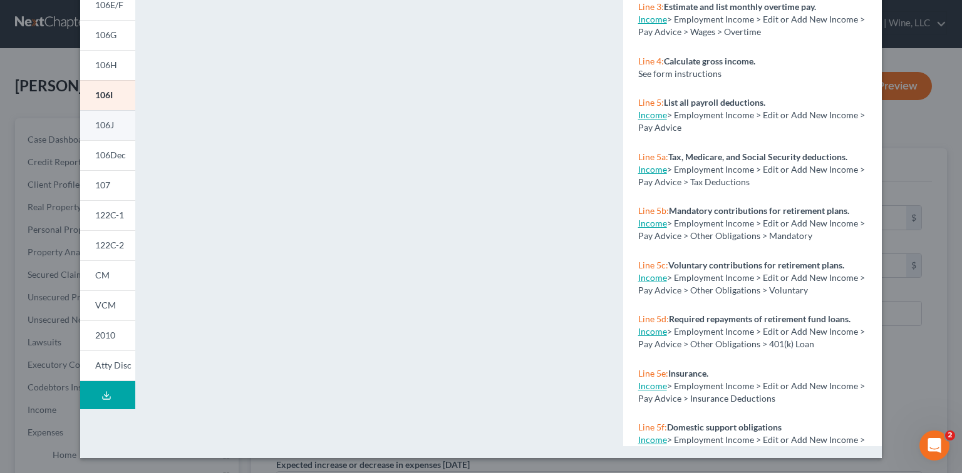
click at [100, 130] on span "106J" at bounding box center [104, 125] width 19 height 11
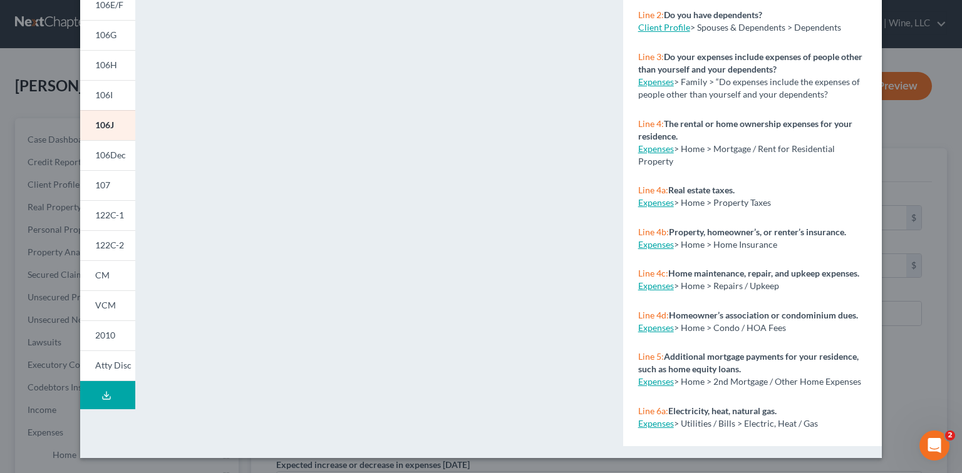
scroll to position [0, 0]
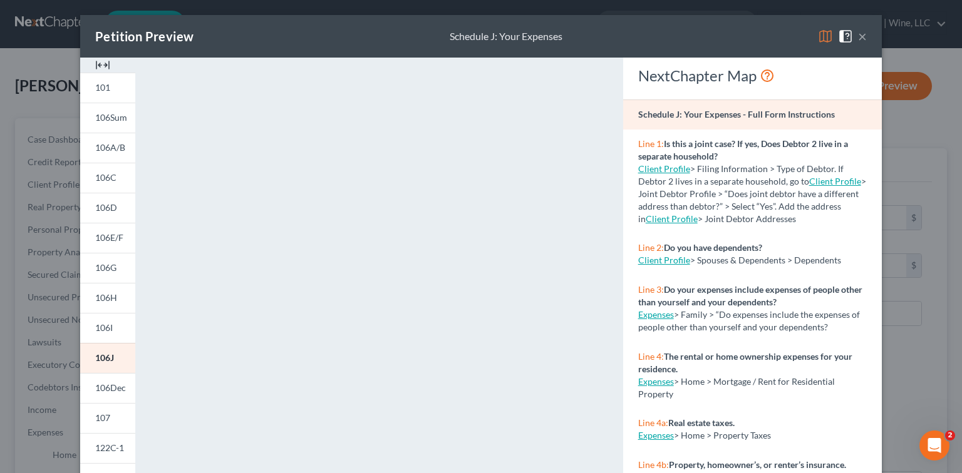
click at [648, 263] on link "Client Profile" at bounding box center [664, 260] width 52 height 11
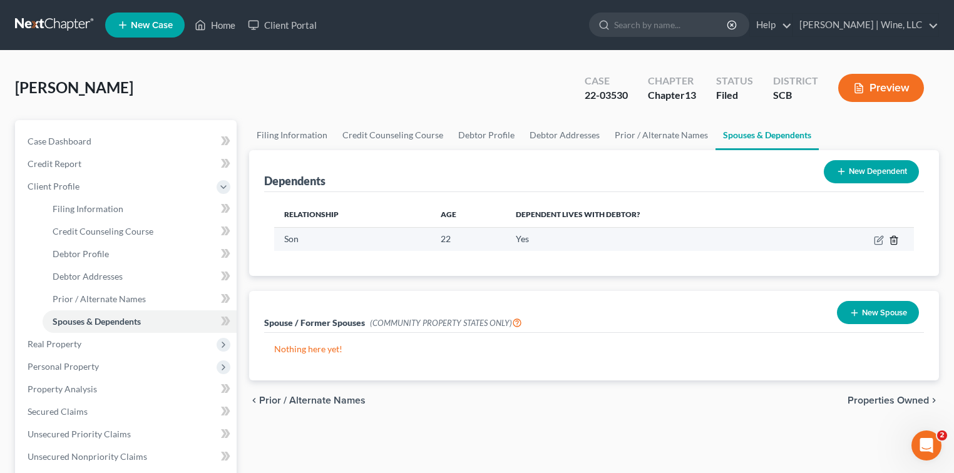
click at [896, 240] on icon "button" at bounding box center [894, 240] width 10 height 10
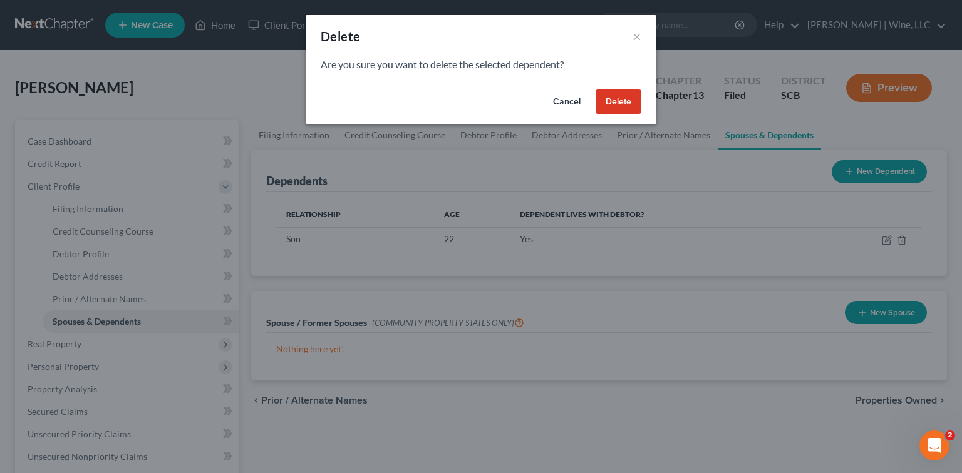
click at [629, 100] on button "Delete" at bounding box center [619, 102] width 46 height 25
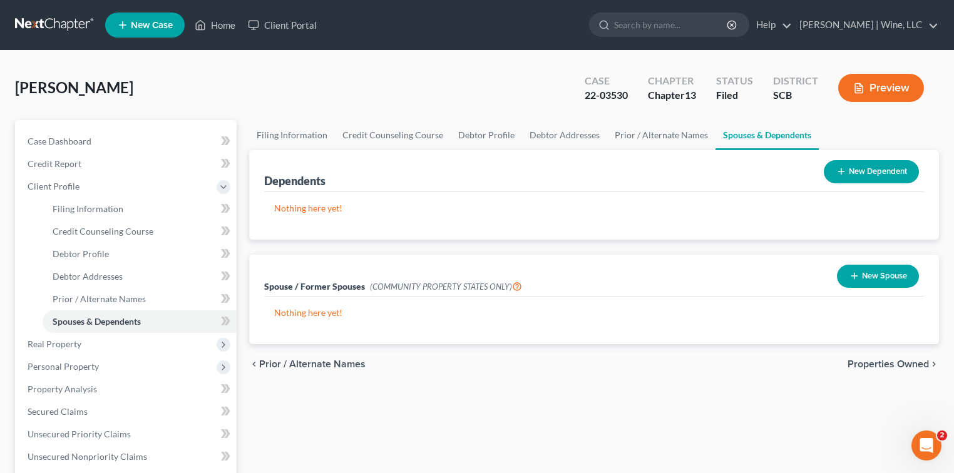
click at [909, 88] on button "Preview" at bounding box center [881, 88] width 86 height 28
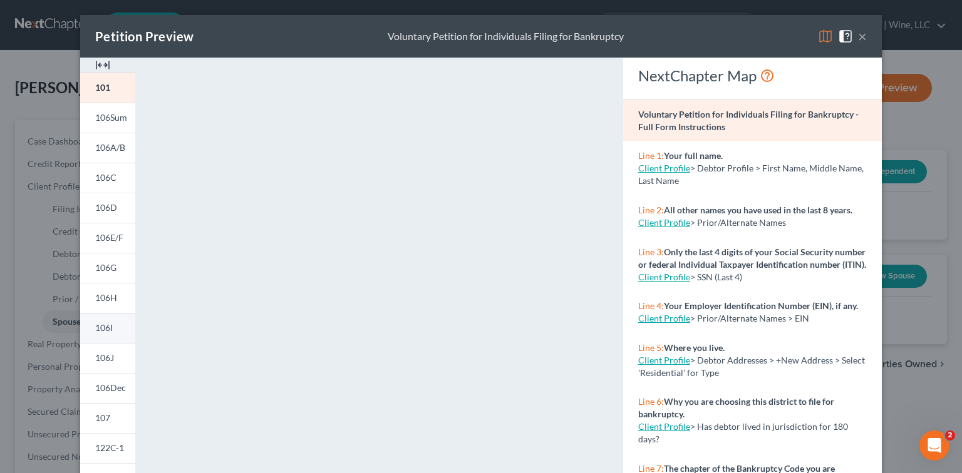
click at [98, 326] on span "106I" at bounding box center [104, 327] width 18 height 11
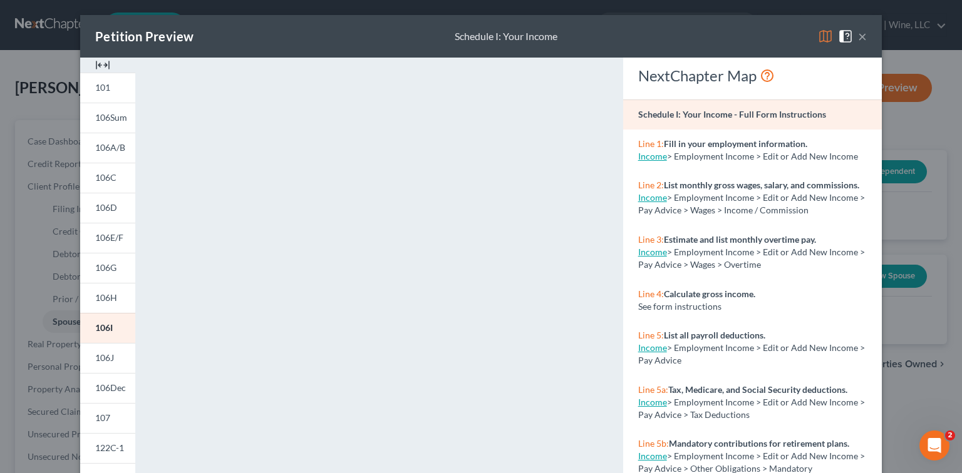
scroll to position [233, 0]
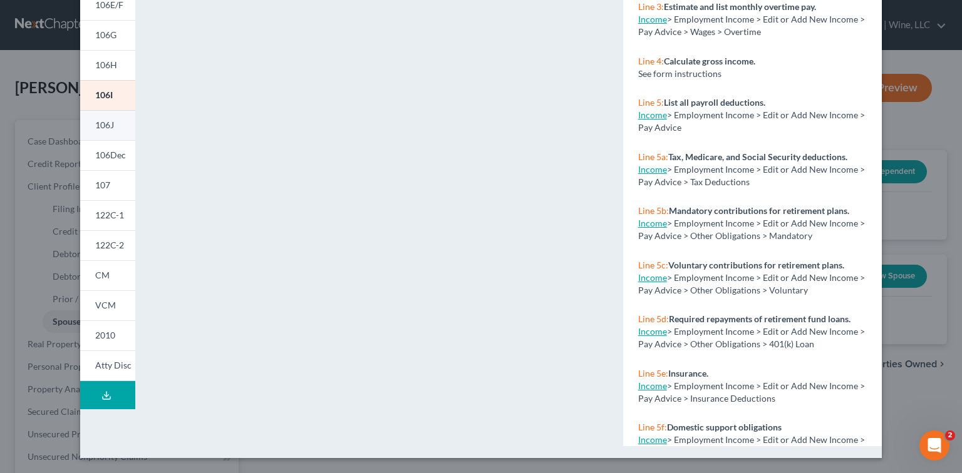
click at [104, 130] on span "106J" at bounding box center [104, 125] width 19 height 11
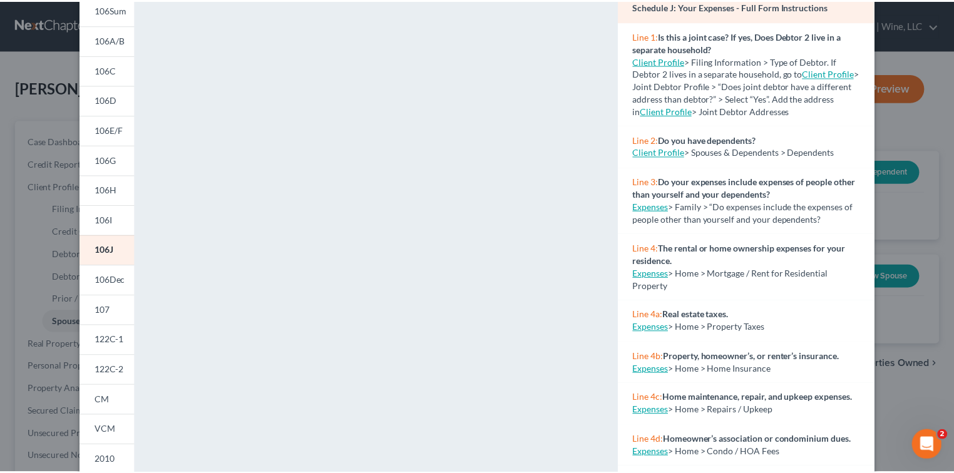
scroll to position [0, 0]
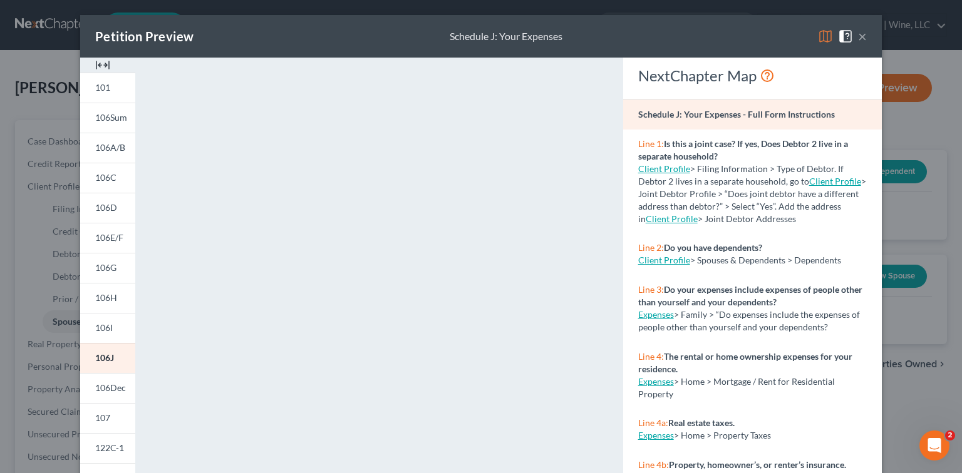
click at [862, 31] on button "×" at bounding box center [862, 36] width 9 height 15
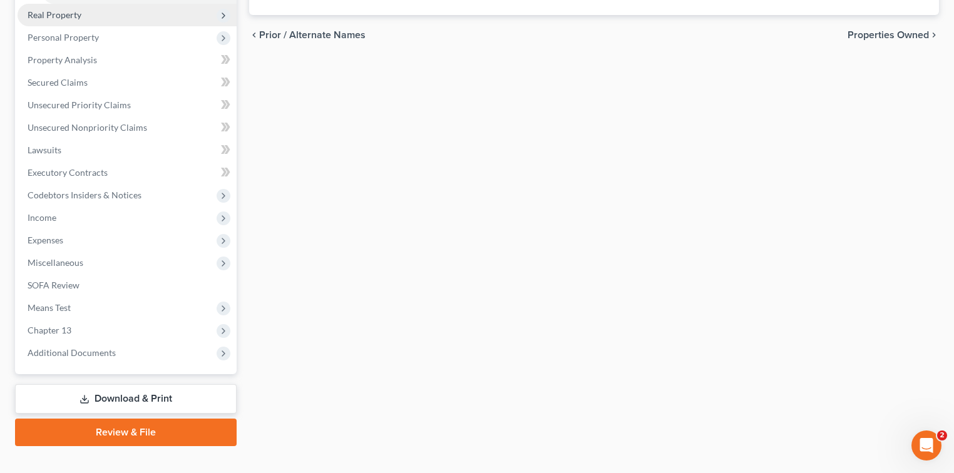
scroll to position [334, 0]
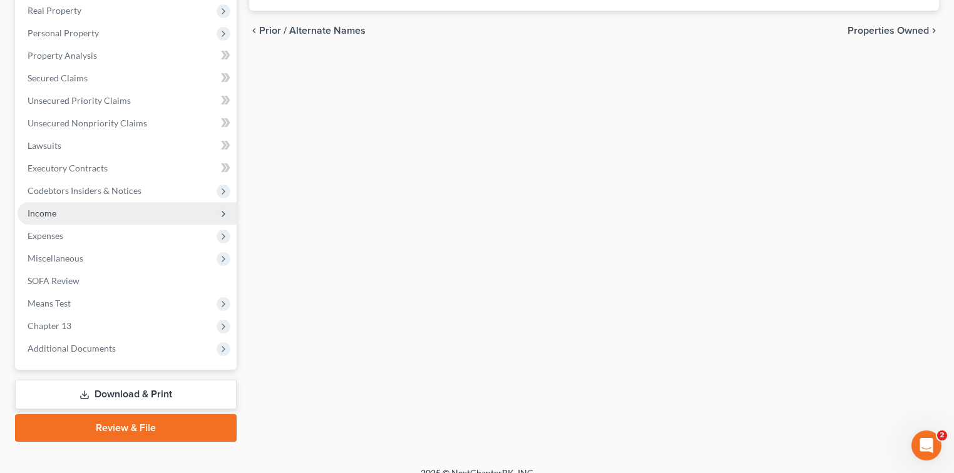
click at [65, 214] on span "Income" at bounding box center [127, 213] width 219 height 23
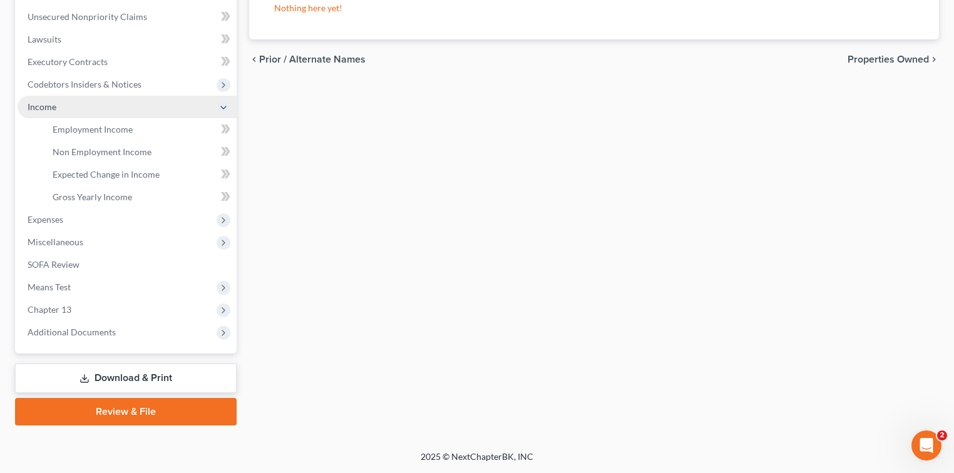
scroll to position [199, 0]
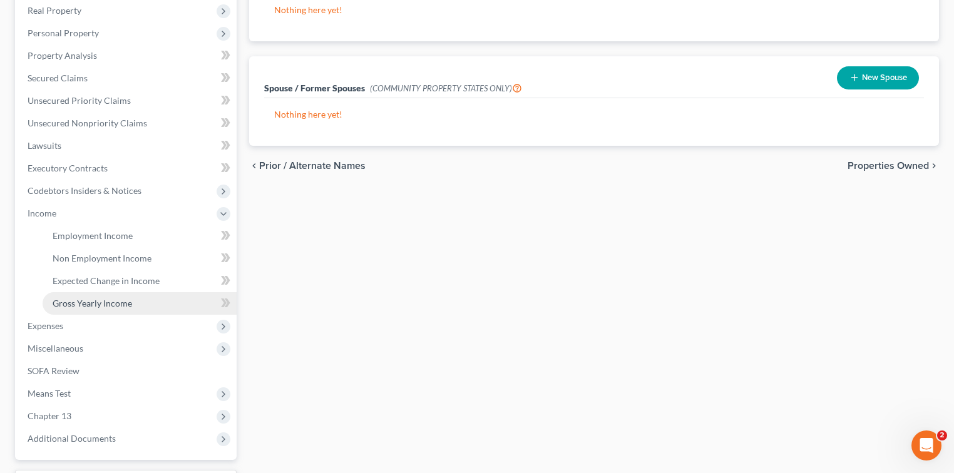
click at [71, 302] on span "Gross Yearly Income" at bounding box center [93, 303] width 80 height 11
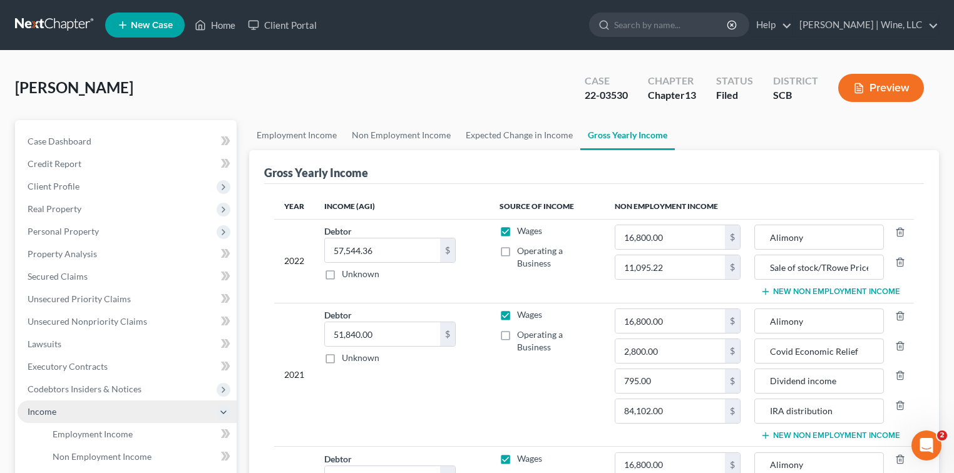
click at [42, 408] on span "Income" at bounding box center [42, 411] width 29 height 11
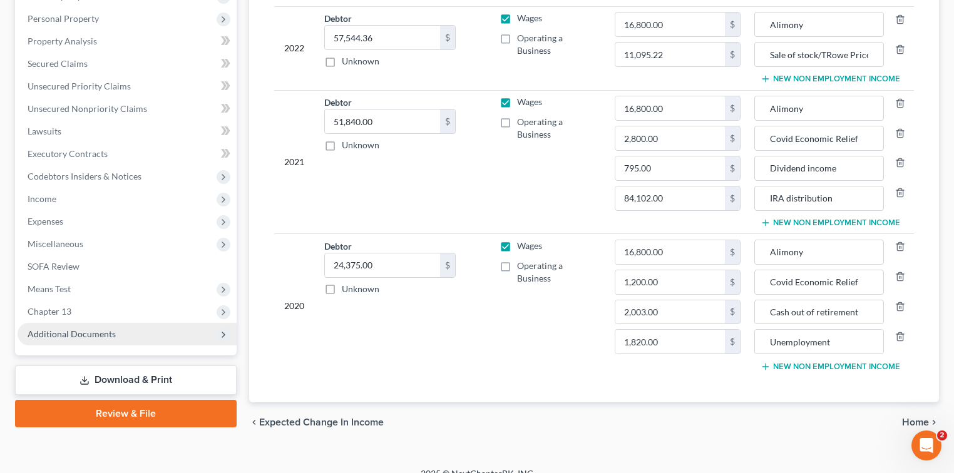
scroll to position [226, 0]
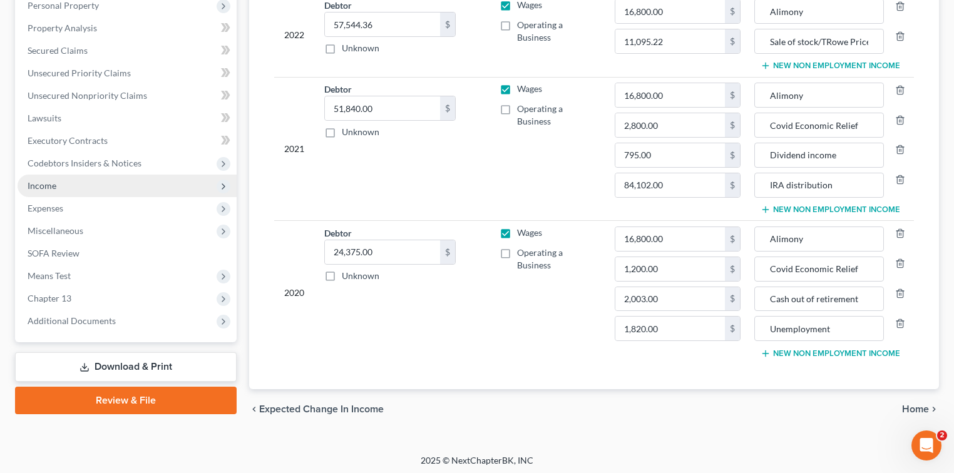
click at [53, 187] on span "Income" at bounding box center [42, 185] width 29 height 11
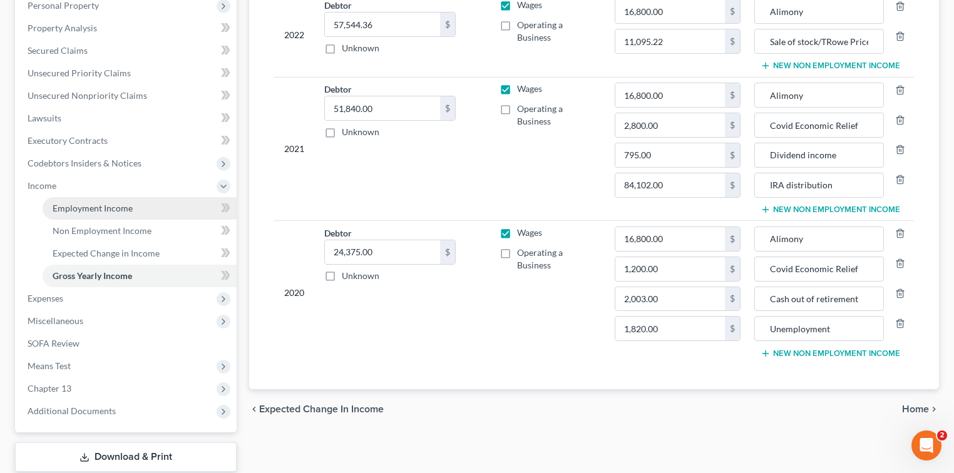
click at [90, 212] on span "Employment Income" at bounding box center [93, 208] width 80 height 11
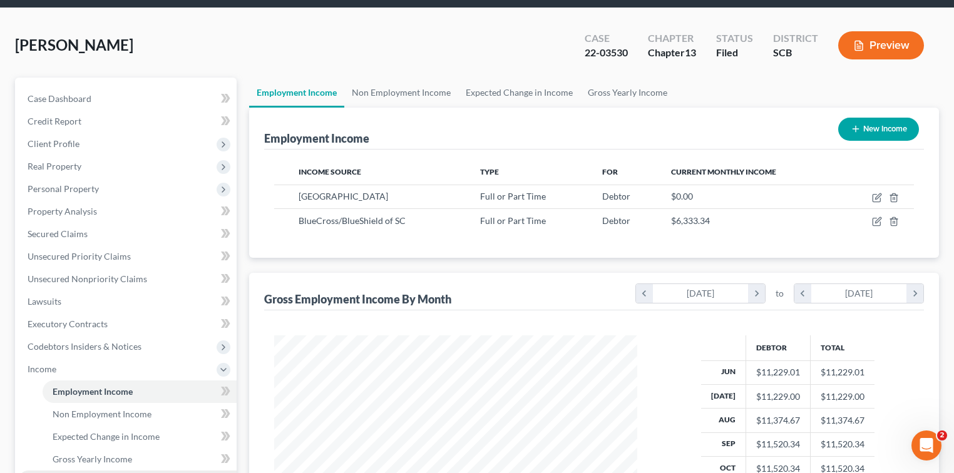
scroll to position [250, 0]
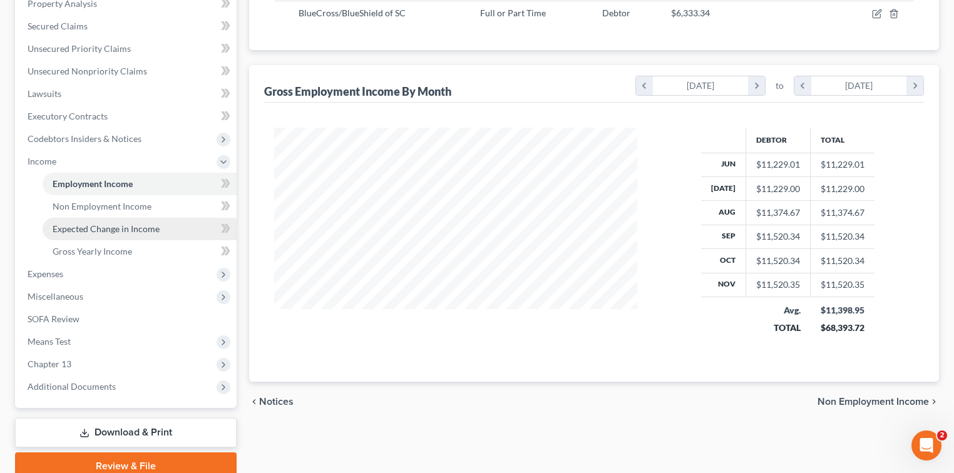
click at [98, 231] on span "Expected Change in Income" at bounding box center [106, 229] width 107 height 11
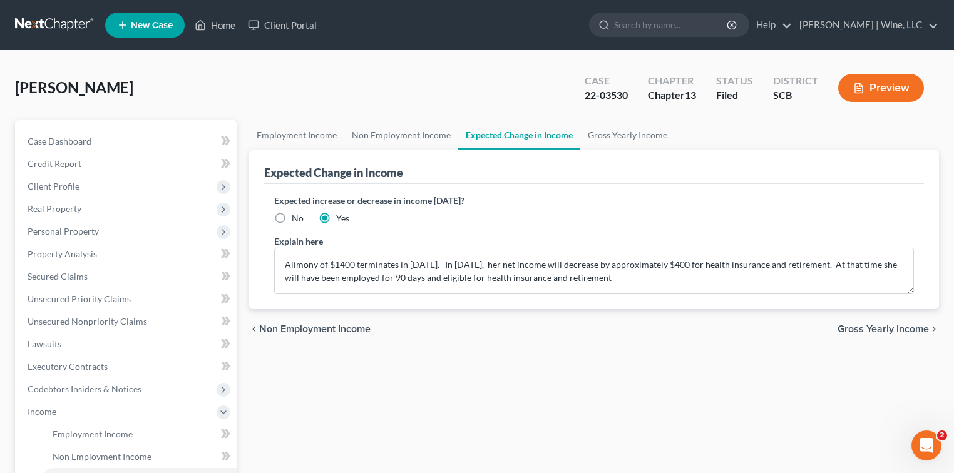
click at [899, 88] on button "Preview" at bounding box center [881, 88] width 86 height 28
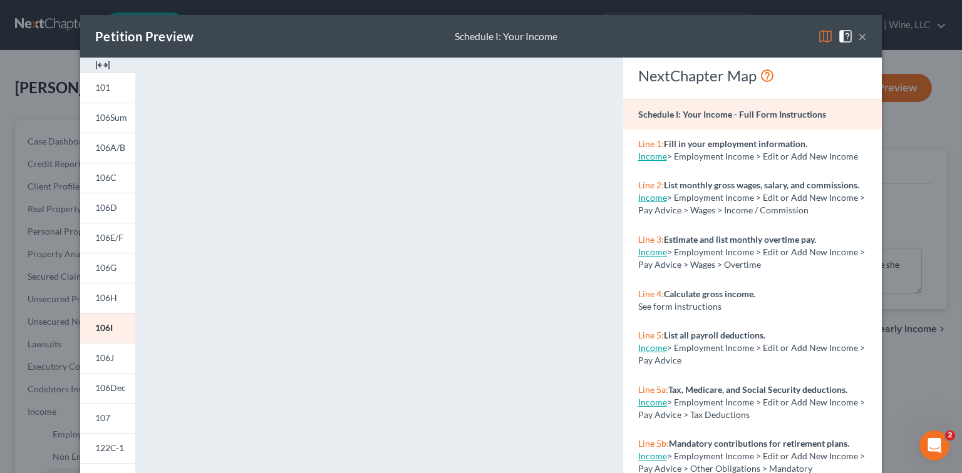
click at [859, 38] on button "×" at bounding box center [862, 36] width 9 height 15
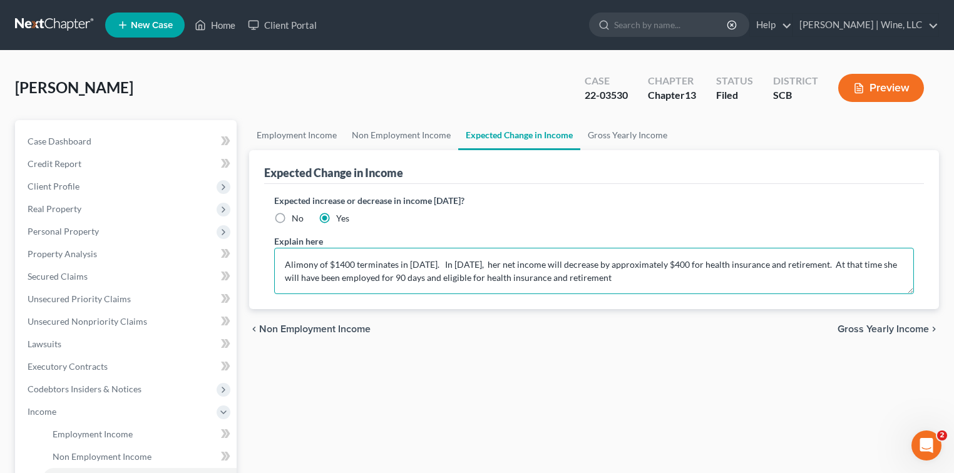
click at [487, 262] on textarea "Alimony of $1400 terminates in [DATE]. In [DATE], her net income will decrease …" at bounding box center [594, 271] width 640 height 46
click at [603, 263] on textarea "Alimony of $1400 terminates in [DATE]. In addition, in [DATE], her net income w…" at bounding box center [594, 271] width 640 height 46
click at [649, 265] on textarea "Alimony of $1400 terminates in [DATE]. In addition, in [DATE], her net income w…" at bounding box center [594, 271] width 640 height 46
click at [874, 261] on textarea "Alimony of $1400 terminates in [DATE]. In addition, in [DATE], her net income f…" at bounding box center [594, 271] width 640 height 46
click at [865, 275] on textarea "Alimony of $1400 terminates in [DATE]. In addition, in [DATE], her net income f…" at bounding box center [594, 271] width 640 height 46
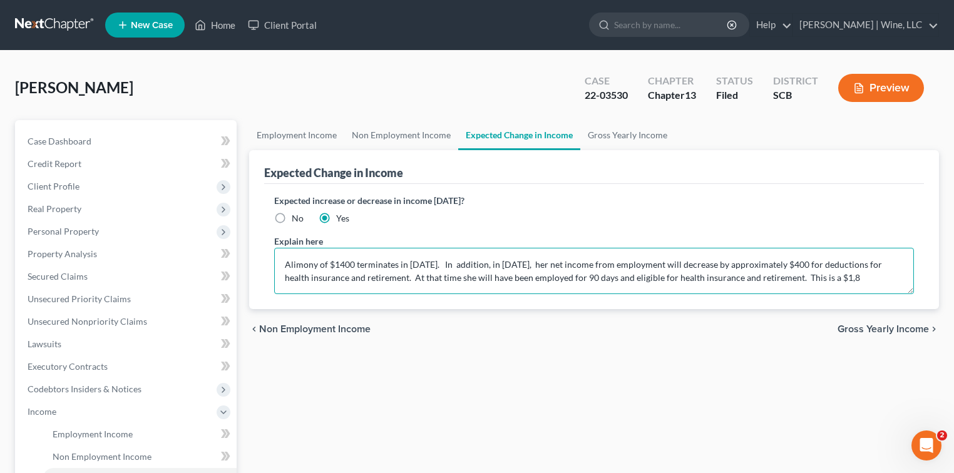
scroll to position [3, 0]
click at [887, 276] on textarea "Alimony of $1400 terminates in [DATE]. In addition, in [DATE], her net income f…" at bounding box center [594, 271] width 640 height 46
drag, startPoint x: 387, startPoint y: 287, endPoint x: 400, endPoint y: 283, distance: 13.3
click at [389, 286] on textarea "Alimony of $1400 terminates in [DATE]. In addition, in [DATE], her net income f…" at bounding box center [594, 271] width 640 height 46
type textarea "Alimony of $1400 terminates in [DATE]. In addition, in [DATE], her net income f…"
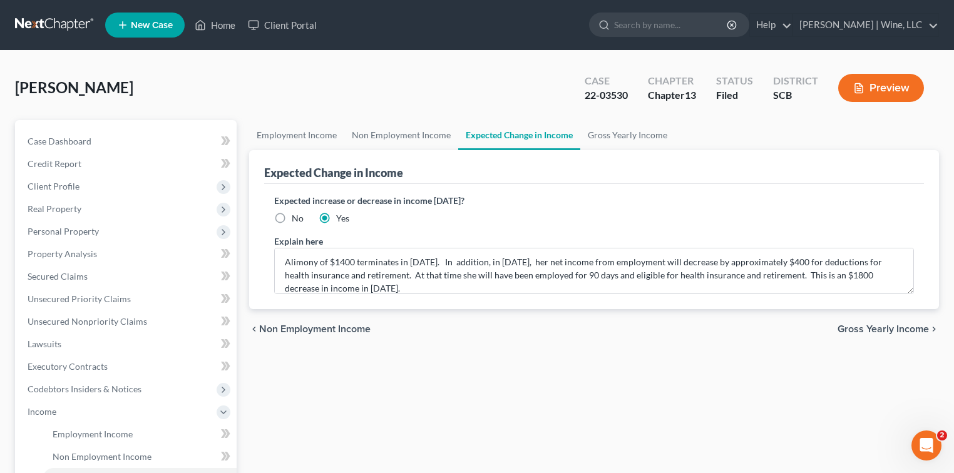
click at [880, 326] on span "Gross Yearly Income" at bounding box center [883, 329] width 91 height 10
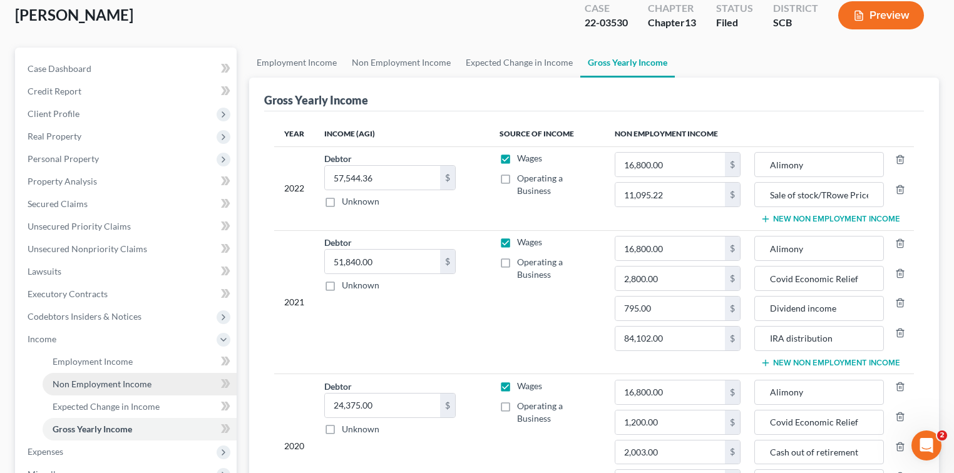
scroll to position [304, 0]
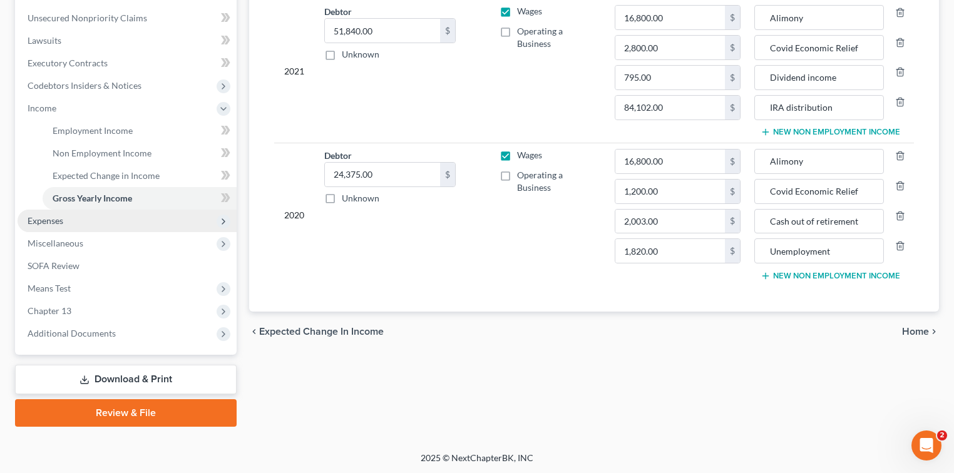
drag, startPoint x: 55, startPoint y: 225, endPoint x: 81, endPoint y: 225, distance: 25.7
click at [55, 225] on span "Expenses" at bounding box center [127, 221] width 219 height 23
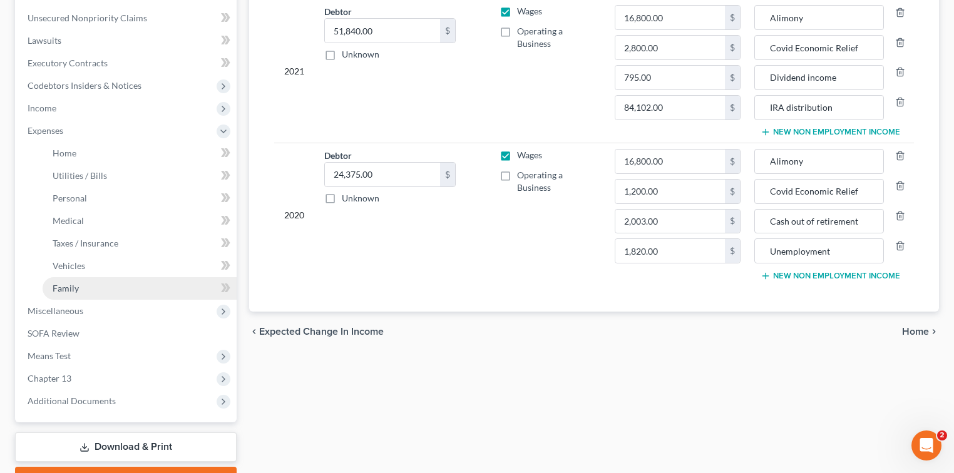
click at [70, 284] on span "Family" at bounding box center [66, 288] width 26 height 11
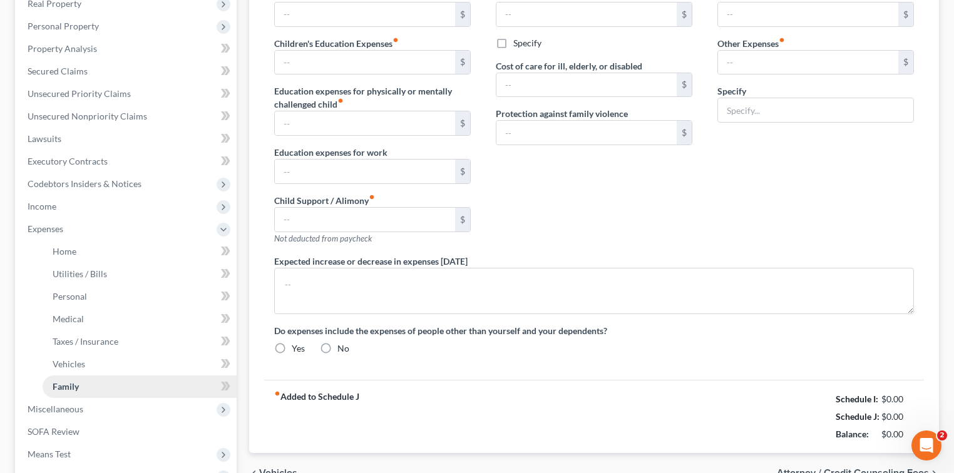
type input "0.00"
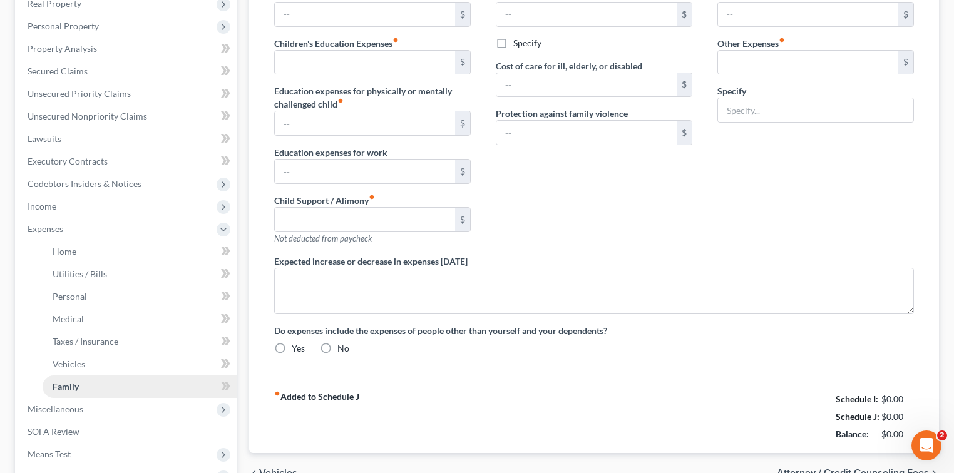
type input "0.00"
type input "50.00"
type input "30.00"
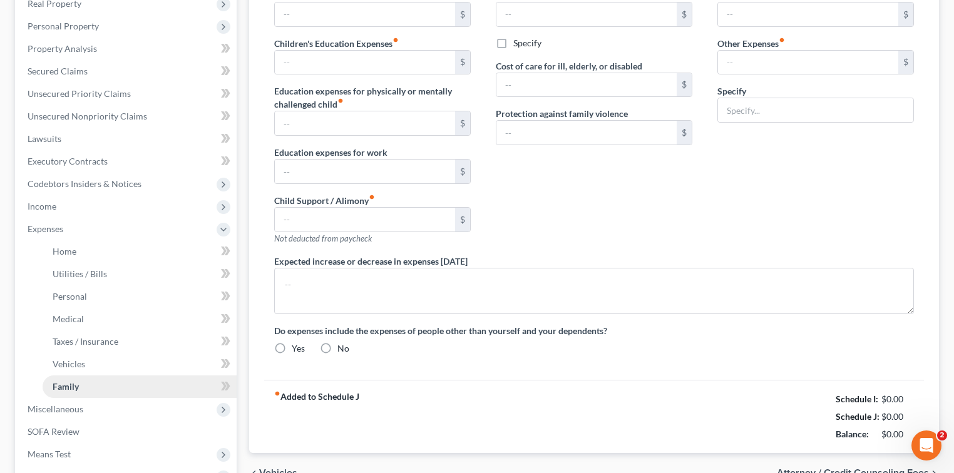
type input "Automobile taxes"
type textarea "In [DATE], Debtor will have paid for the estimated moving expenses on line #21 …"
radio input "true"
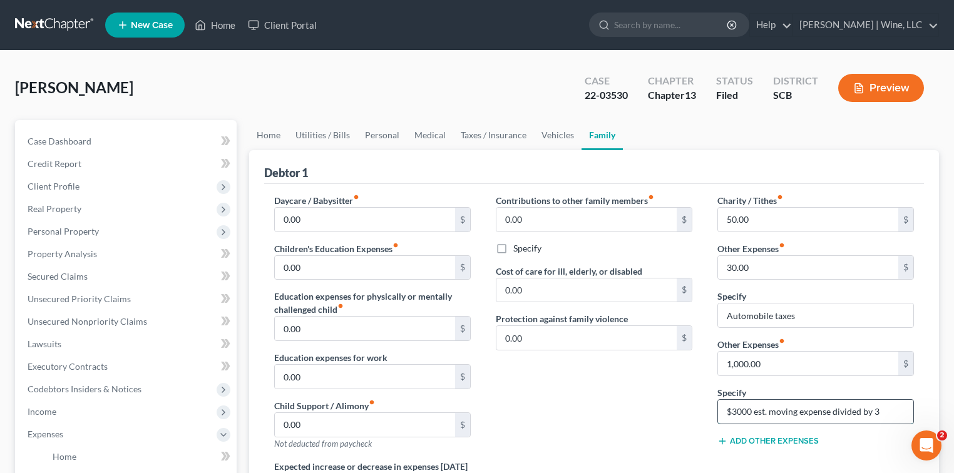
click at [726, 407] on input "$3000 est. moving expense divided by 3" at bounding box center [815, 412] width 195 height 24
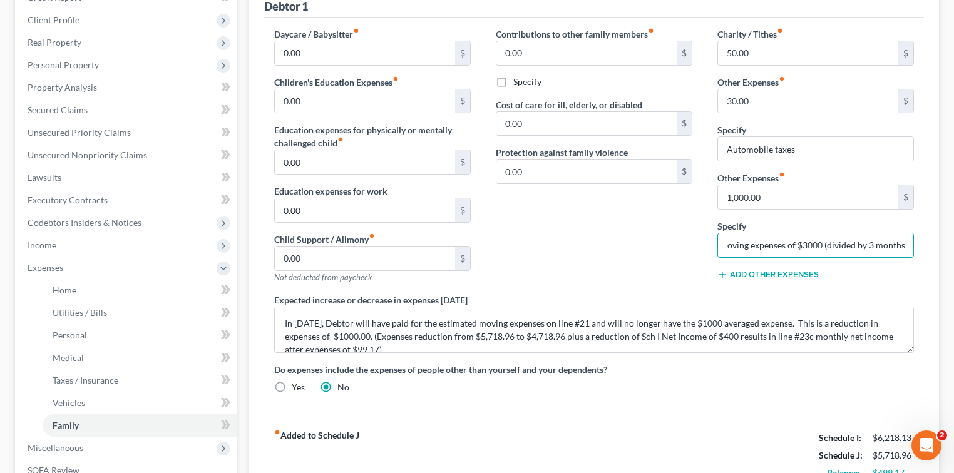
scroll to position [250, 0]
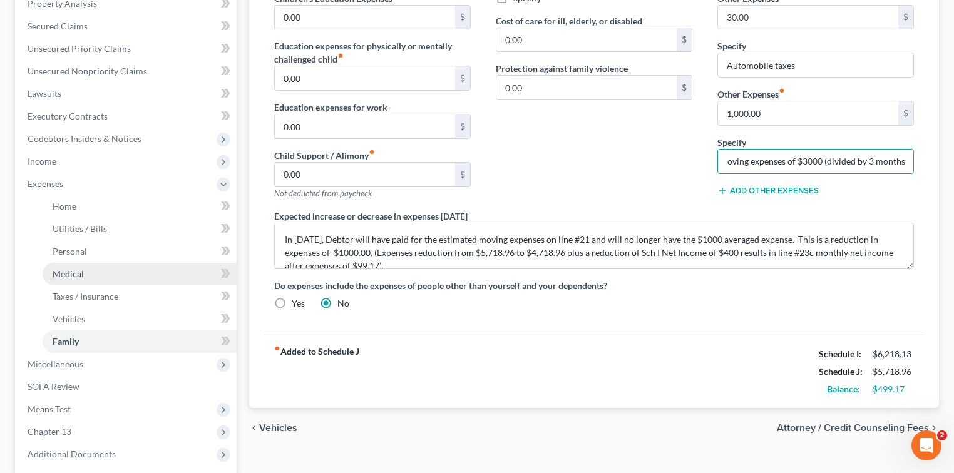
type input "Est. Moving expenses of $3000 (divided by 3 months)"
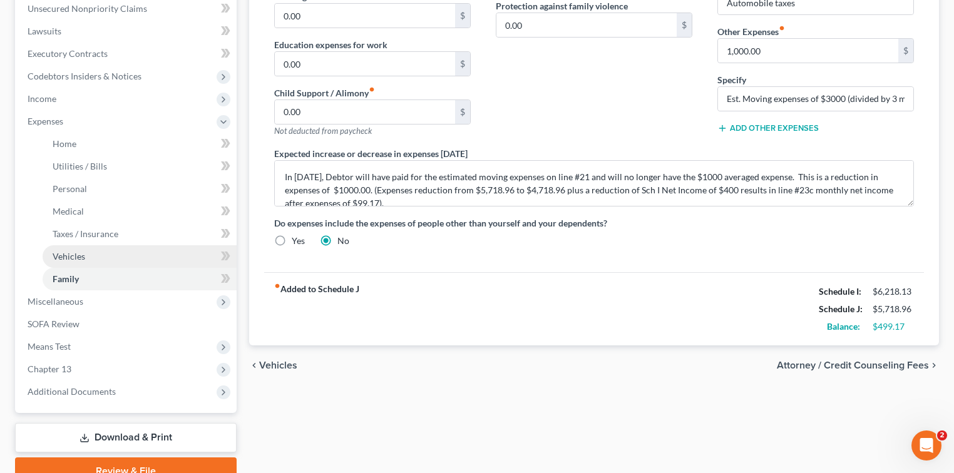
scroll to position [371, 0]
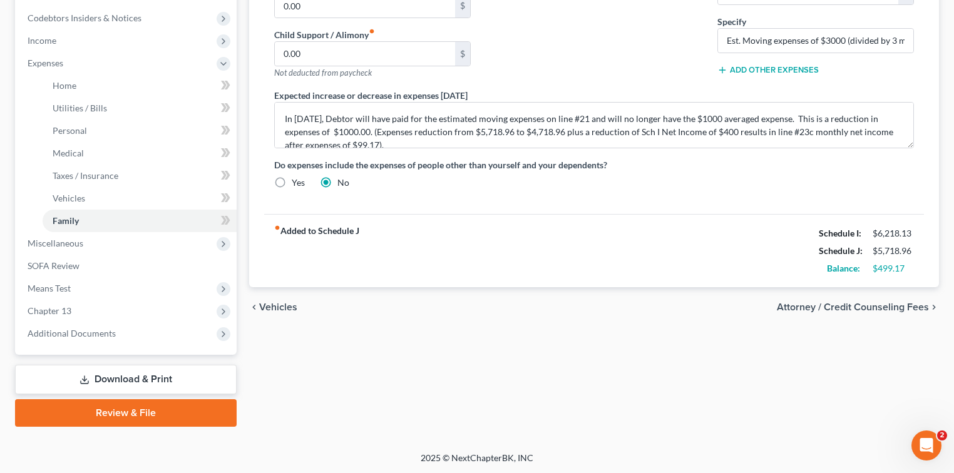
click at [140, 383] on link "Download & Print" at bounding box center [126, 379] width 222 height 29
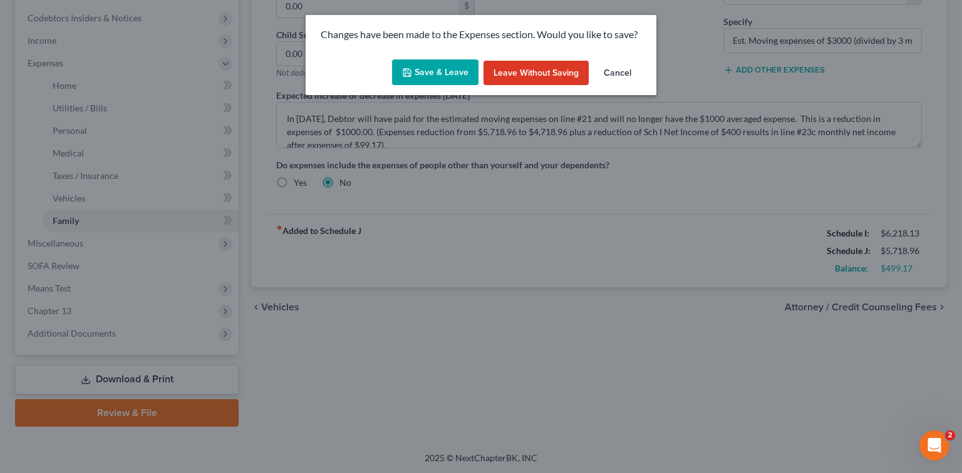
click at [423, 73] on button "Save & Leave" at bounding box center [435, 72] width 86 height 26
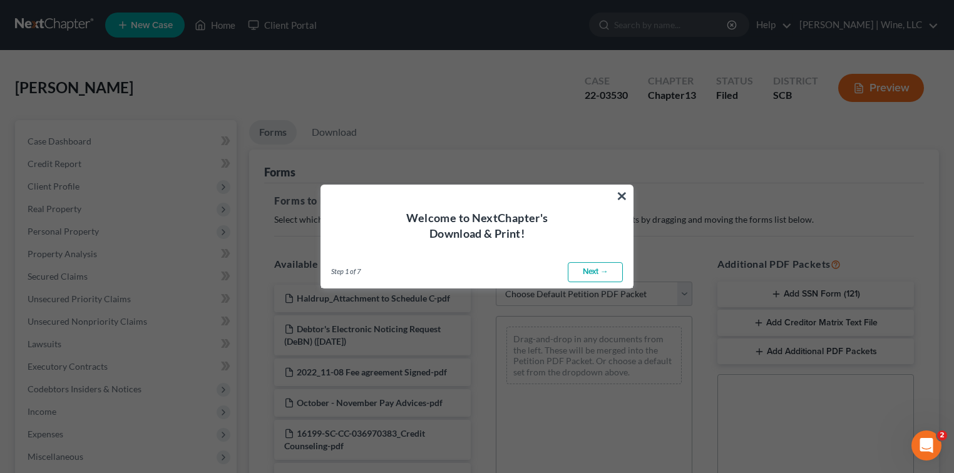
click at [601, 276] on link "Next →" at bounding box center [595, 272] width 55 height 20
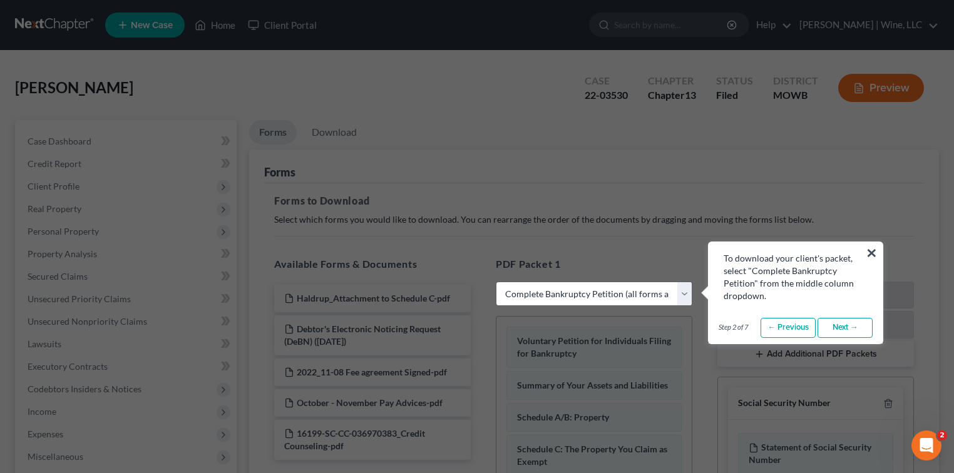
click at [837, 323] on link "Next →" at bounding box center [845, 328] width 55 height 20
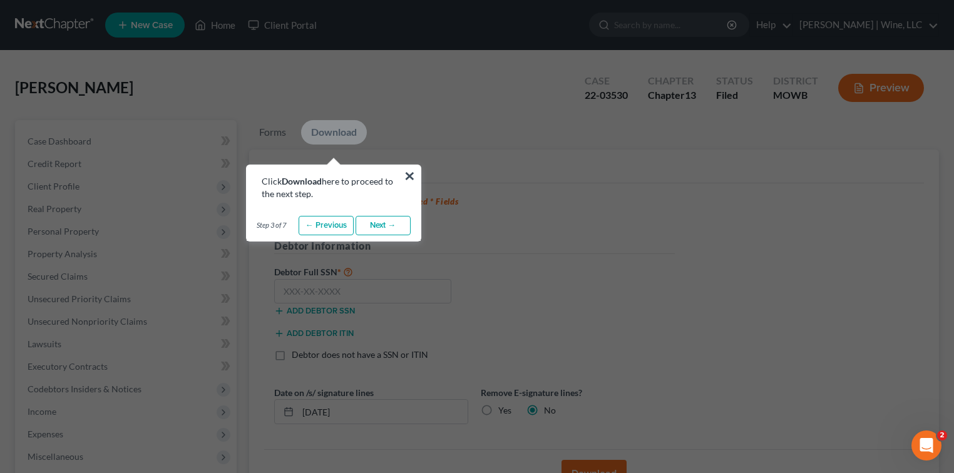
click at [394, 228] on link "Next →" at bounding box center [383, 226] width 55 height 20
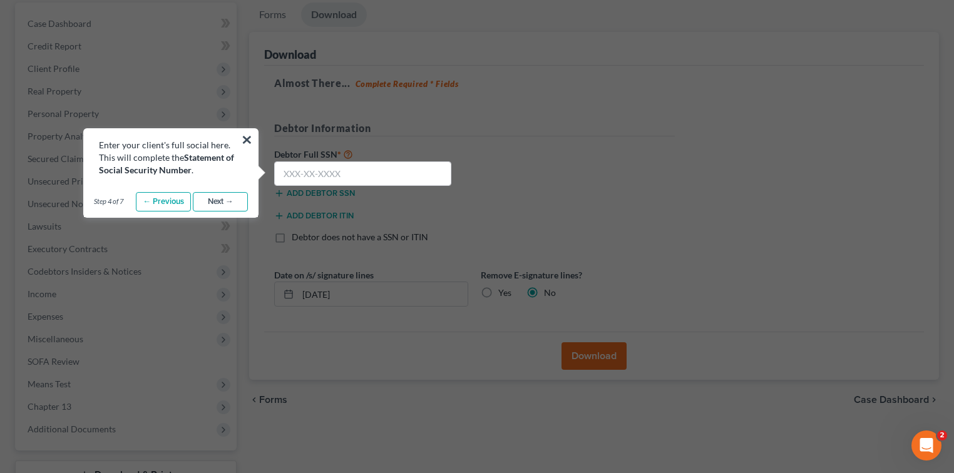
scroll to position [83, 0]
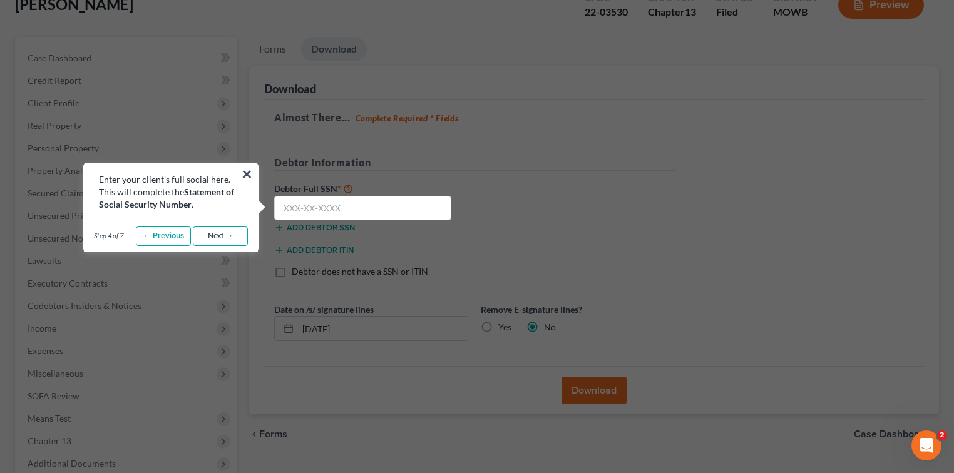
click at [225, 240] on link "Next →" at bounding box center [220, 237] width 55 height 20
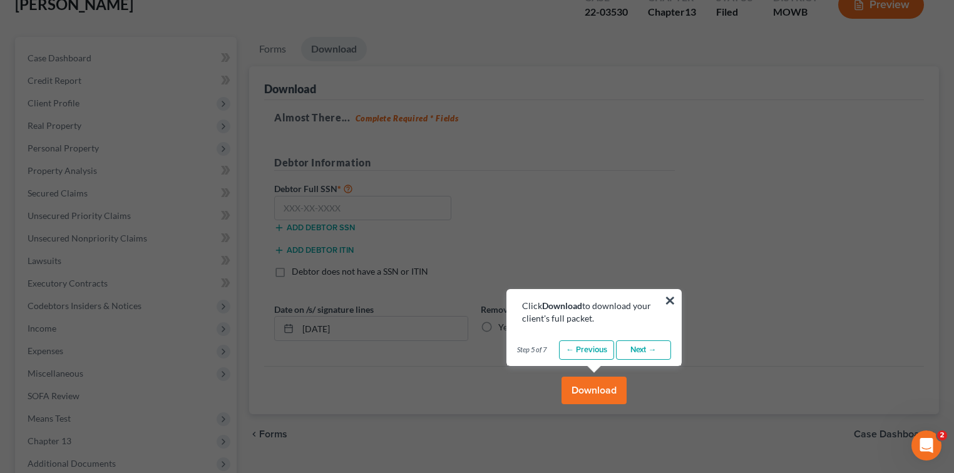
click at [640, 351] on link "Next →" at bounding box center [643, 351] width 55 height 20
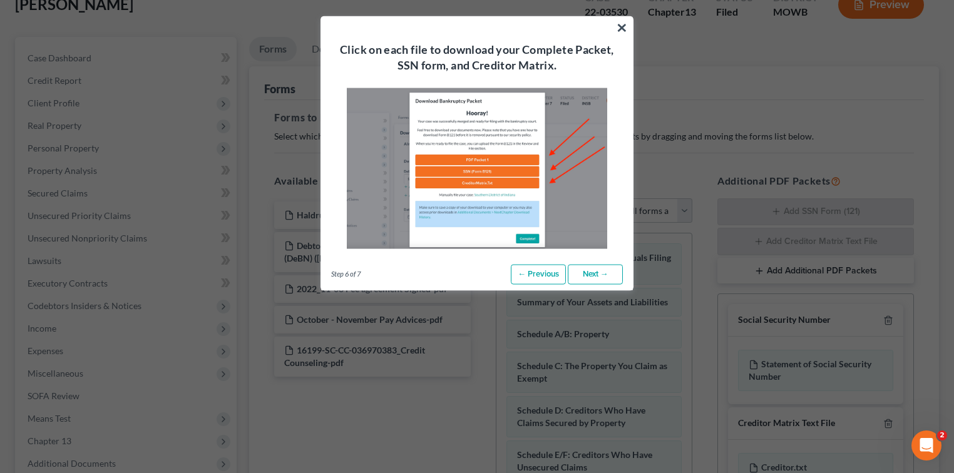
click at [589, 275] on link "Next →" at bounding box center [595, 275] width 55 height 20
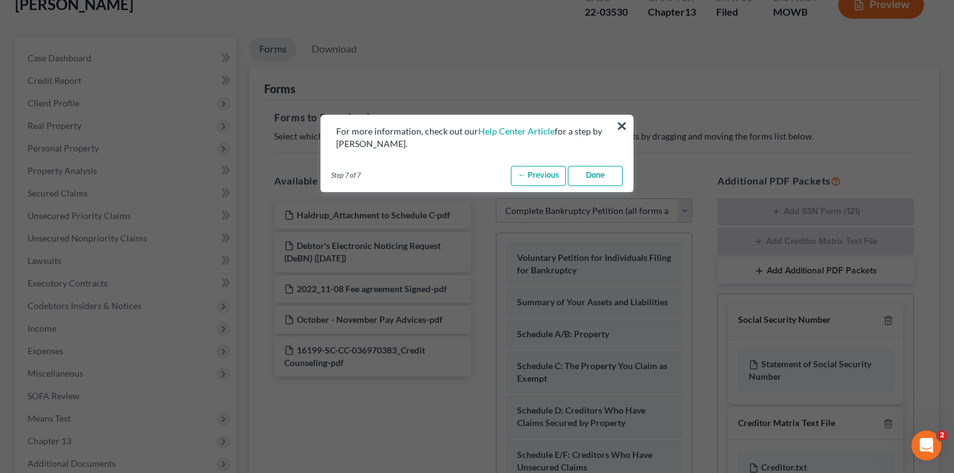
click at [594, 180] on link "Done" at bounding box center [595, 176] width 55 height 20
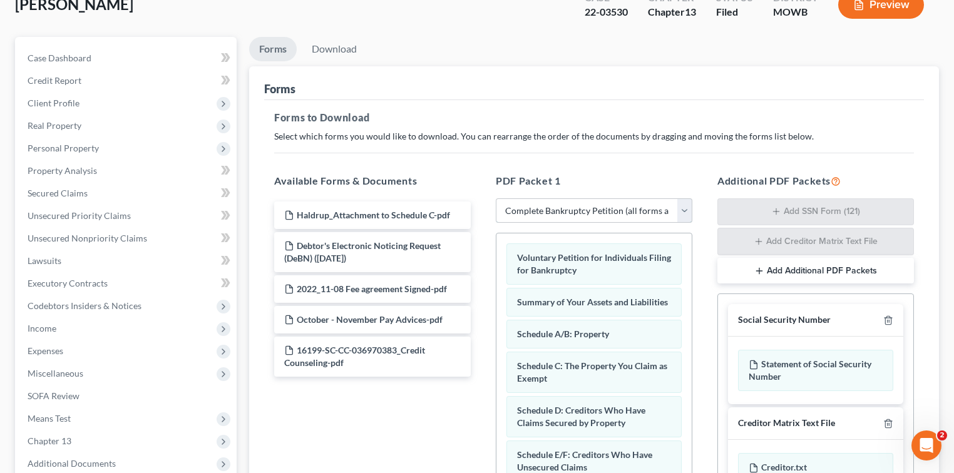
click at [579, 213] on select "Choose Default Petition PDF Packet Complete Bankruptcy Petition (all forms and …" at bounding box center [594, 211] width 197 height 25
select select "2"
click at [496, 199] on select "Choose Default Petition PDF Packet Complete Bankruptcy Petition (all forms and …" at bounding box center [594, 211] width 197 height 25
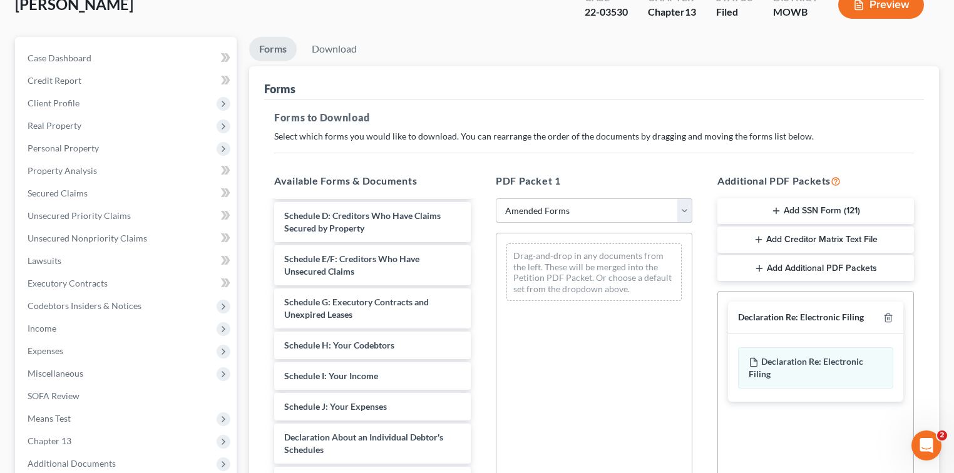
scroll to position [167, 0]
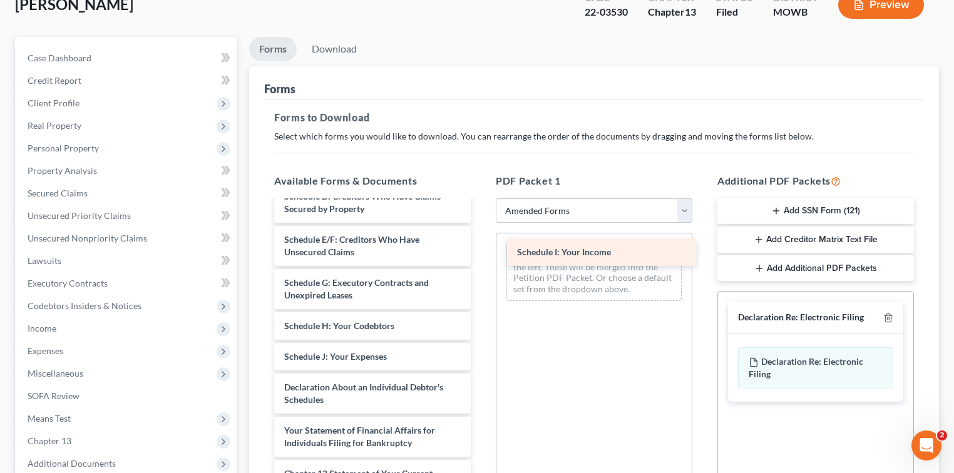
drag, startPoint x: 383, startPoint y: 351, endPoint x: 616, endPoint y: 249, distance: 254.6
click at [481, 249] on div "Schedule I: Your Income Voluntary Petition for Individuals Filing for Bankruptc…" at bounding box center [372, 357] width 217 height 644
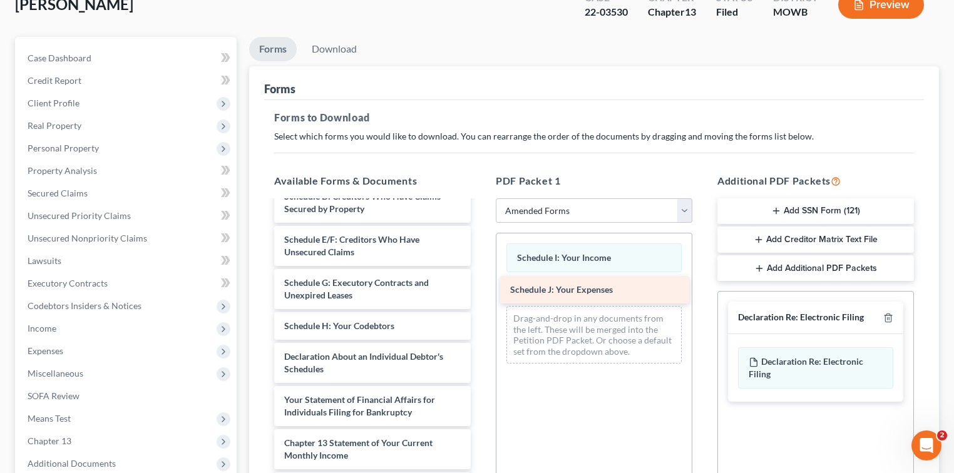
drag, startPoint x: 401, startPoint y: 357, endPoint x: 629, endPoint y: 290, distance: 238.2
click at [481, 290] on div "Schedule J: Your Expenses Voluntary Petition for Individuals Filing for Bankrup…" at bounding box center [372, 341] width 217 height 613
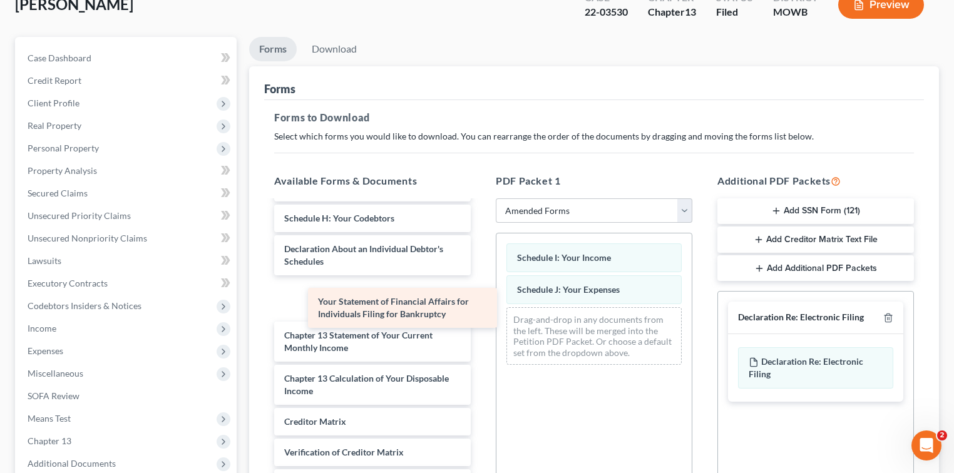
scroll to position [231, 0]
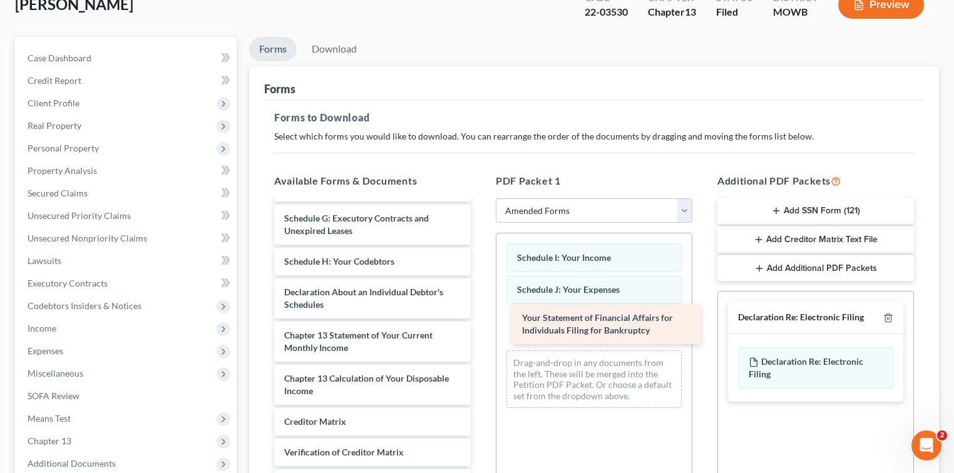
drag, startPoint x: 385, startPoint y: 303, endPoint x: 623, endPoint y: 331, distance: 239.5
click at [481, 331] on div "Your Statement of Financial Affairs for Individuals Filing for Bankruptcy Volun…" at bounding box center [372, 256] width 217 height 570
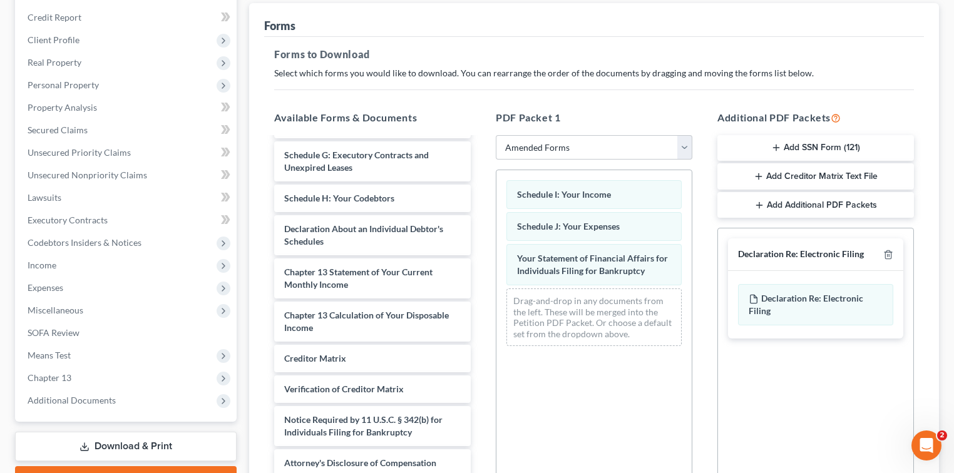
scroll to position [250, 0]
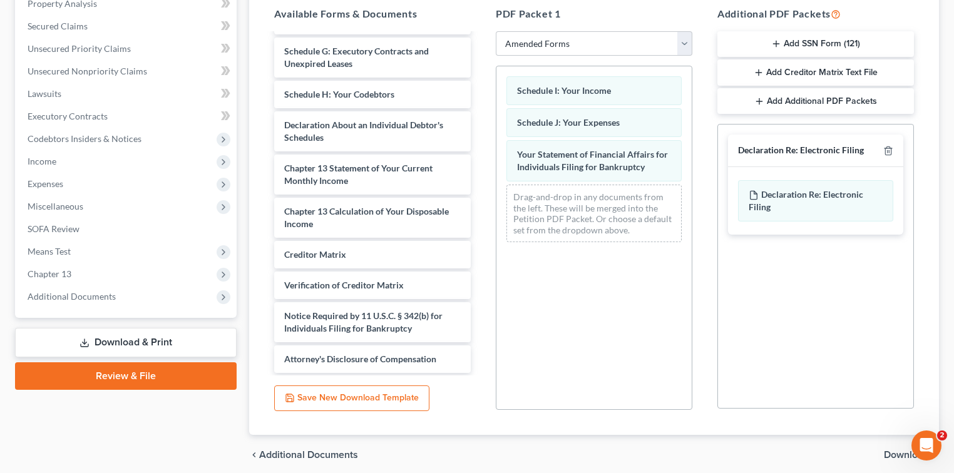
click at [128, 340] on link "Download & Print" at bounding box center [126, 342] width 222 height 29
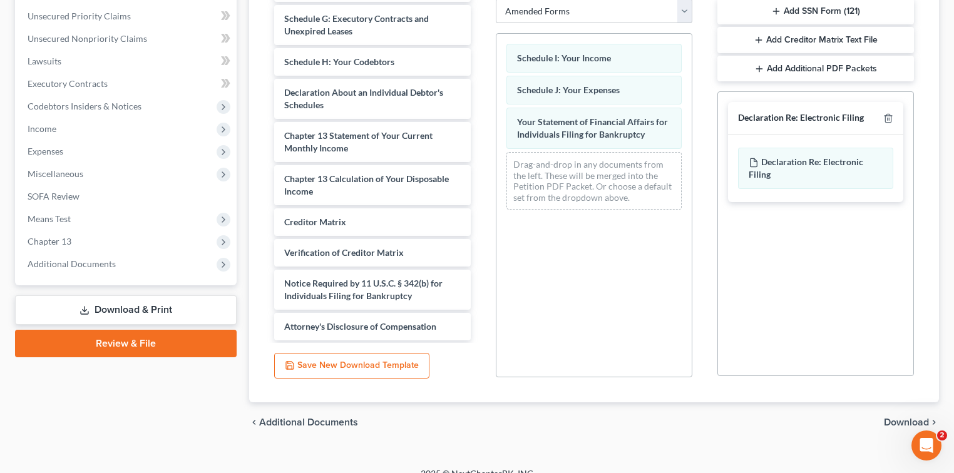
scroll to position [299, 0]
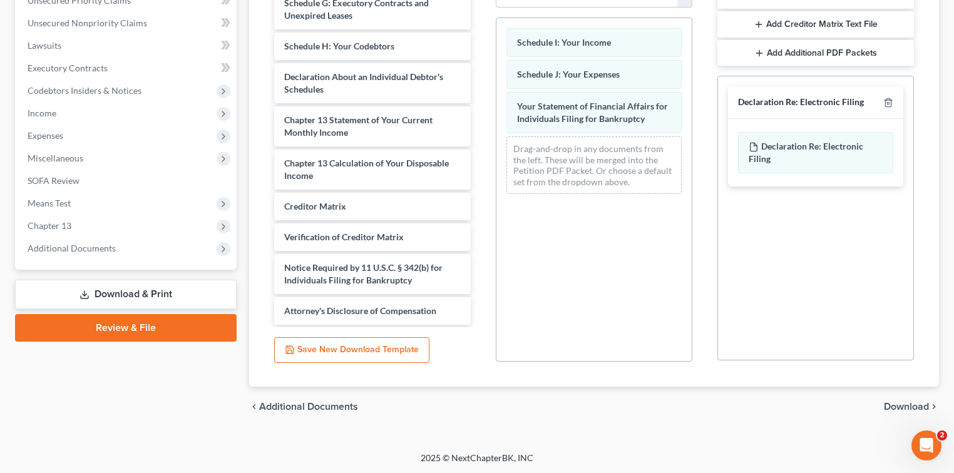
click at [911, 406] on span "Download" at bounding box center [906, 407] width 45 height 10
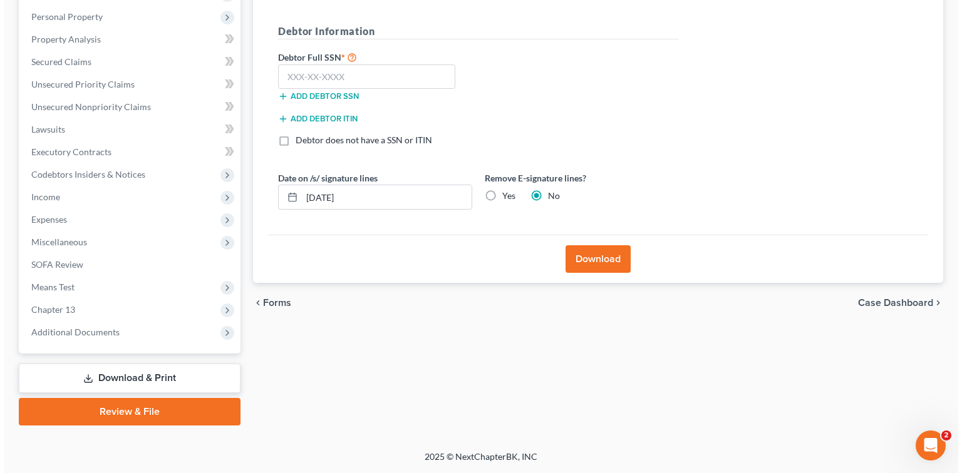
scroll to position [214, 0]
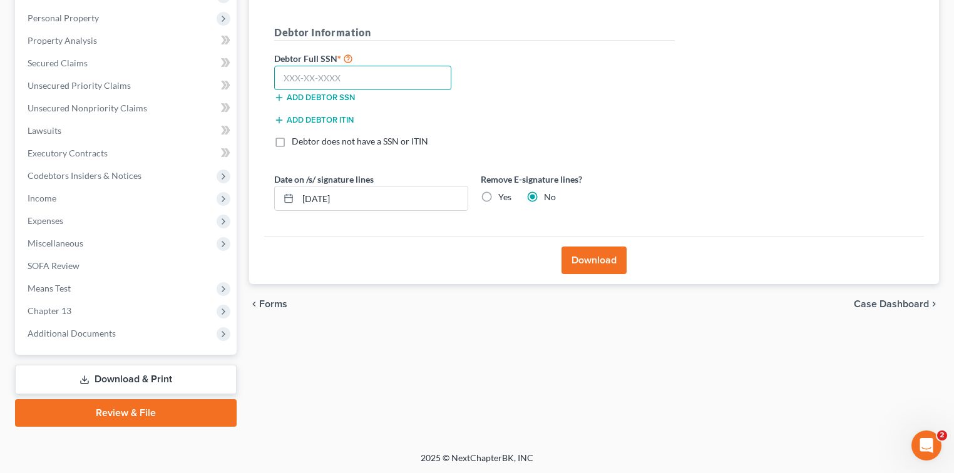
drag, startPoint x: 287, startPoint y: 75, endPoint x: 303, endPoint y: 71, distance: 16.0
click at [290, 75] on input "text" at bounding box center [362, 78] width 177 height 25
type input "250-37-6648"
click at [592, 258] on button "Download" at bounding box center [594, 261] width 65 height 28
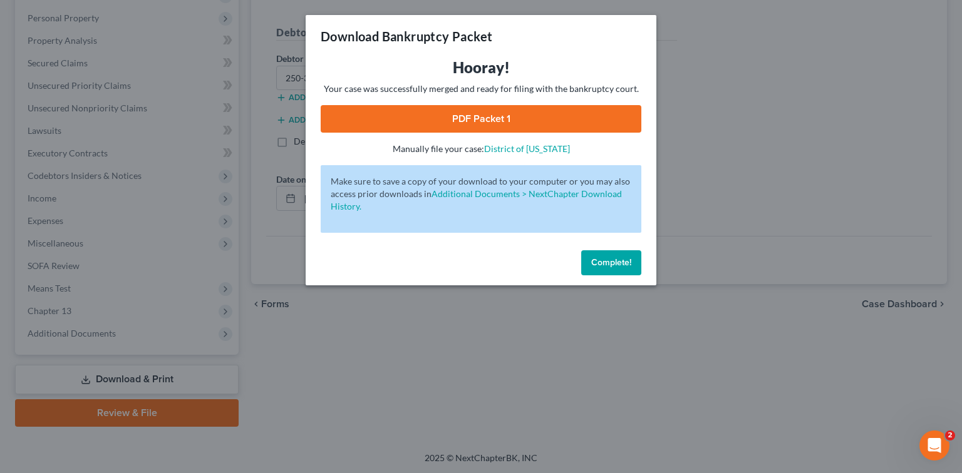
click at [480, 116] on link "PDF Packet 1" at bounding box center [481, 119] width 321 height 28
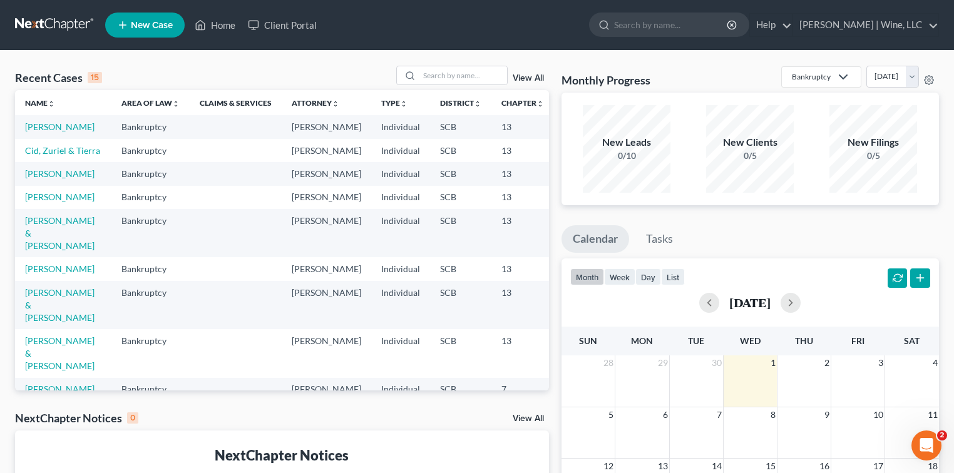
click at [35, 133] on td "[PERSON_NAME]" at bounding box center [63, 126] width 96 height 23
click at [39, 130] on link "[PERSON_NAME]" at bounding box center [60, 126] width 70 height 11
select select "6"
select select "4"
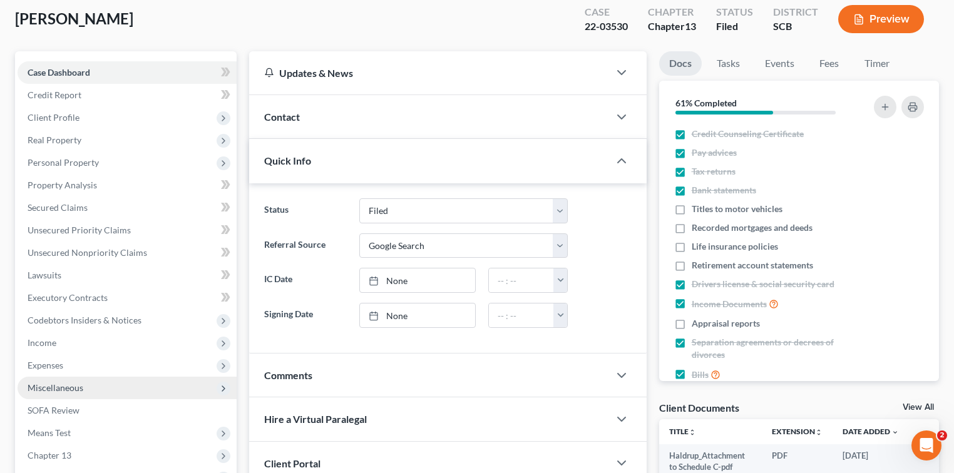
scroll to position [167, 0]
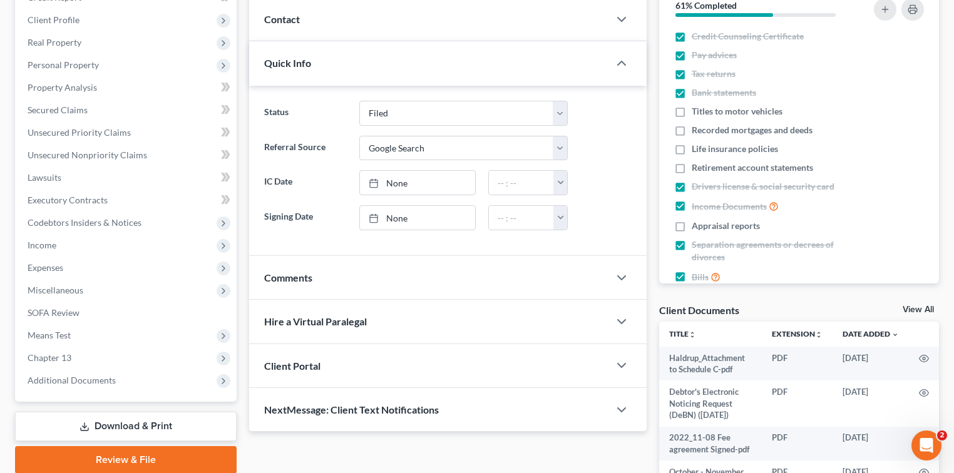
click at [123, 430] on link "Download & Print" at bounding box center [126, 426] width 222 height 29
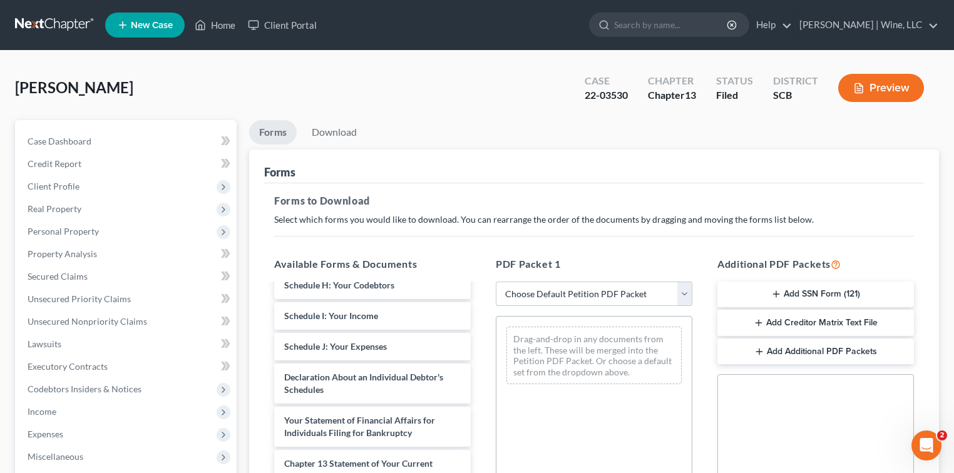
scroll to position [501, 0]
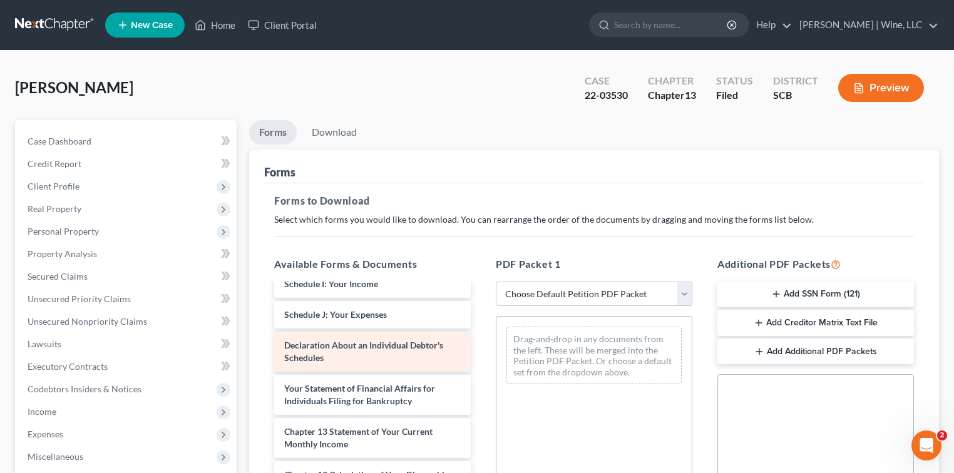
click at [362, 347] on span "Declaration About an Individual Debtor's Schedules" at bounding box center [363, 351] width 159 height 23
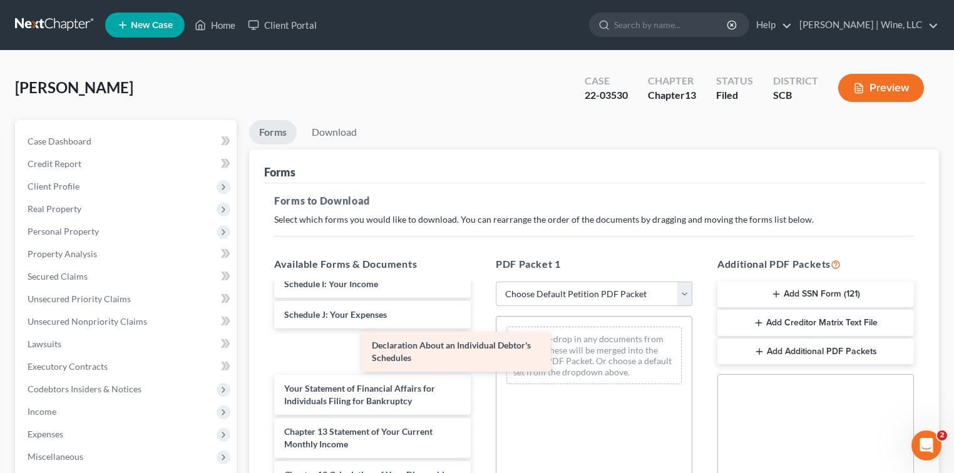
scroll to position [471, 0]
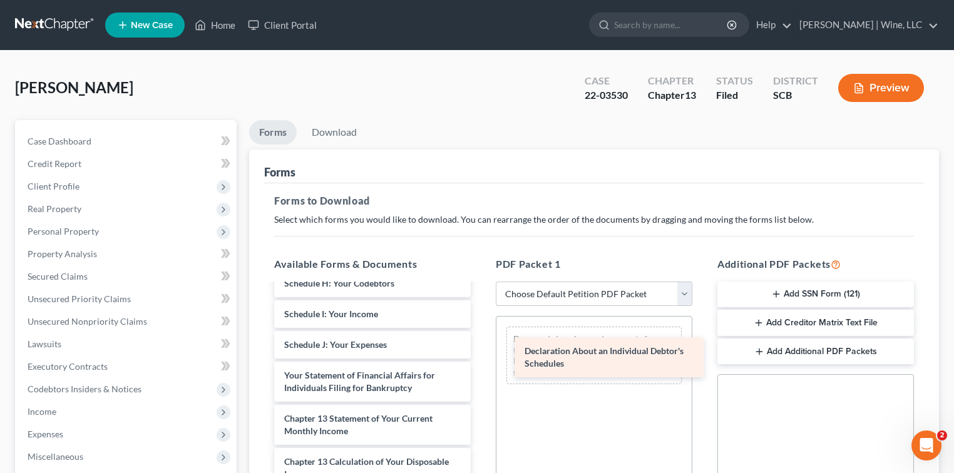
drag, startPoint x: 366, startPoint y: 349, endPoint x: 606, endPoint y: 356, distance: 240.6
click at [481, 356] on div "Declaration About an Individual Debtor's Schedules Haldrup_Attachment to Schedu…" at bounding box center [372, 219] width 217 height 810
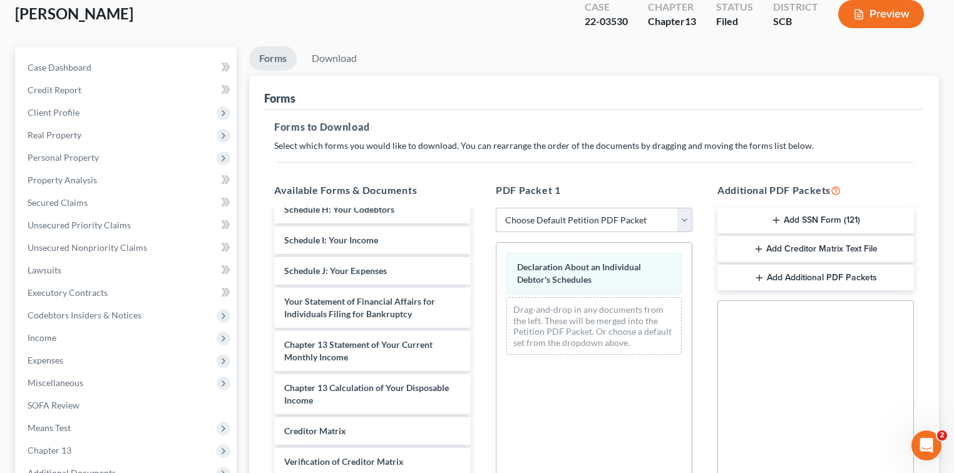
scroll to position [299, 0]
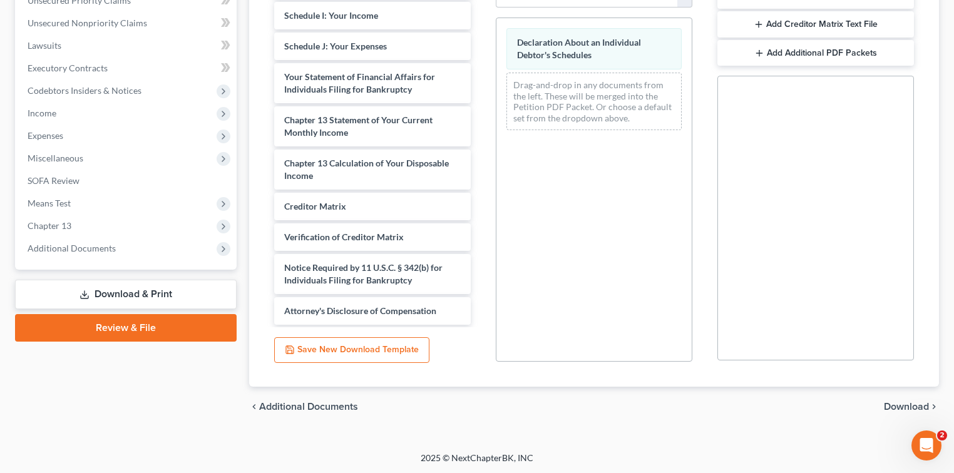
click at [912, 405] on span "Download" at bounding box center [906, 407] width 45 height 10
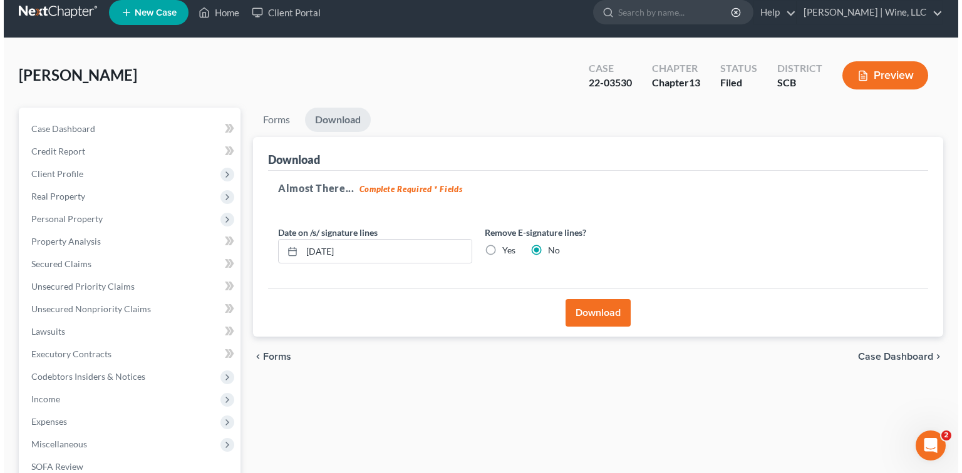
scroll to position [0, 0]
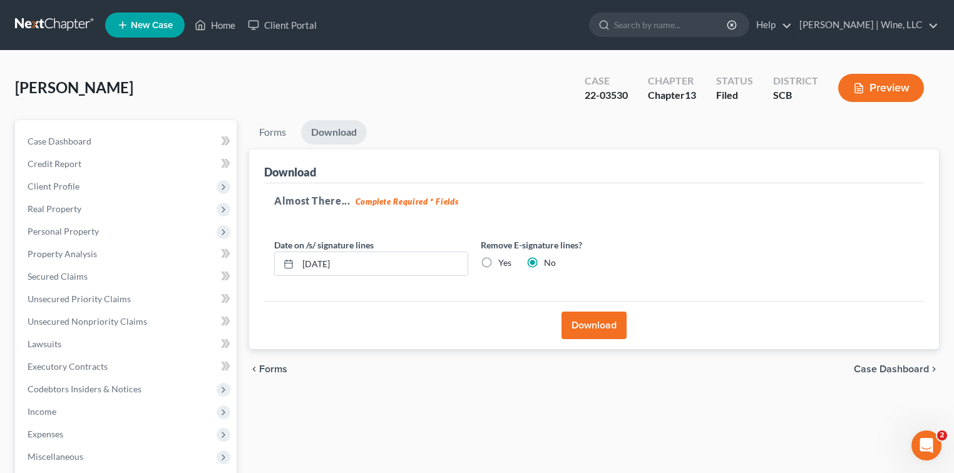
click at [602, 328] on button "Download" at bounding box center [594, 326] width 65 height 28
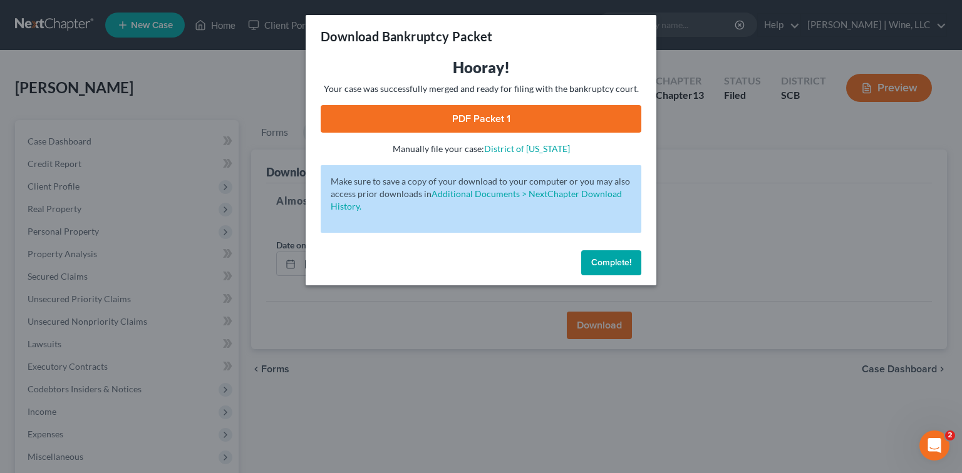
click at [555, 123] on link "PDF Packet 1" at bounding box center [481, 119] width 321 height 28
